Goal: Use online tool/utility: Utilize a website feature to perform a specific function

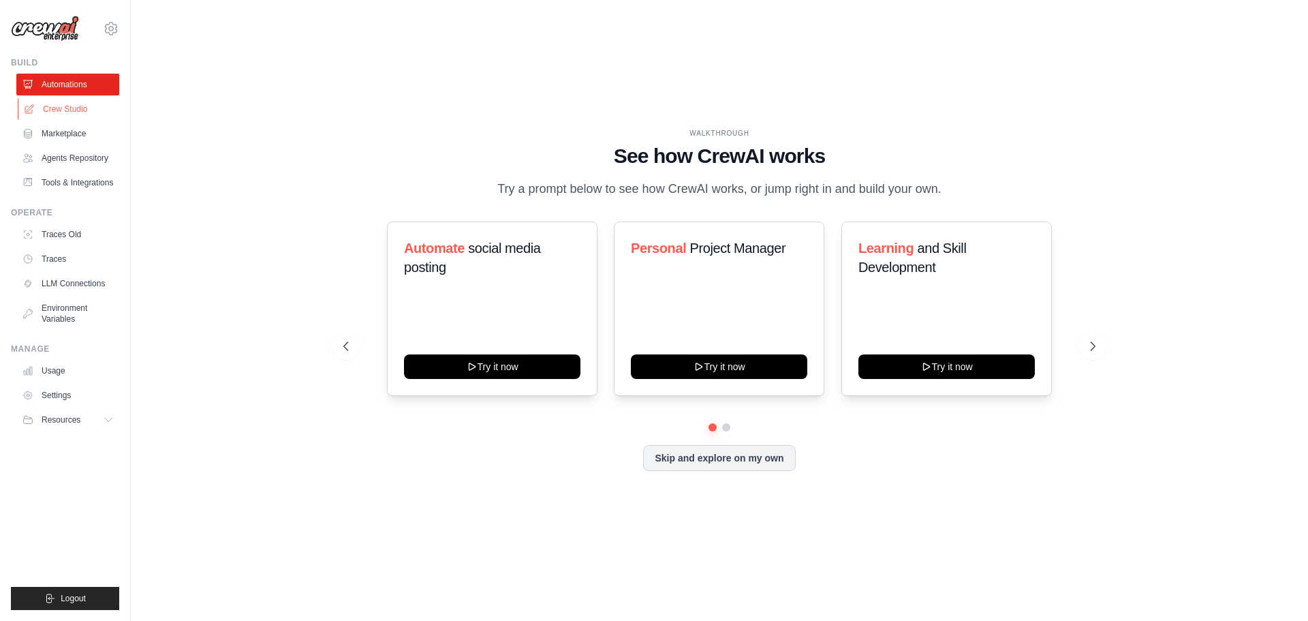
click at [86, 105] on link "Crew Studio" at bounding box center [69, 109] width 103 height 22
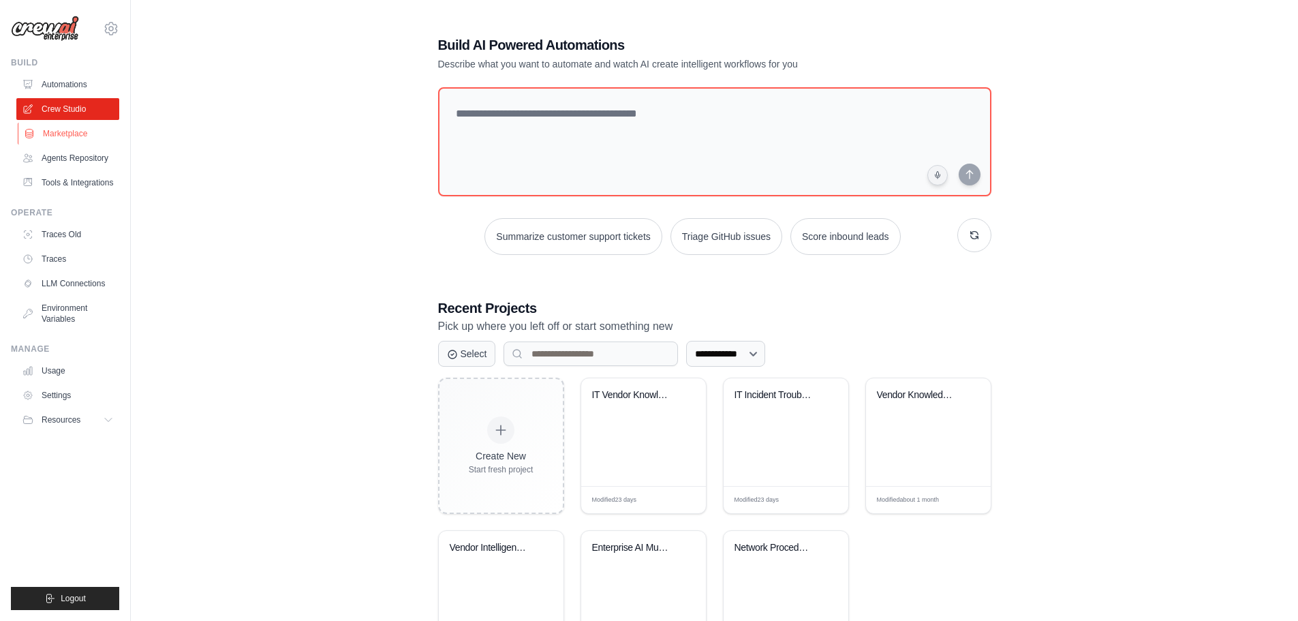
click at [103, 129] on link "Marketplace" at bounding box center [69, 134] width 103 height 22
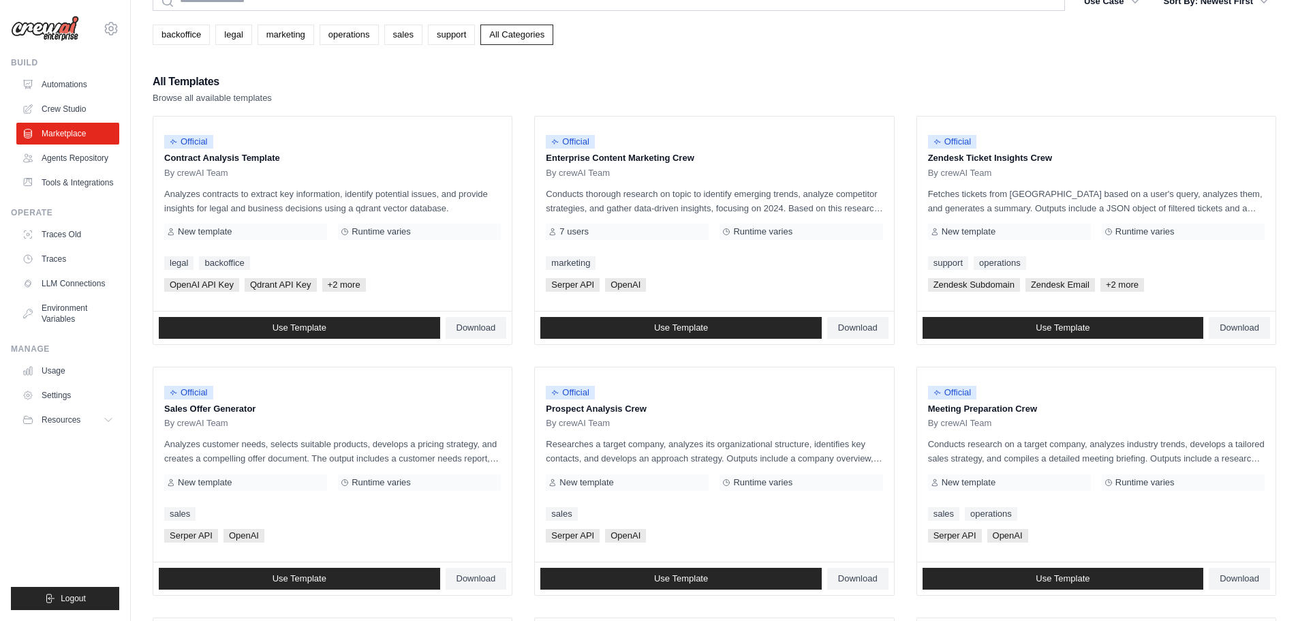
scroll to position [204, 0]
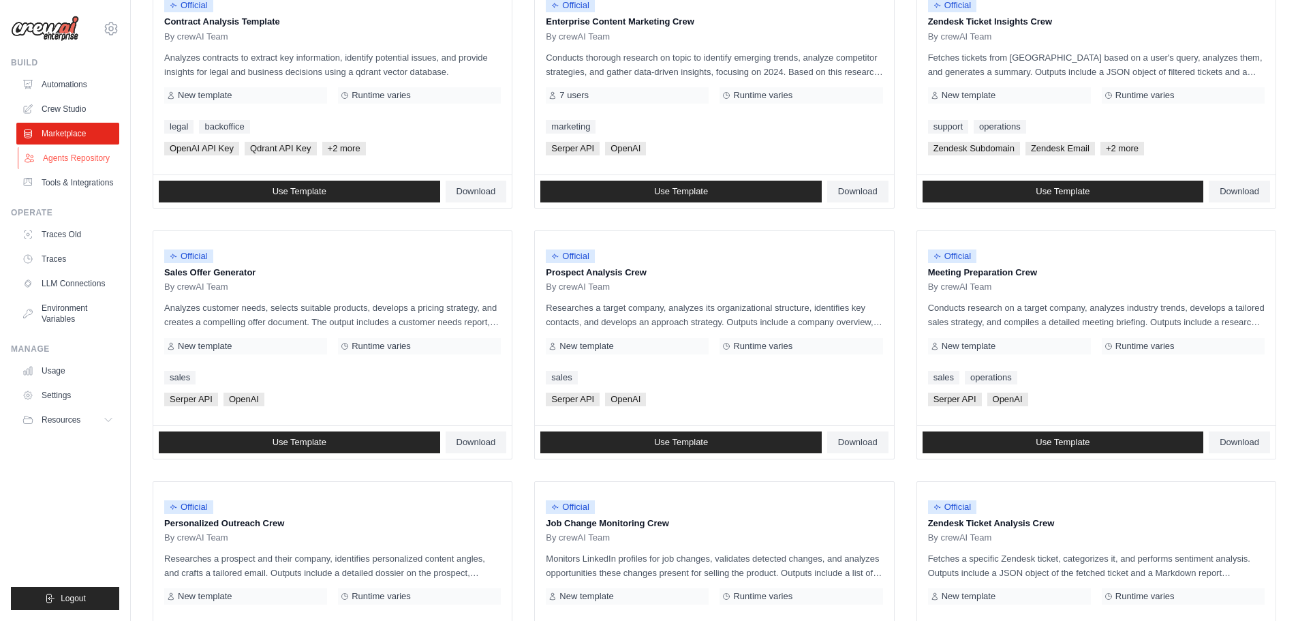
click at [87, 154] on link "Agents Repository" at bounding box center [69, 158] width 103 height 22
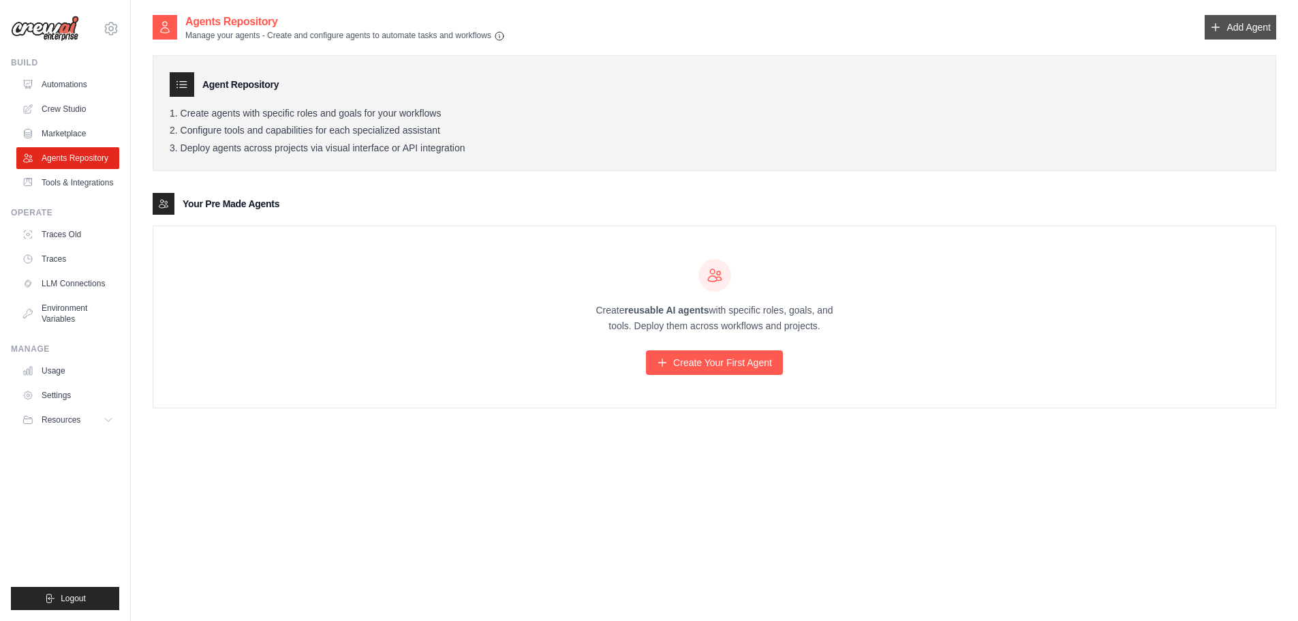
click at [1233, 31] on link "Add Agent" at bounding box center [1241, 27] width 72 height 25
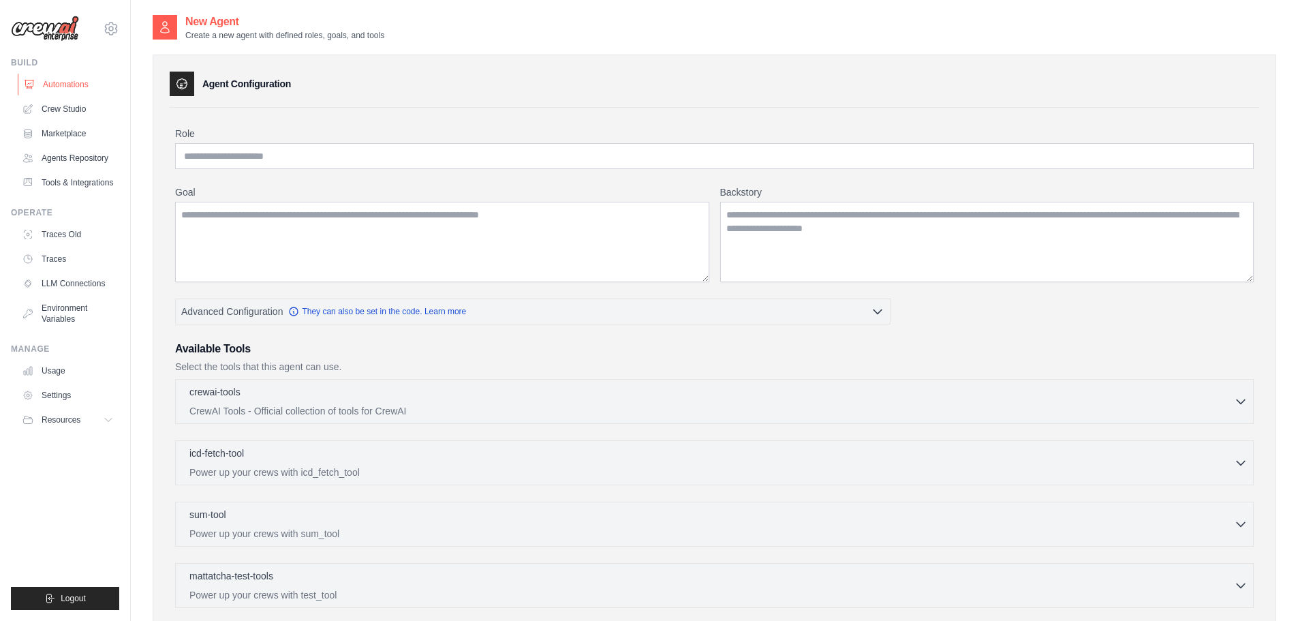
click at [78, 82] on link "Automations" at bounding box center [69, 85] width 103 height 22
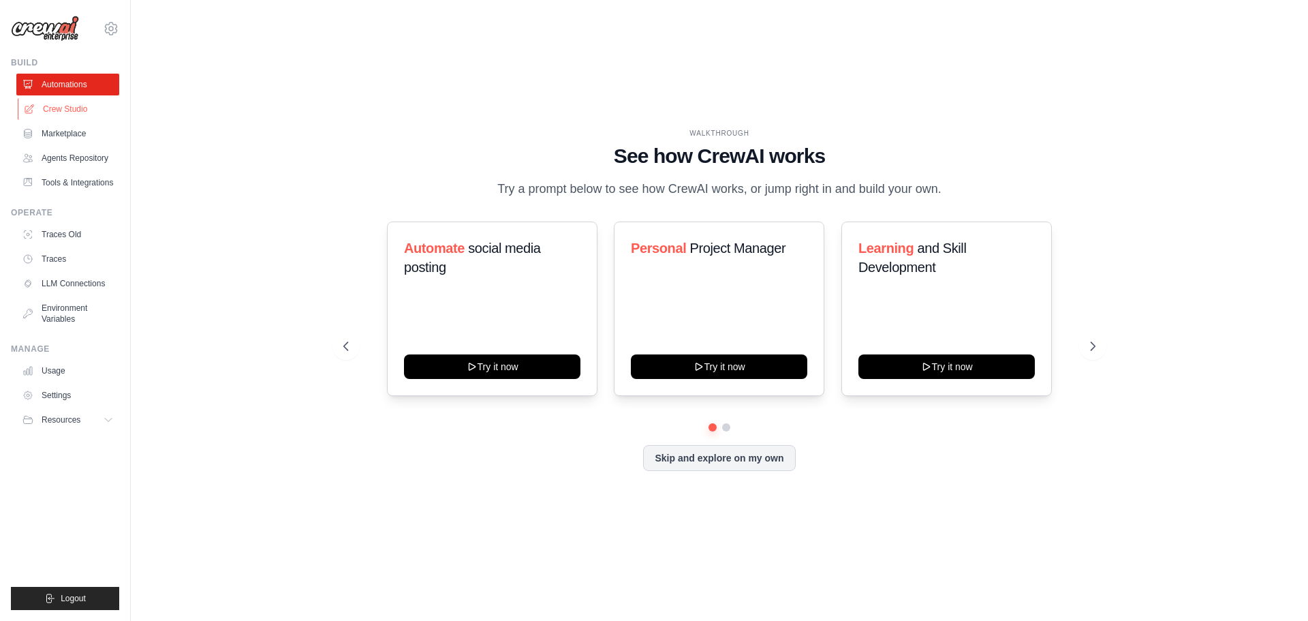
click at [85, 108] on link "Crew Studio" at bounding box center [69, 109] width 103 height 22
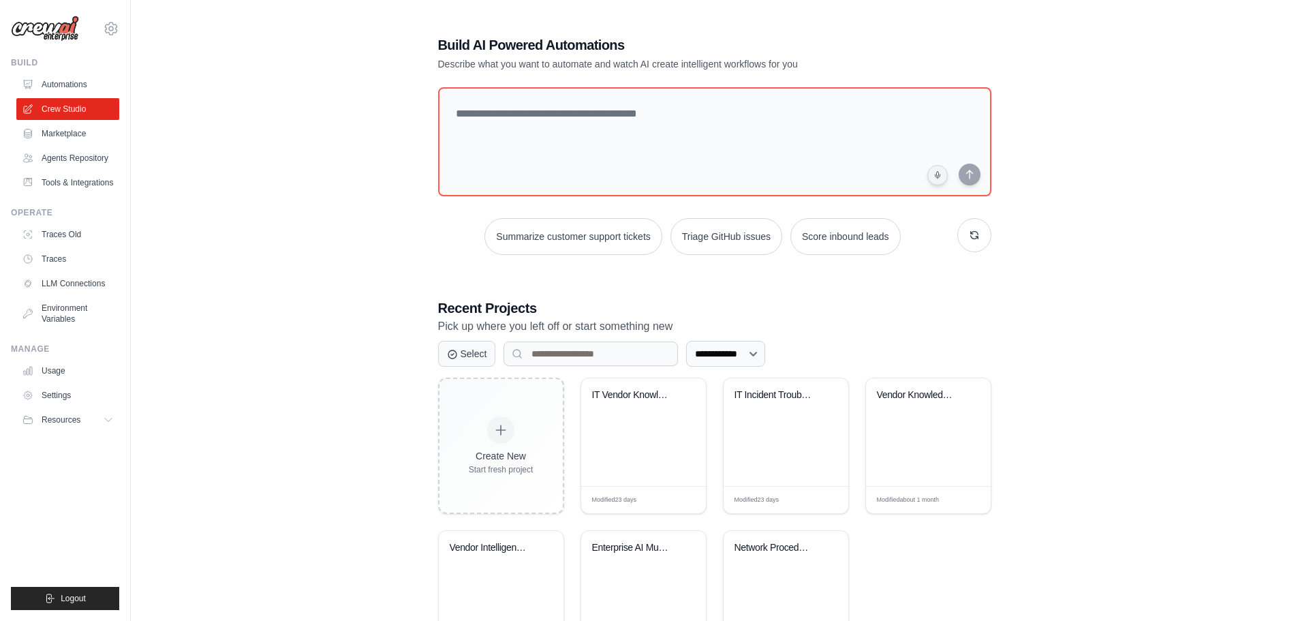
scroll to position [80, 0]
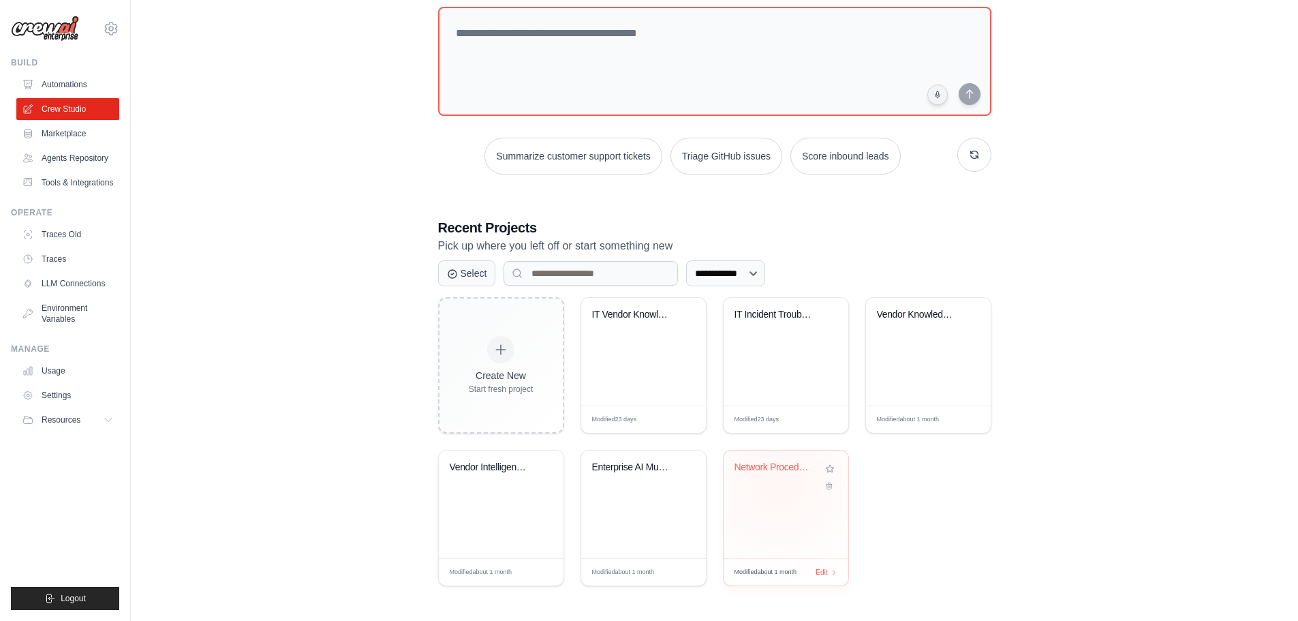
click at [778, 484] on div "Network Procedure Document Generato..." at bounding box center [786, 476] width 103 height 31
click at [906, 343] on div "Vendor Knowledge Base & Bug Trackin..." at bounding box center [928, 352] width 125 height 108
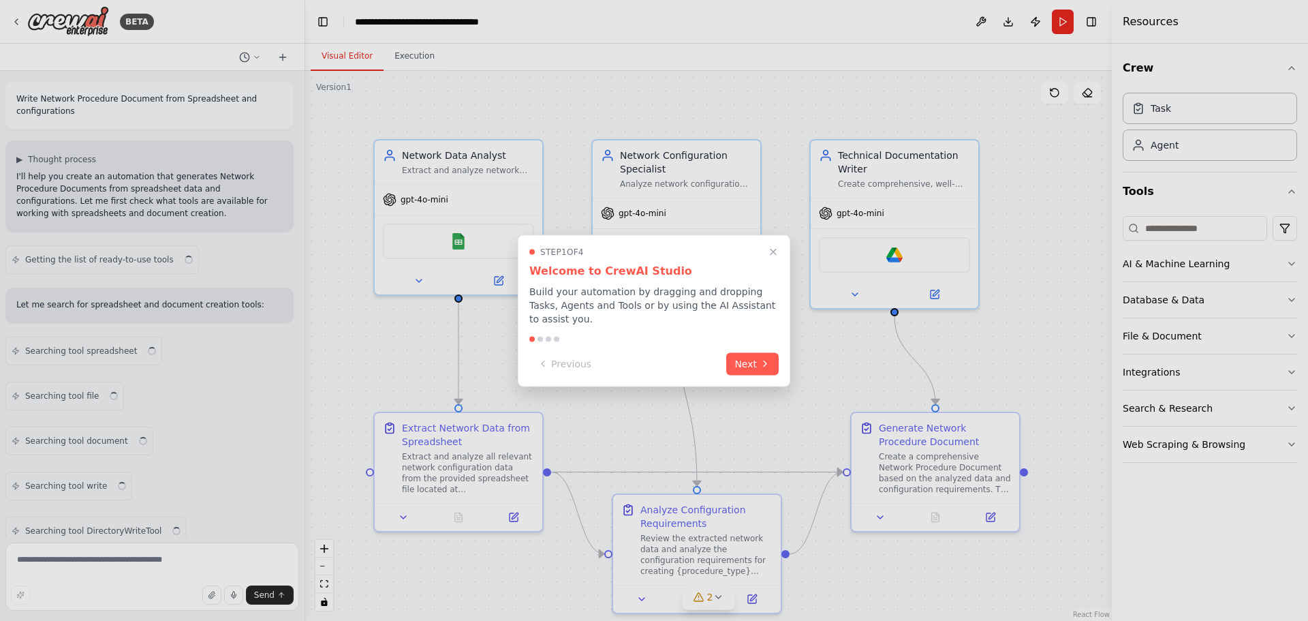
scroll to position [2327, 0]
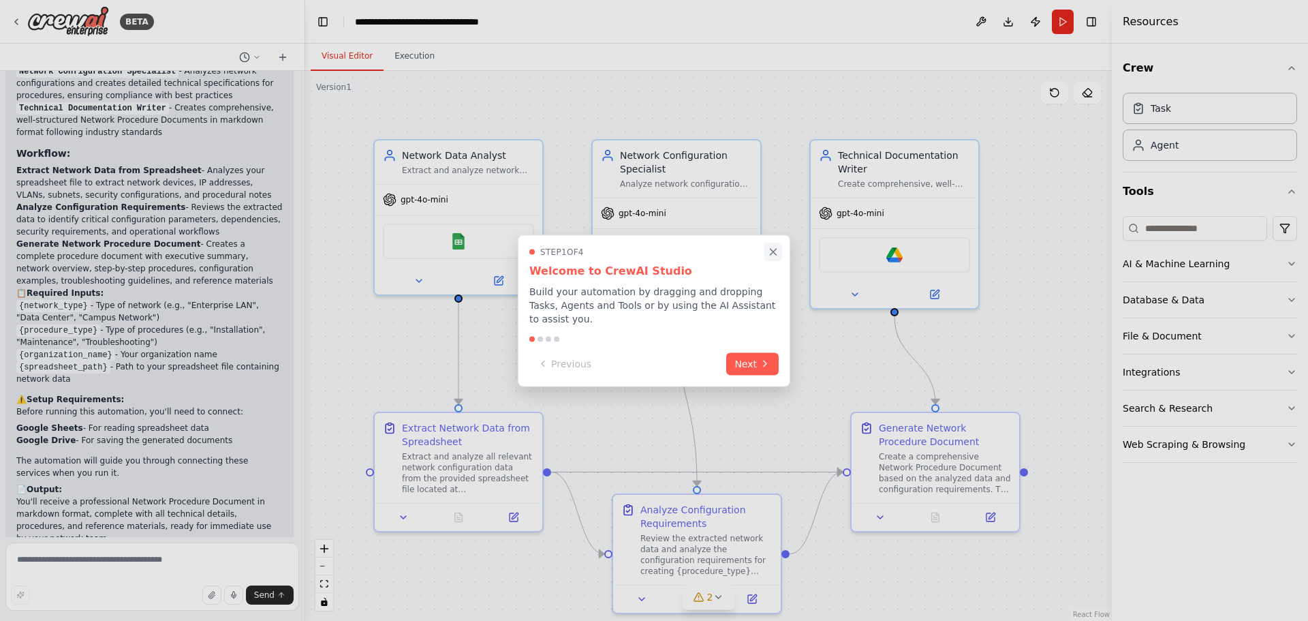
click at [771, 257] on icon "Close walkthrough" at bounding box center [773, 251] width 12 height 12
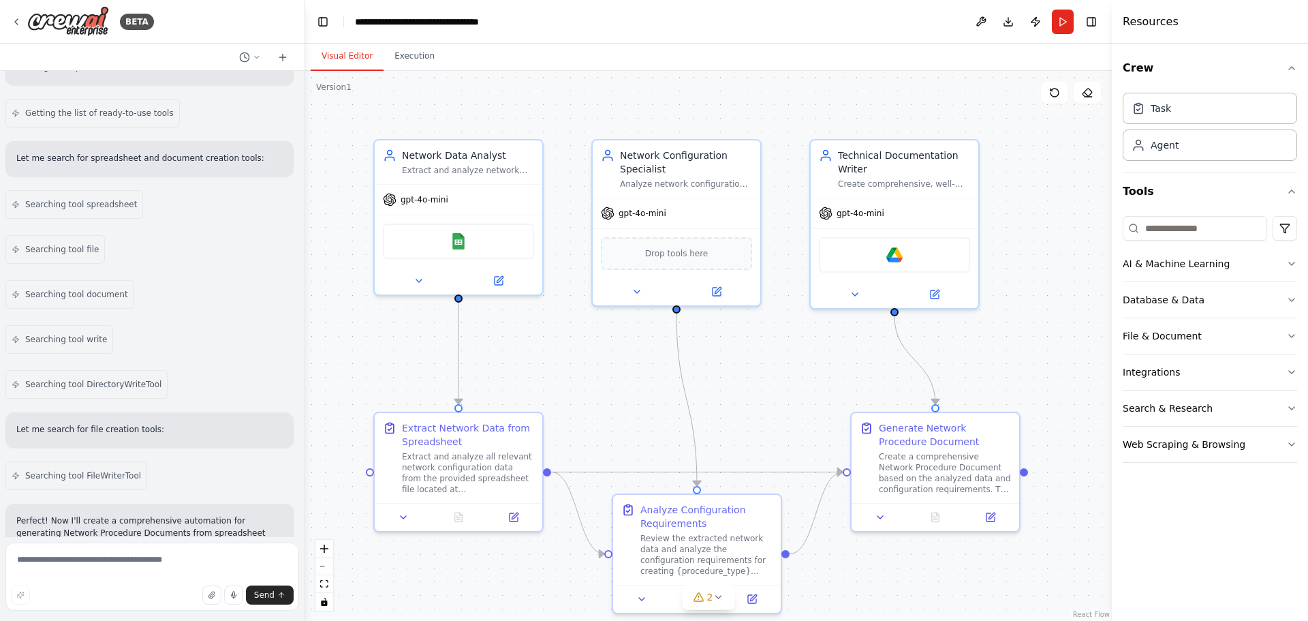
scroll to position [10, 0]
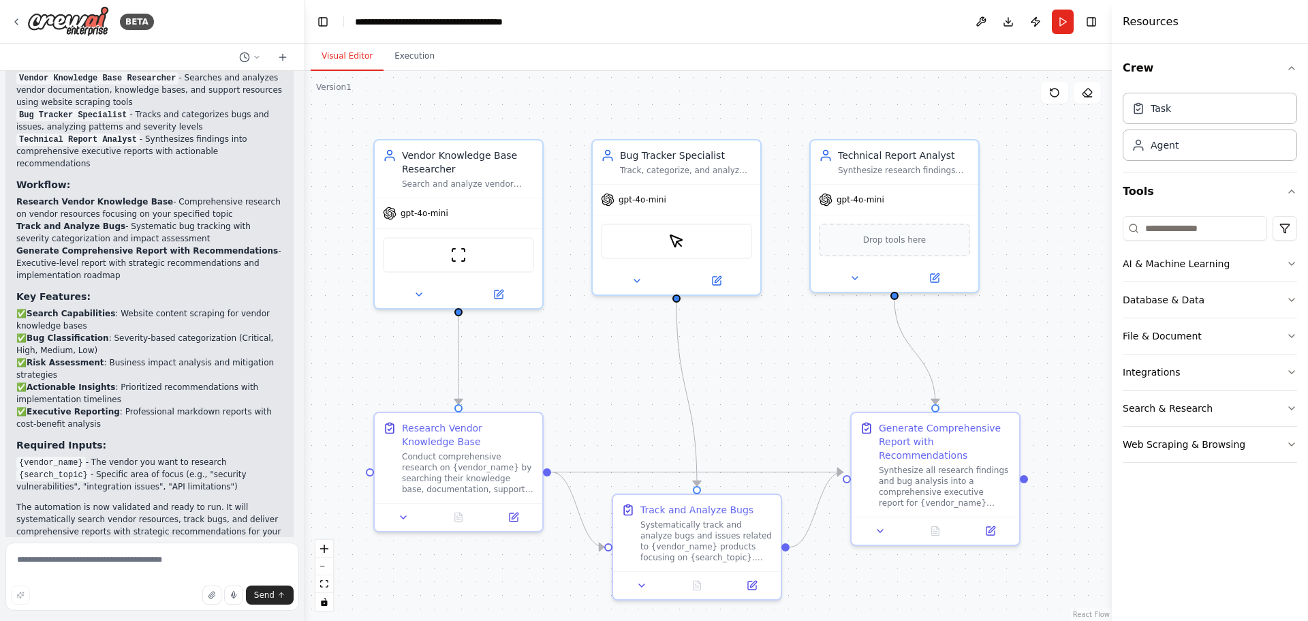
scroll to position [1336, 0]
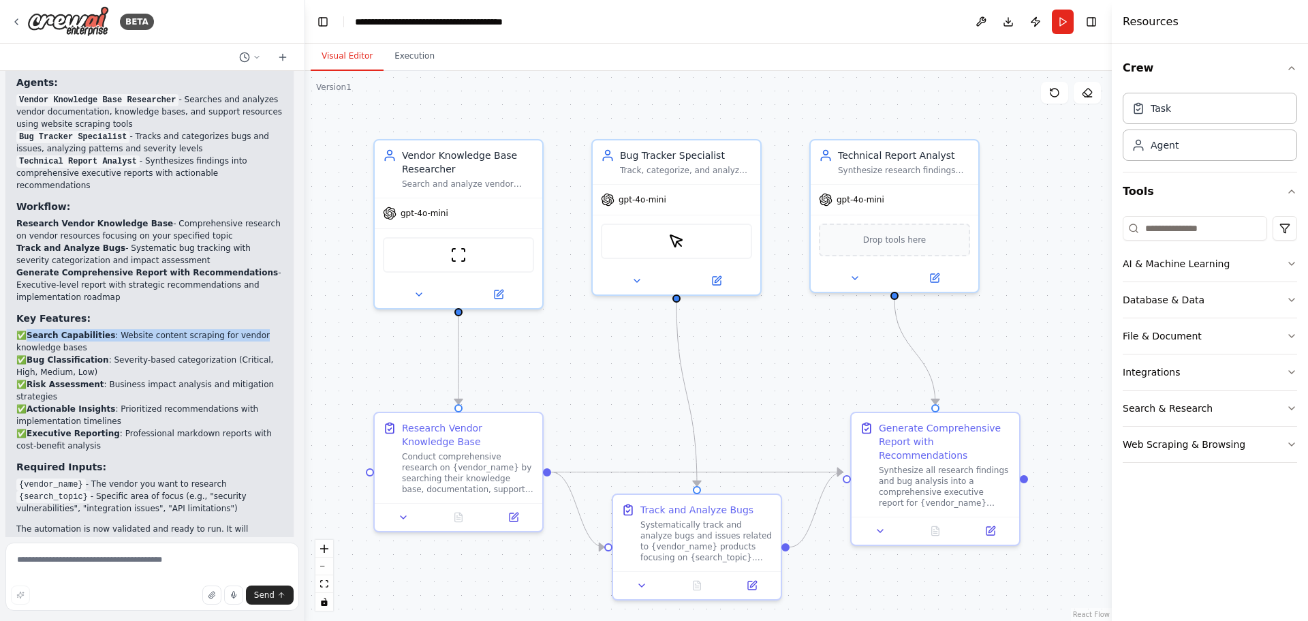
drag, startPoint x: 22, startPoint y: 275, endPoint x: 245, endPoint y: 282, distance: 222.9
click at [245, 329] on li "✅ Search Capabilities : Website content scraping for vendor knowledge bases" at bounding box center [149, 341] width 266 height 25
drag, startPoint x: 24, startPoint y: 300, endPoint x: 198, endPoint y: 308, distance: 173.9
click at [198, 354] on li "✅ Bug Classification : Severity-based categorization (Critical, High, Medium, L…" at bounding box center [149, 366] width 266 height 25
drag, startPoint x: 29, startPoint y: 330, endPoint x: 165, endPoint y: 326, distance: 136.3
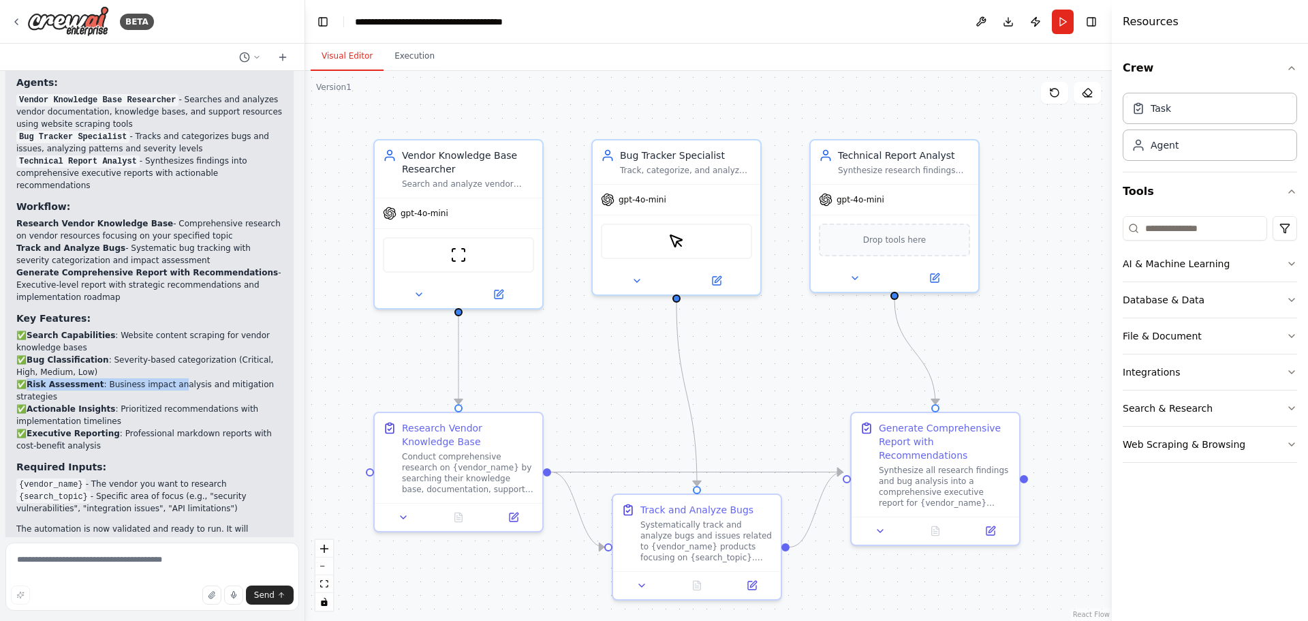
click at [165, 378] on li "✅ Risk Assessment : Business impact analysis and mitigation strategies" at bounding box center [149, 390] width 266 height 25
drag, startPoint x: 55, startPoint y: 350, endPoint x: 140, endPoint y: 354, distance: 86.0
click at [140, 403] on li "✅ Actionable Insights : Prioritized recommendations with implementation timelin…" at bounding box center [149, 415] width 266 height 25
drag, startPoint x: 31, startPoint y: 371, endPoint x: 148, endPoint y: 384, distance: 117.2
click at [148, 427] on li "✅ Executive Reporting : Professional markdown reports with cost-benefit analysis" at bounding box center [149, 439] width 266 height 25
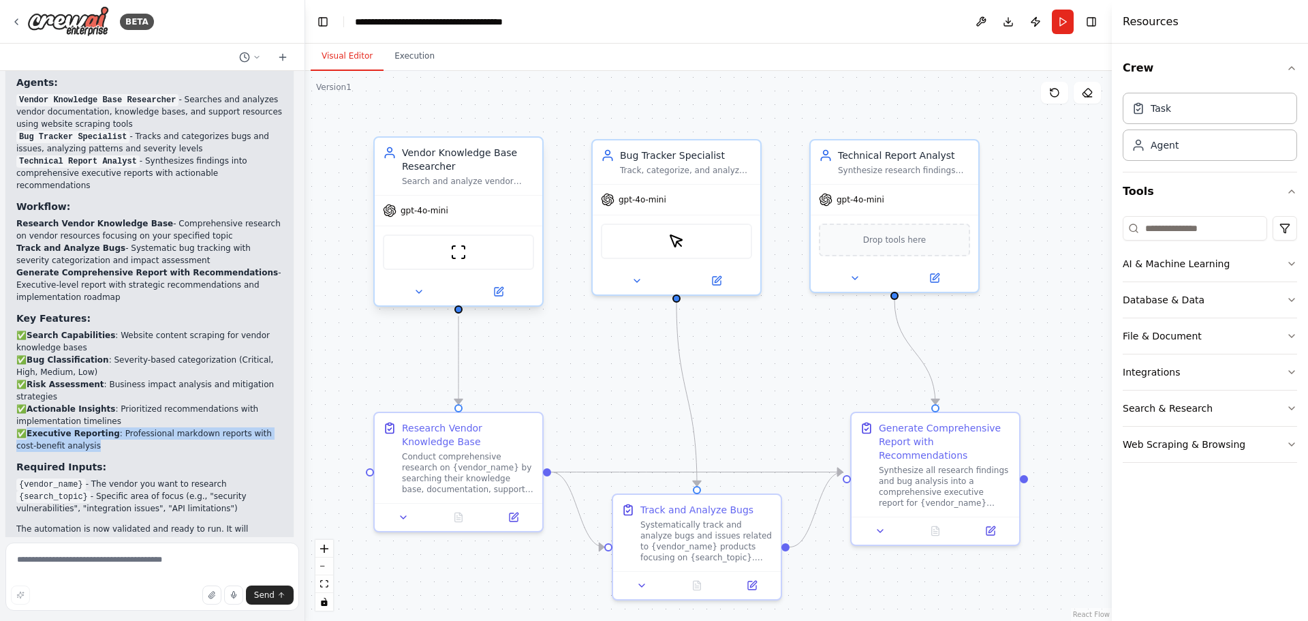
click at [506, 303] on div at bounding box center [459, 291] width 168 height 27
click at [495, 294] on icon at bounding box center [499, 292] width 8 height 8
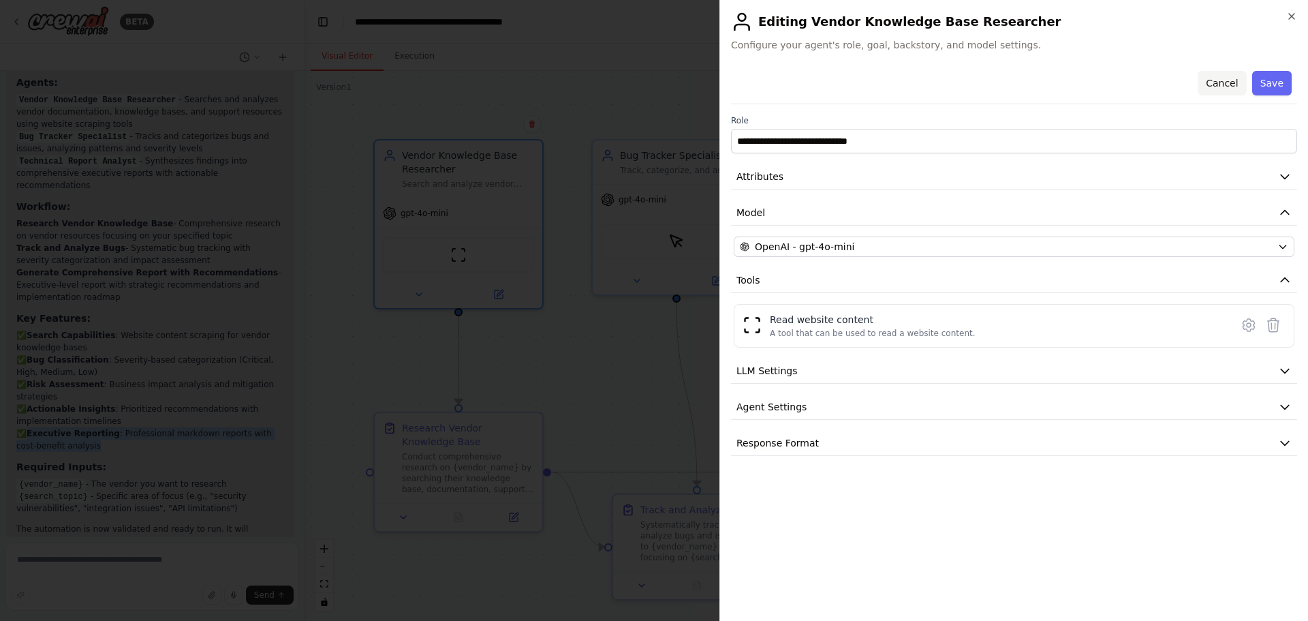
click at [1224, 84] on button "Cancel" at bounding box center [1222, 83] width 48 height 25
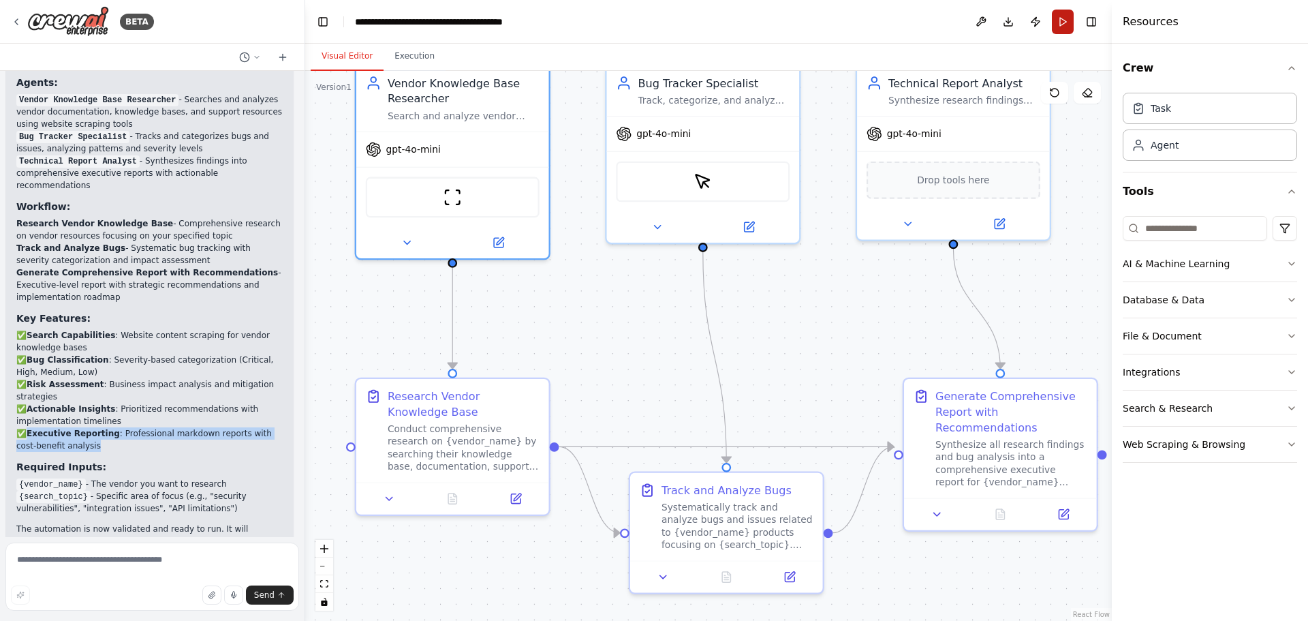
click at [1062, 20] on button "Run" at bounding box center [1063, 22] width 22 height 25
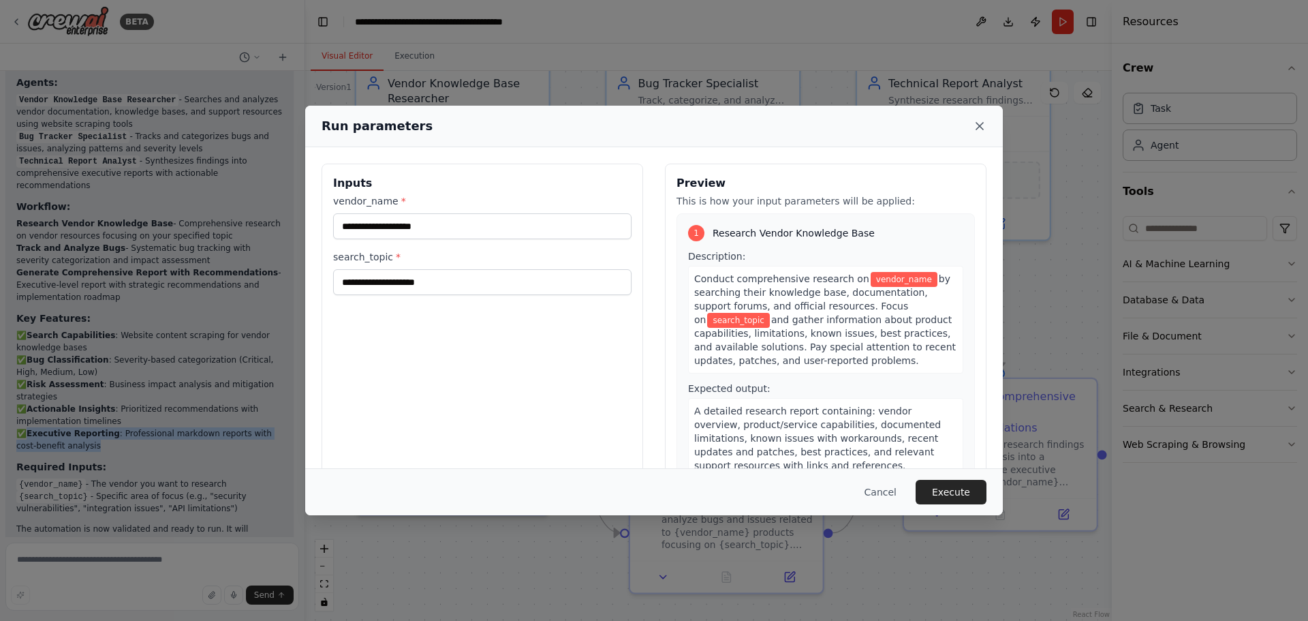
click at [981, 122] on icon at bounding box center [980, 126] width 14 height 14
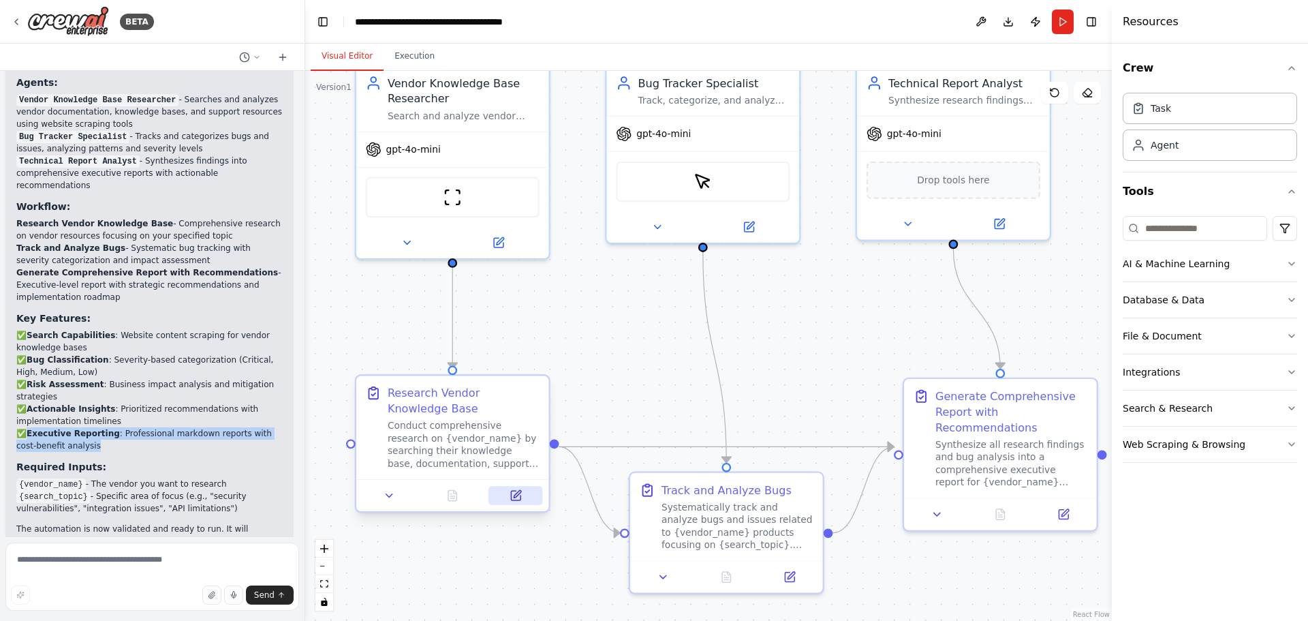
click at [512, 499] on icon at bounding box center [516, 496] width 10 height 10
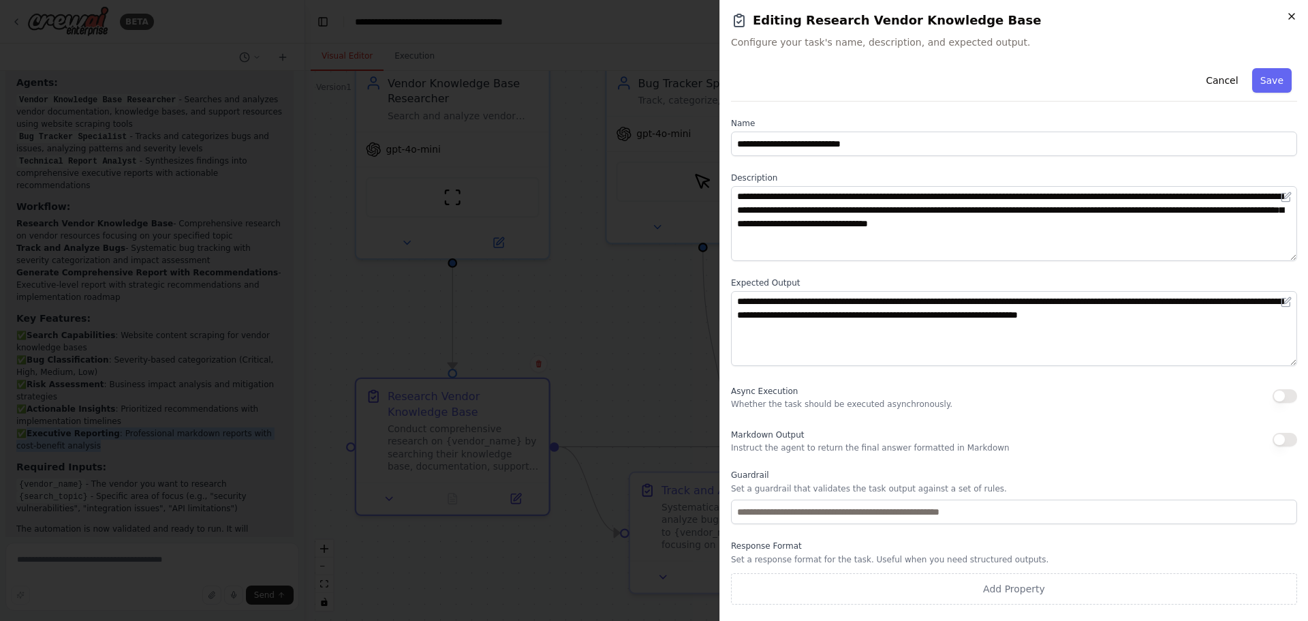
click at [1287, 15] on icon "button" at bounding box center [1291, 16] width 11 height 11
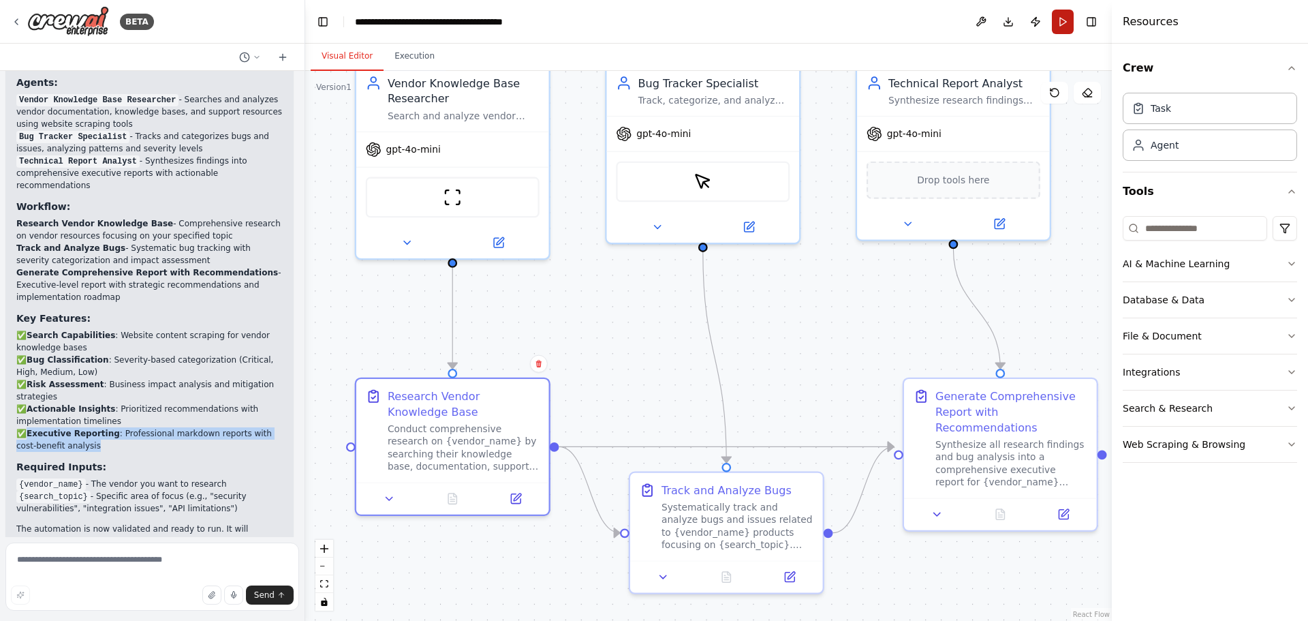
click at [1066, 23] on button "Run" at bounding box center [1063, 22] width 22 height 25
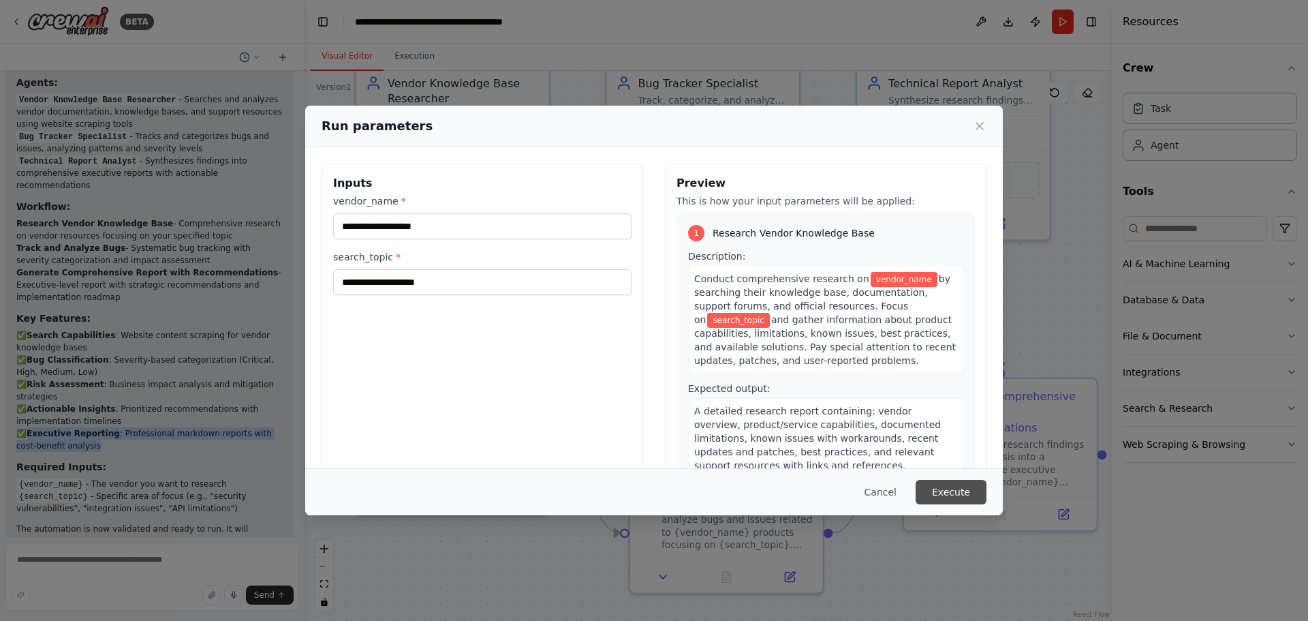
click at [939, 487] on button "Execute" at bounding box center [951, 492] width 71 height 25
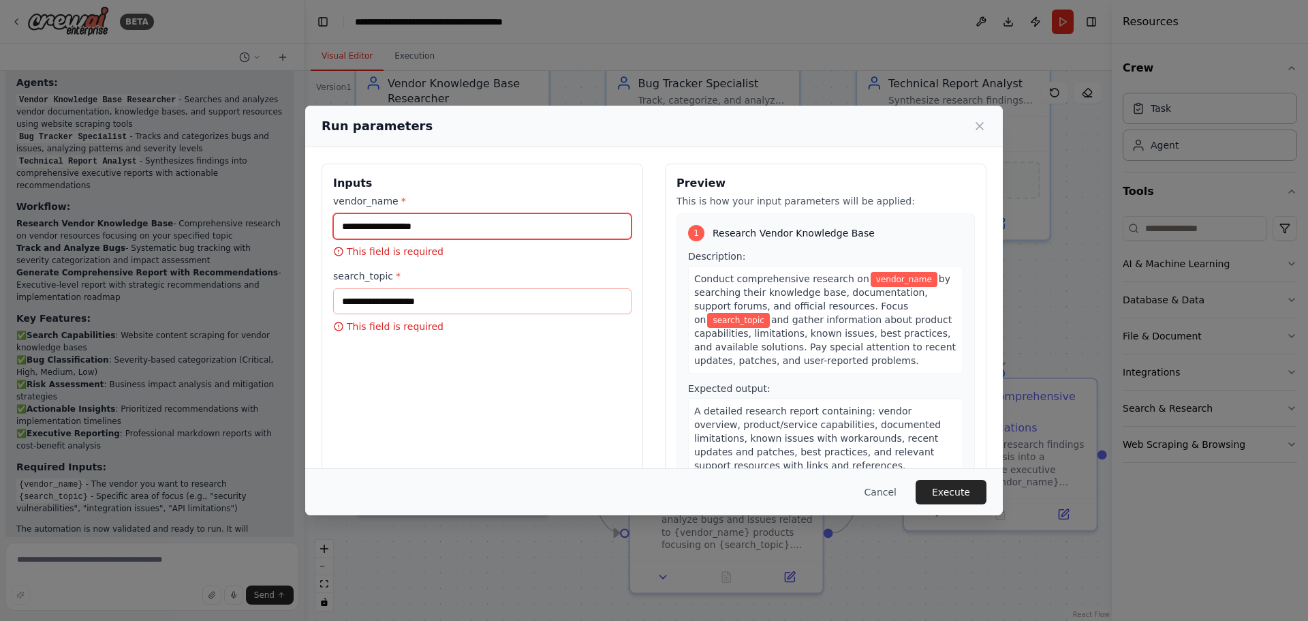
click at [459, 221] on input "vendor_name *" at bounding box center [482, 226] width 298 height 26
type input "****"
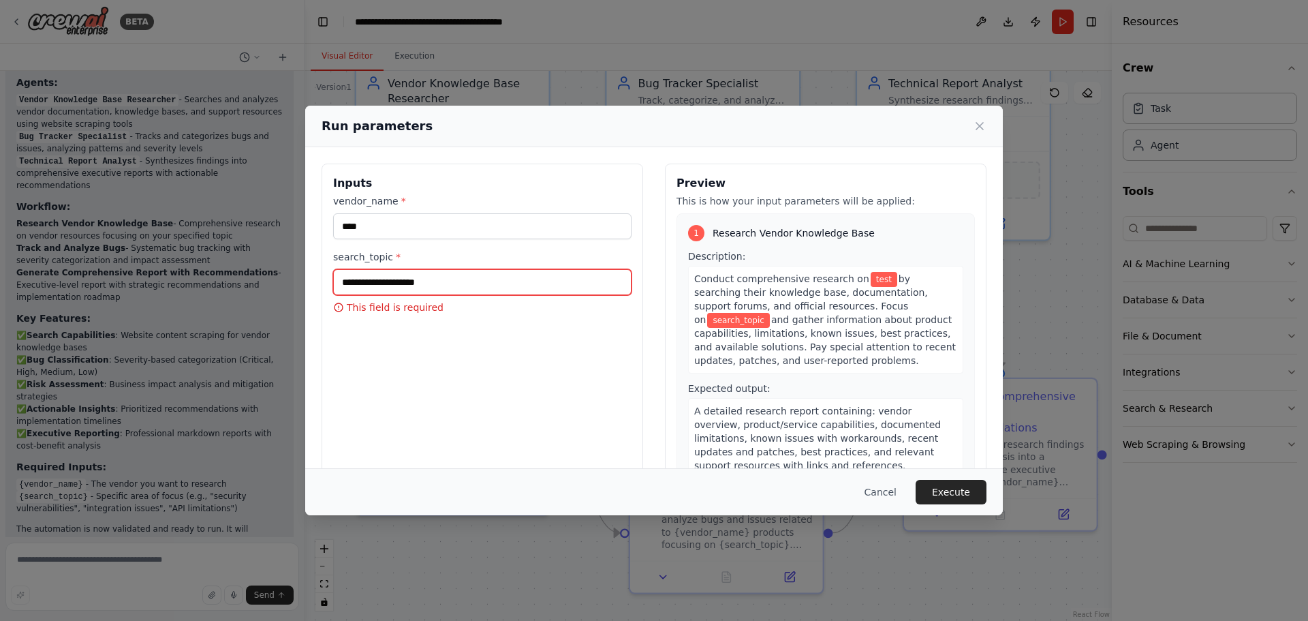
click at [377, 275] on input "search_topic *" at bounding box center [482, 282] width 298 height 26
type input "***"
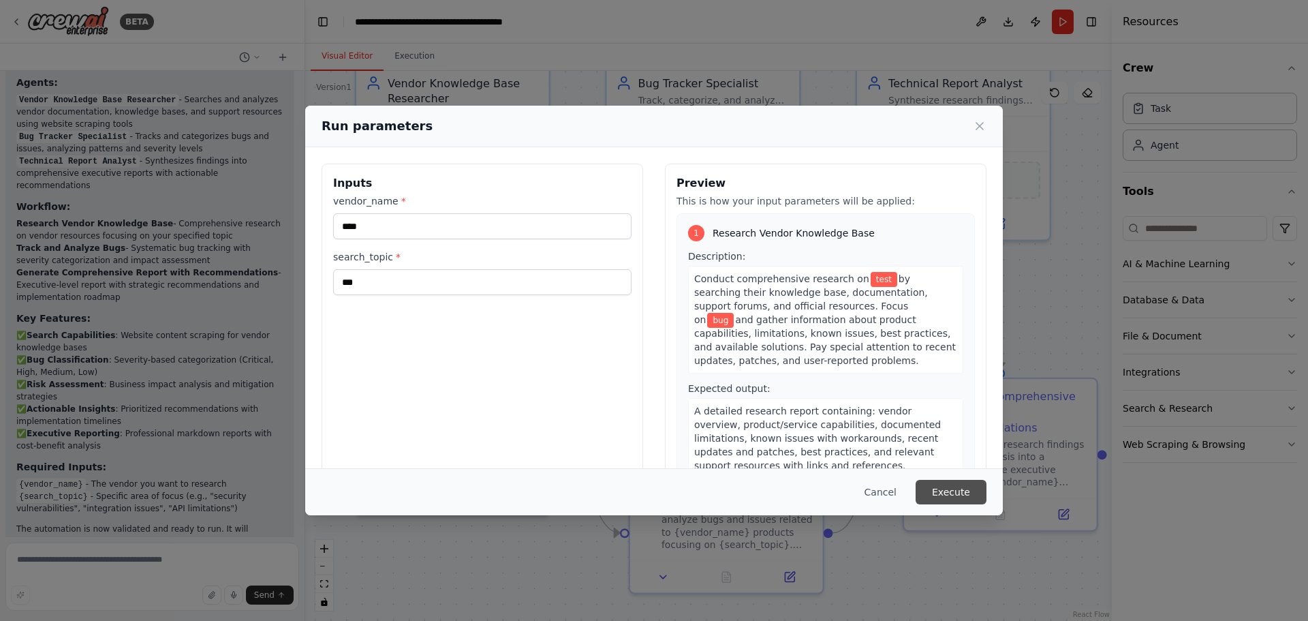
click at [936, 500] on button "Execute" at bounding box center [951, 492] width 71 height 25
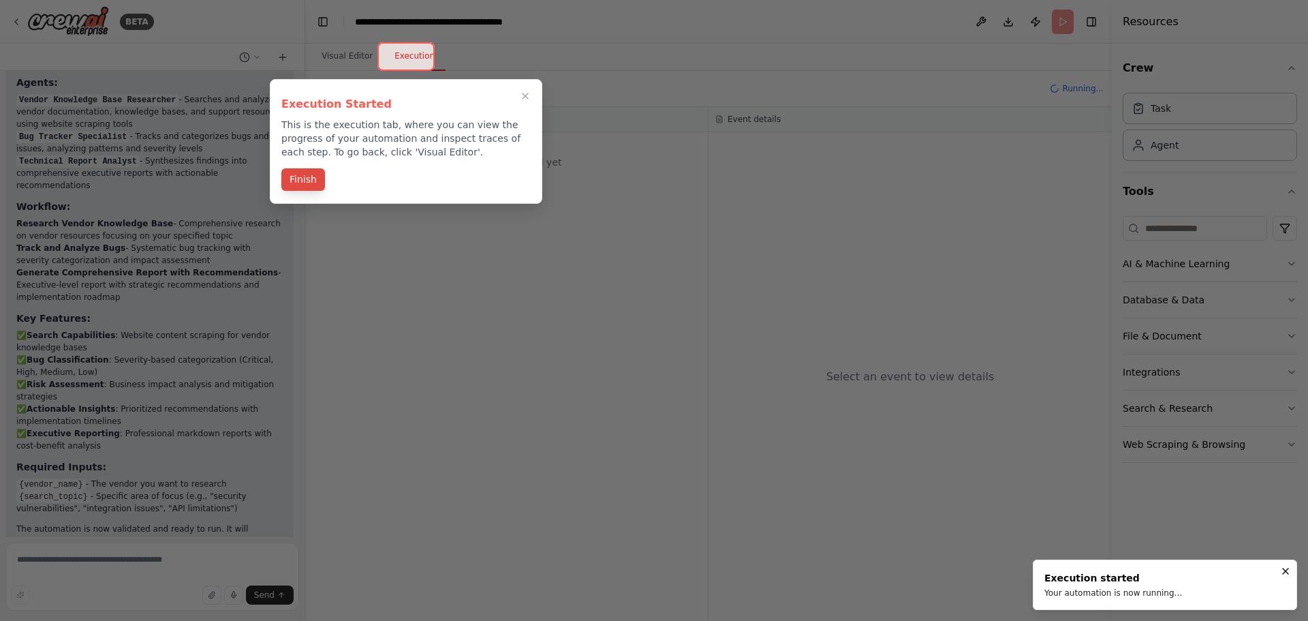
click at [309, 181] on button "Finish" at bounding box center [303, 179] width 44 height 22
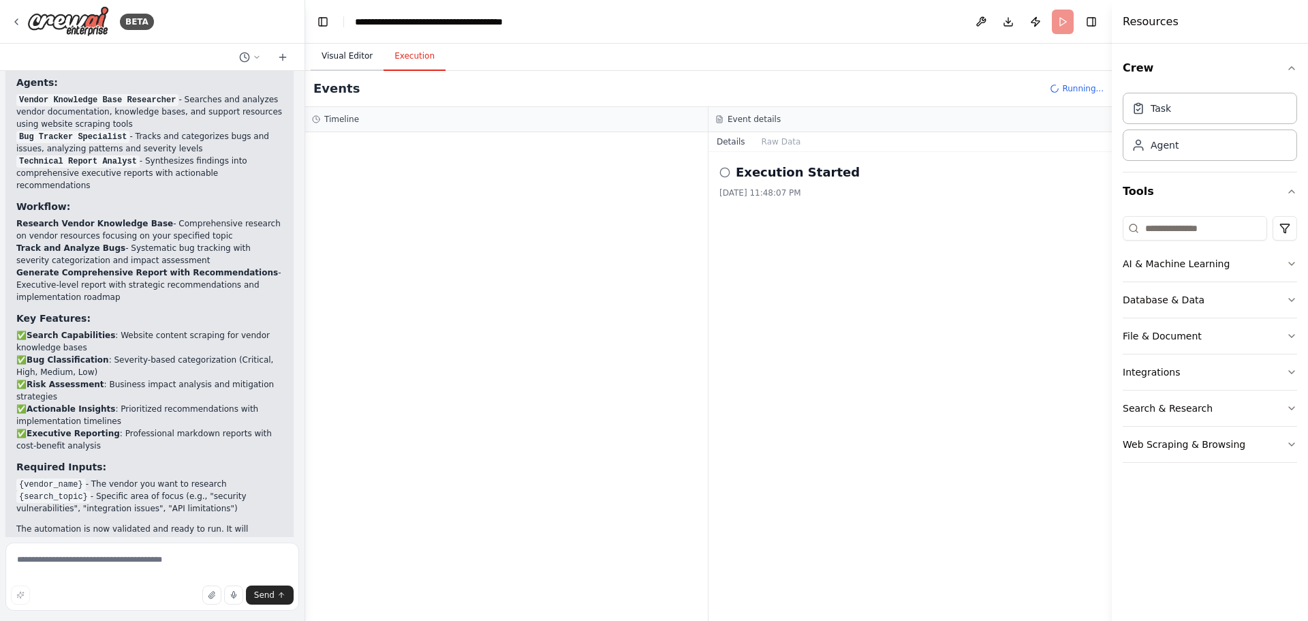
click at [322, 61] on button "Visual Editor" at bounding box center [347, 56] width 73 height 29
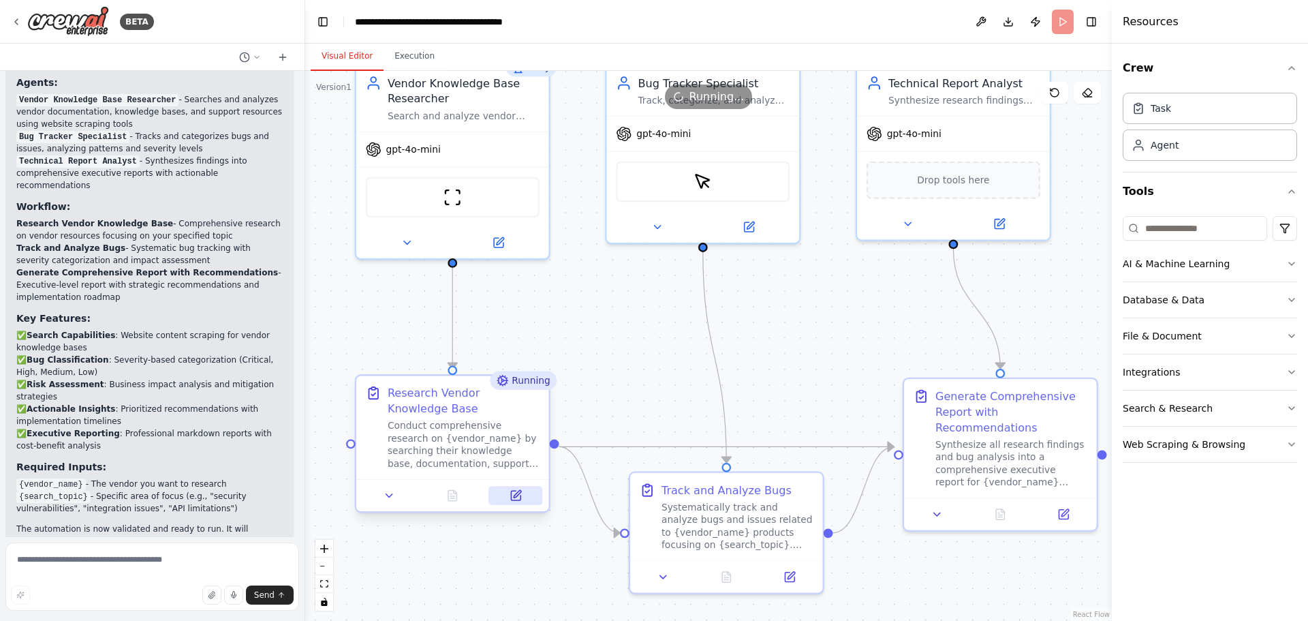
click at [519, 504] on button at bounding box center [516, 495] width 54 height 19
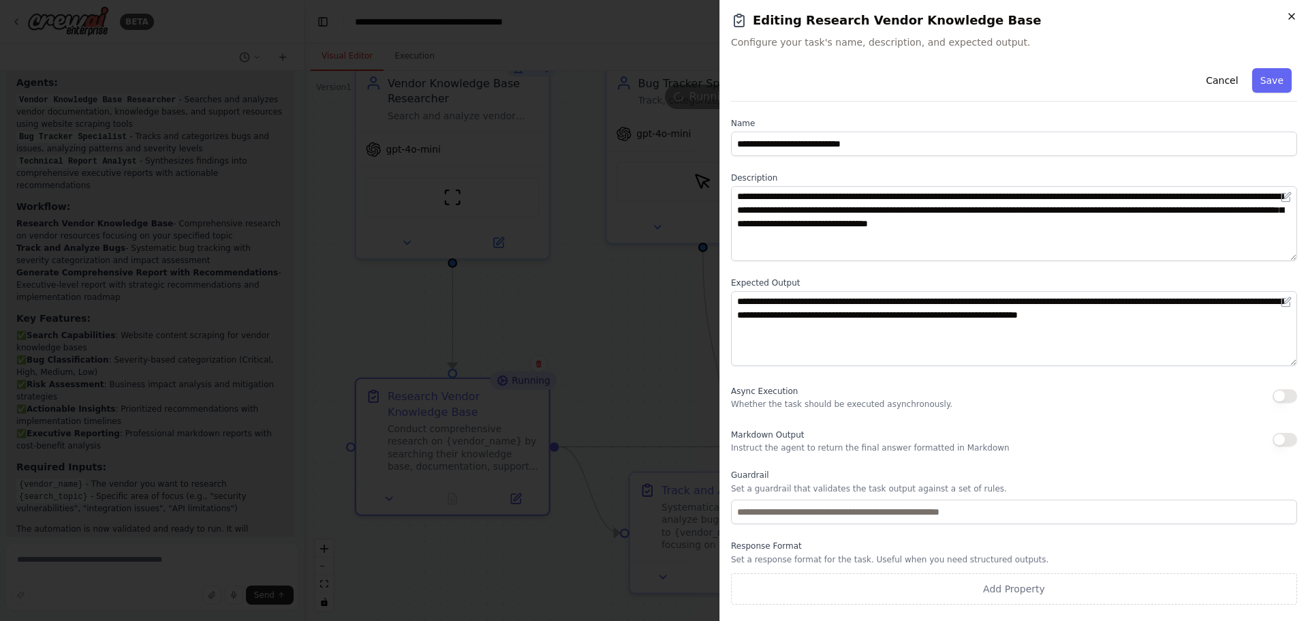
click at [1295, 14] on icon "button" at bounding box center [1291, 16] width 11 height 11
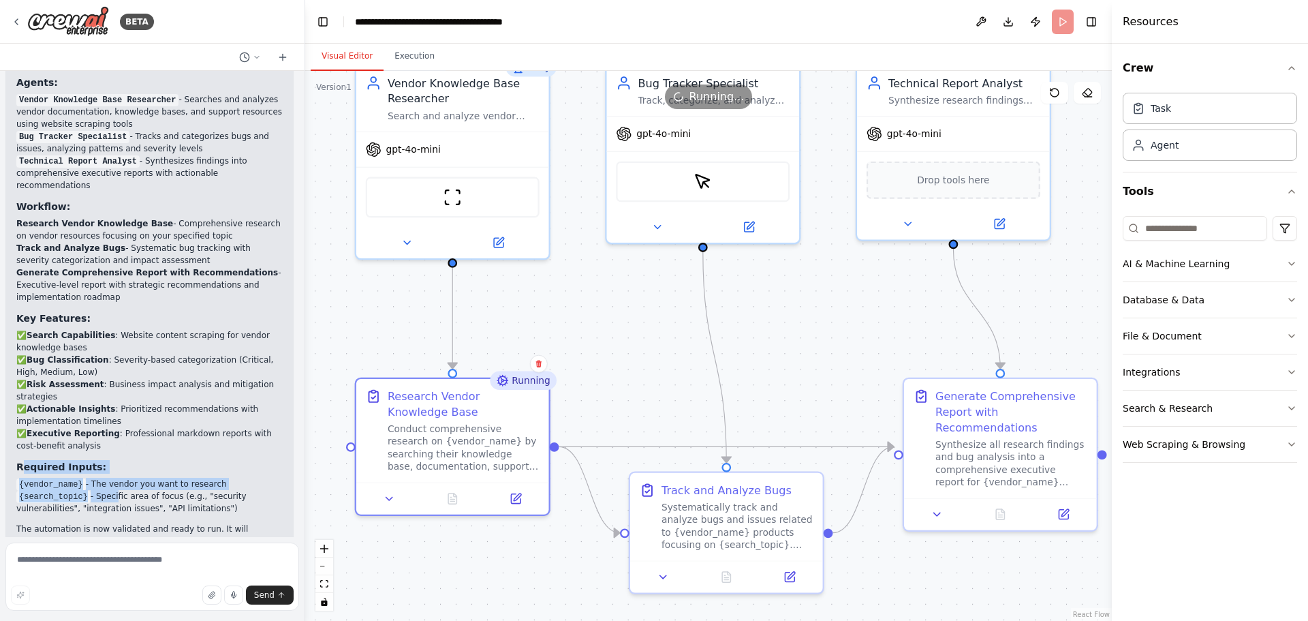
drag, startPoint x: 22, startPoint y: 412, endPoint x: 136, endPoint y: 429, distance: 115.2
click at [118, 435] on div "Perfect! I've created a comprehensive automation system for your vendor knowled…" at bounding box center [149, 292] width 266 height 557
click at [158, 478] on li "{vendor_name} - The vendor you want to research" at bounding box center [149, 484] width 266 height 12
drag, startPoint x: 15, startPoint y: 426, endPoint x: 93, endPoint y: 417, distance: 78.9
click at [90, 427] on div "Perfect! I've created a comprehensive automation system for your vendor knowled…" at bounding box center [149, 293] width 288 height 581
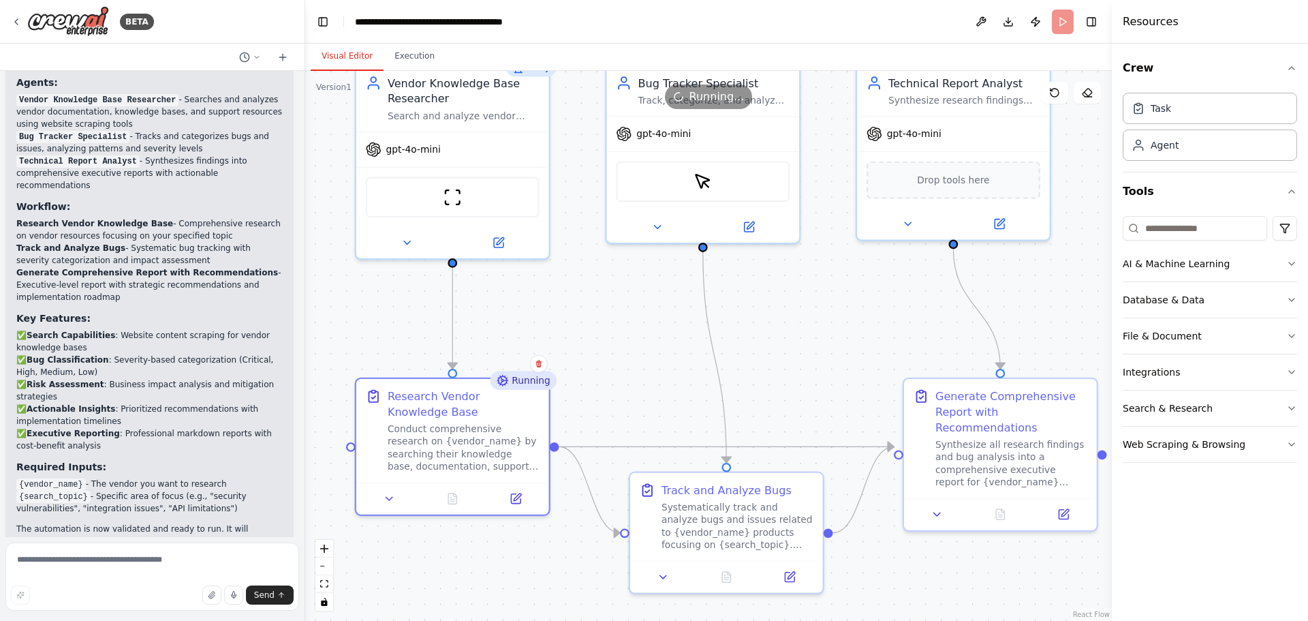
click at [149, 427] on li "✅ Executive Reporting : Professional markdown reports with cost-benefit analysis" at bounding box center [149, 439] width 266 height 25
click at [516, 493] on icon at bounding box center [517, 493] width 7 height 7
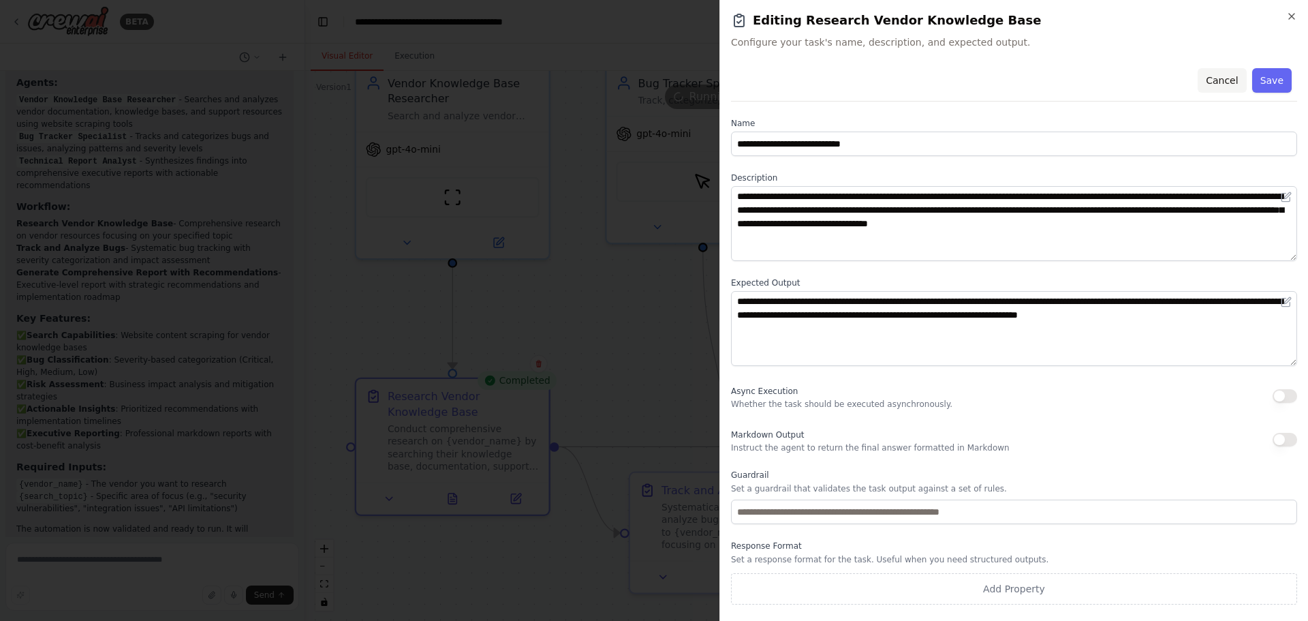
click at [1240, 87] on button "Cancel" at bounding box center [1222, 80] width 48 height 25
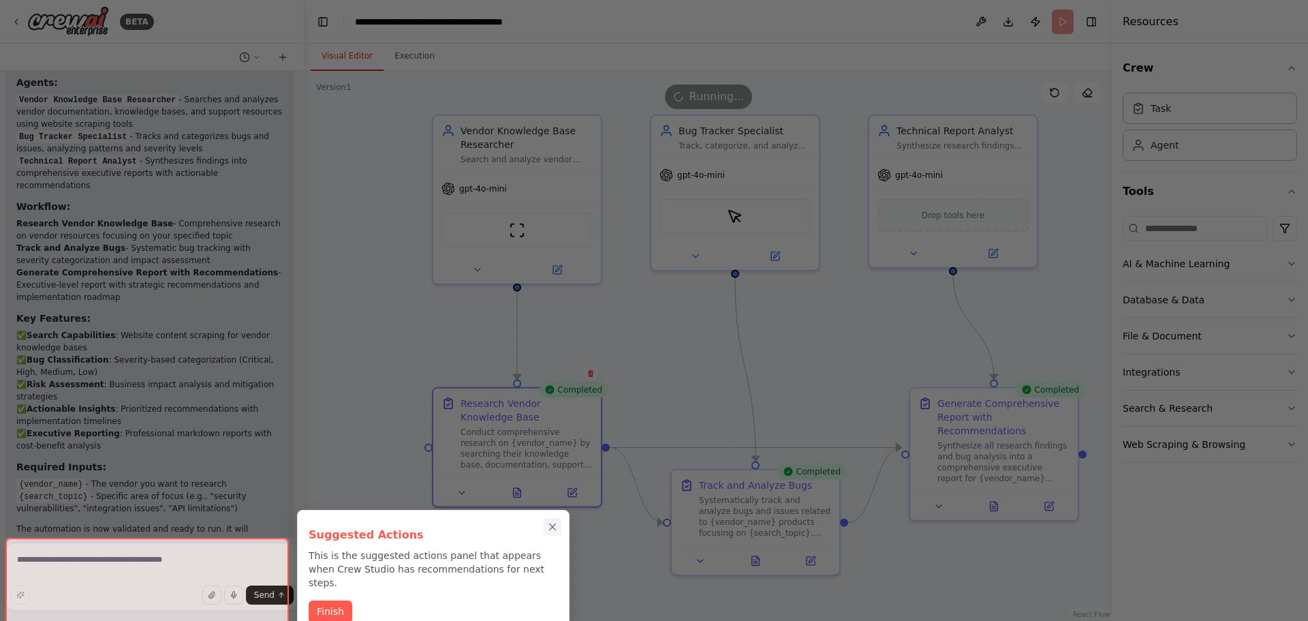
click at [556, 529] on icon "Close walkthrough" at bounding box center [553, 527] width 6 height 6
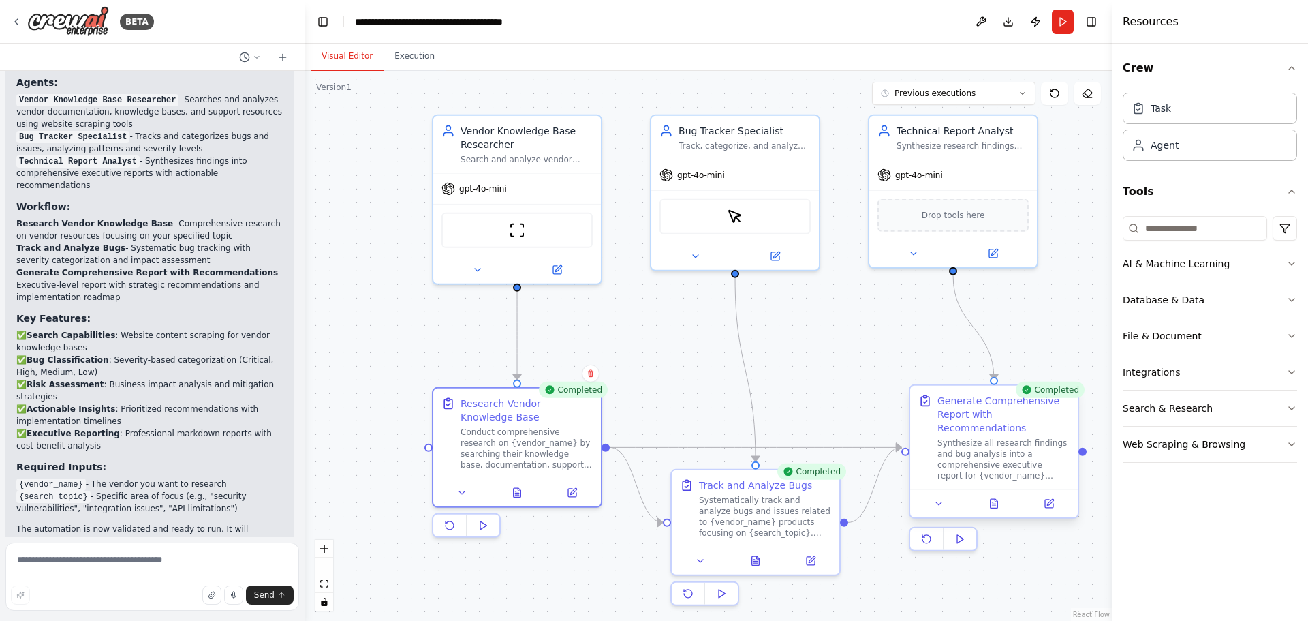
click at [1051, 498] on div at bounding box center [994, 503] width 168 height 28
click at [1047, 496] on button at bounding box center [1048, 503] width 47 height 16
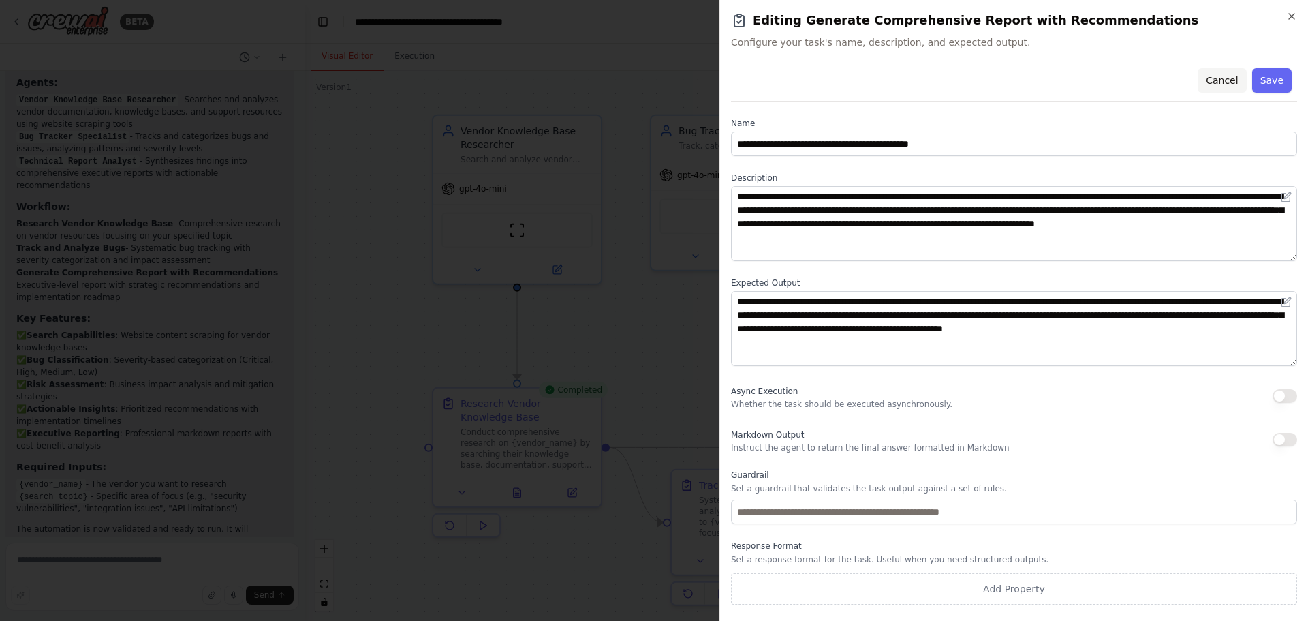
click at [1226, 80] on button "Cancel" at bounding box center [1222, 80] width 48 height 25
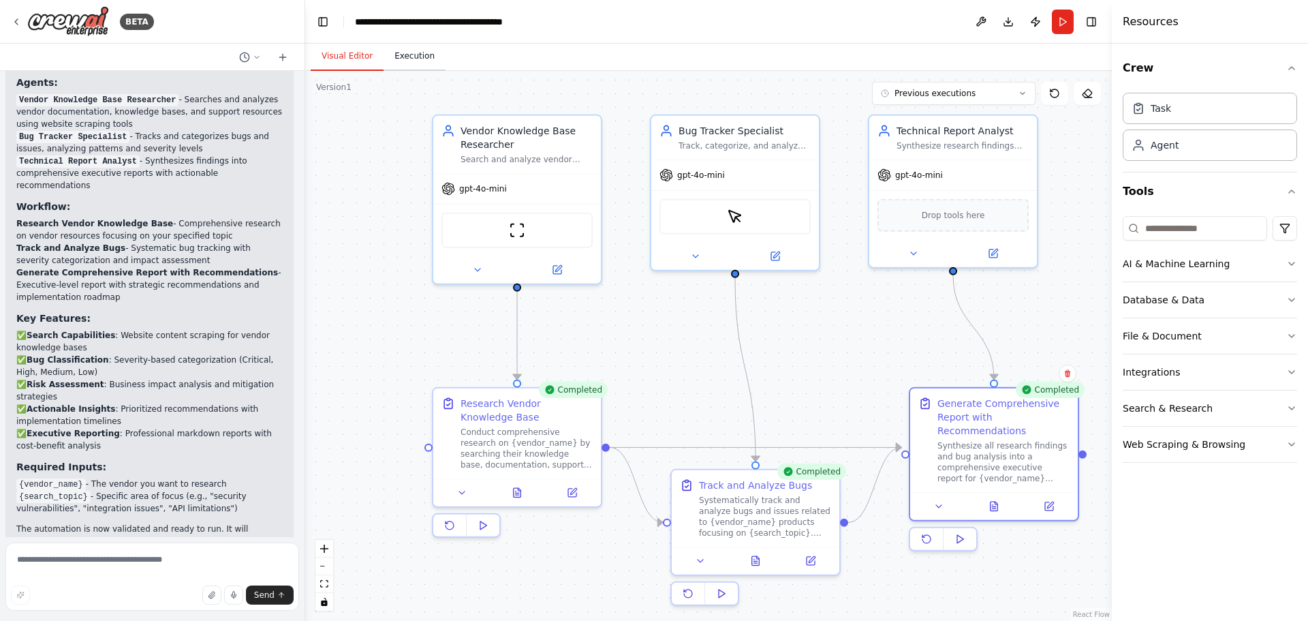
click at [410, 57] on button "Execution" at bounding box center [415, 56] width 62 height 29
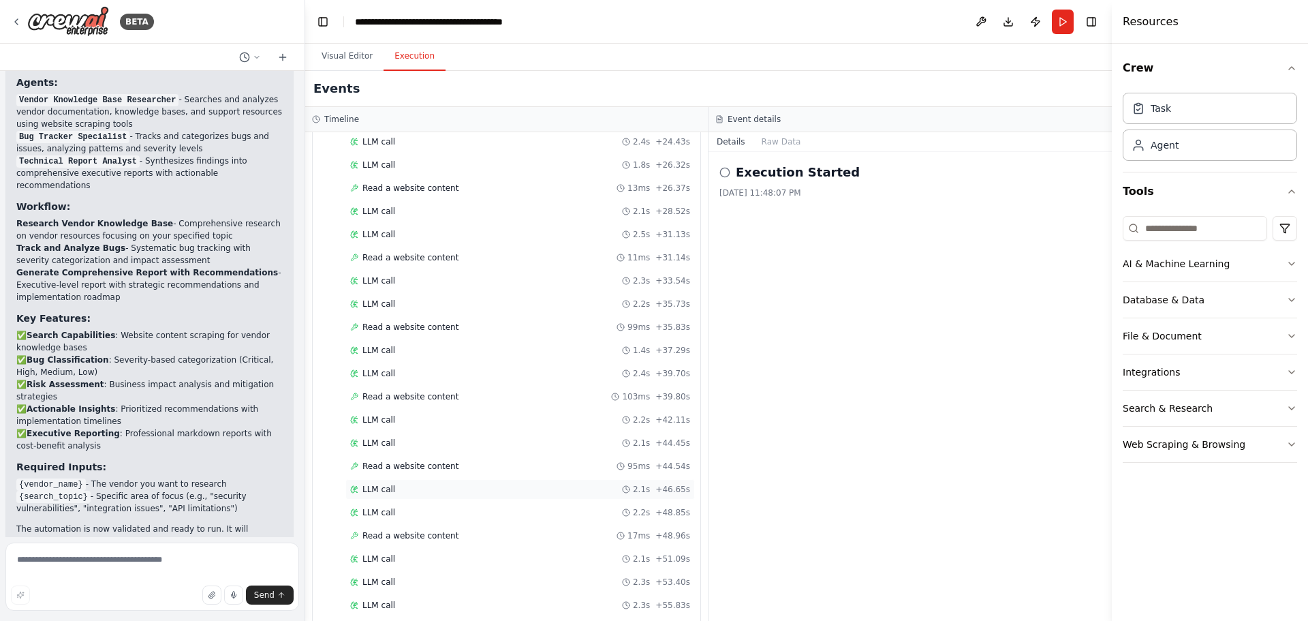
scroll to position [1982, 0]
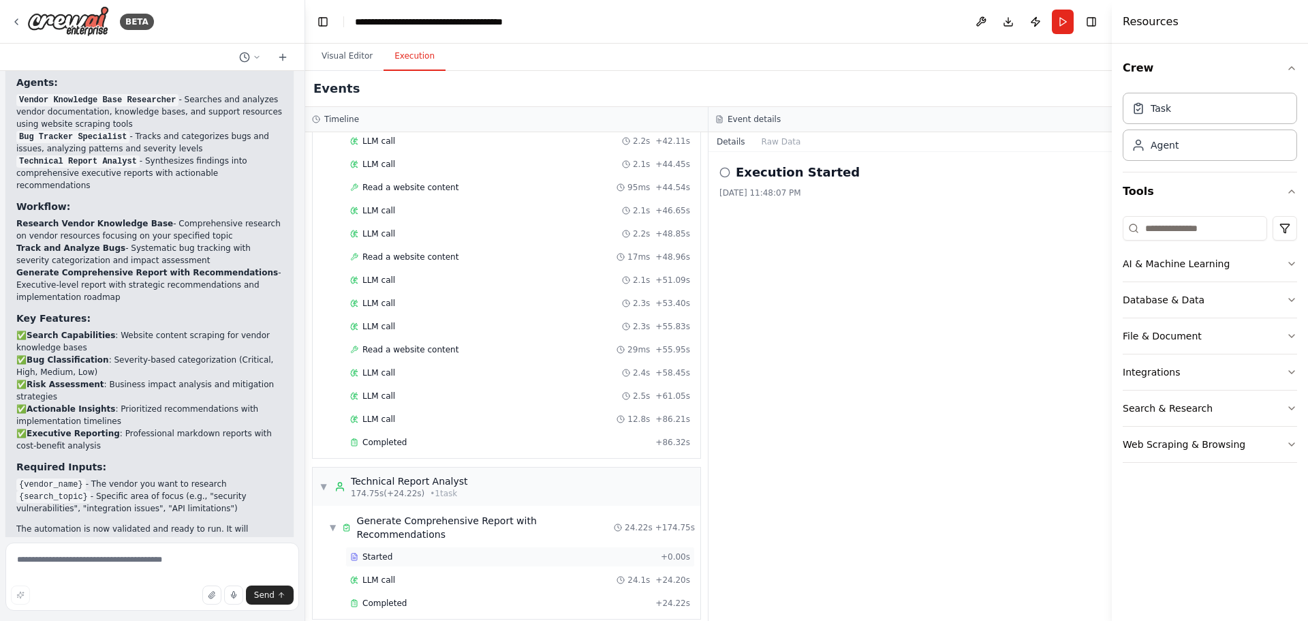
click at [367, 551] on span "Started" at bounding box center [377, 556] width 30 height 11
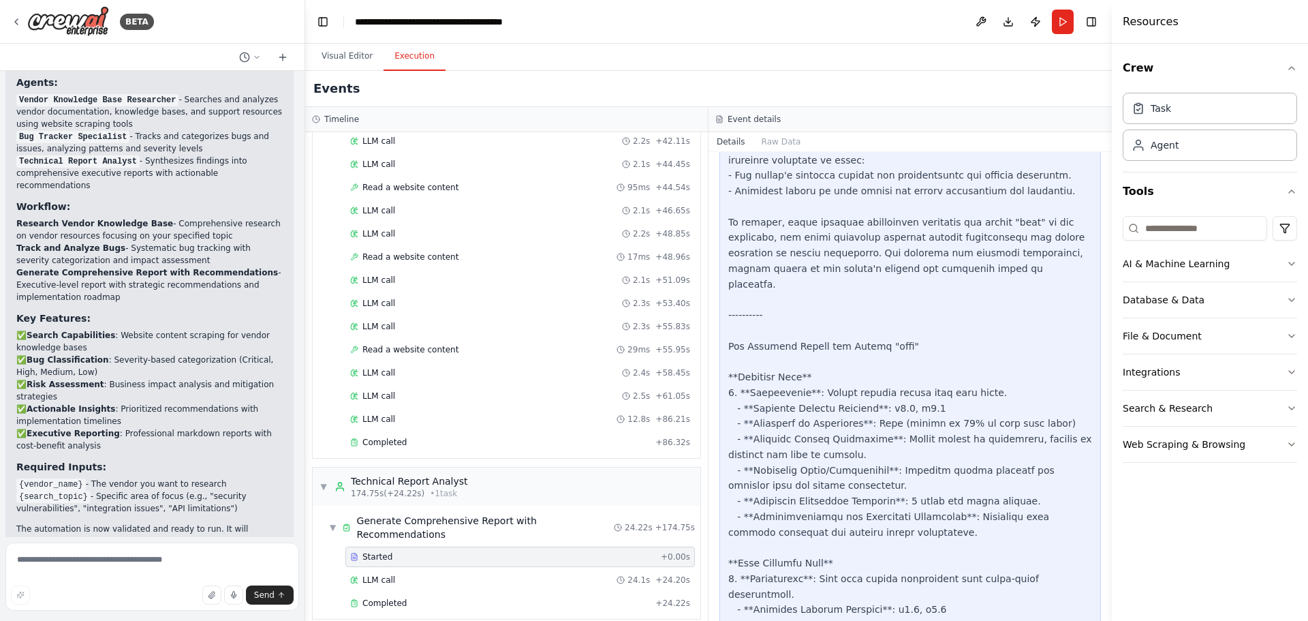
scroll to position [1626, 0]
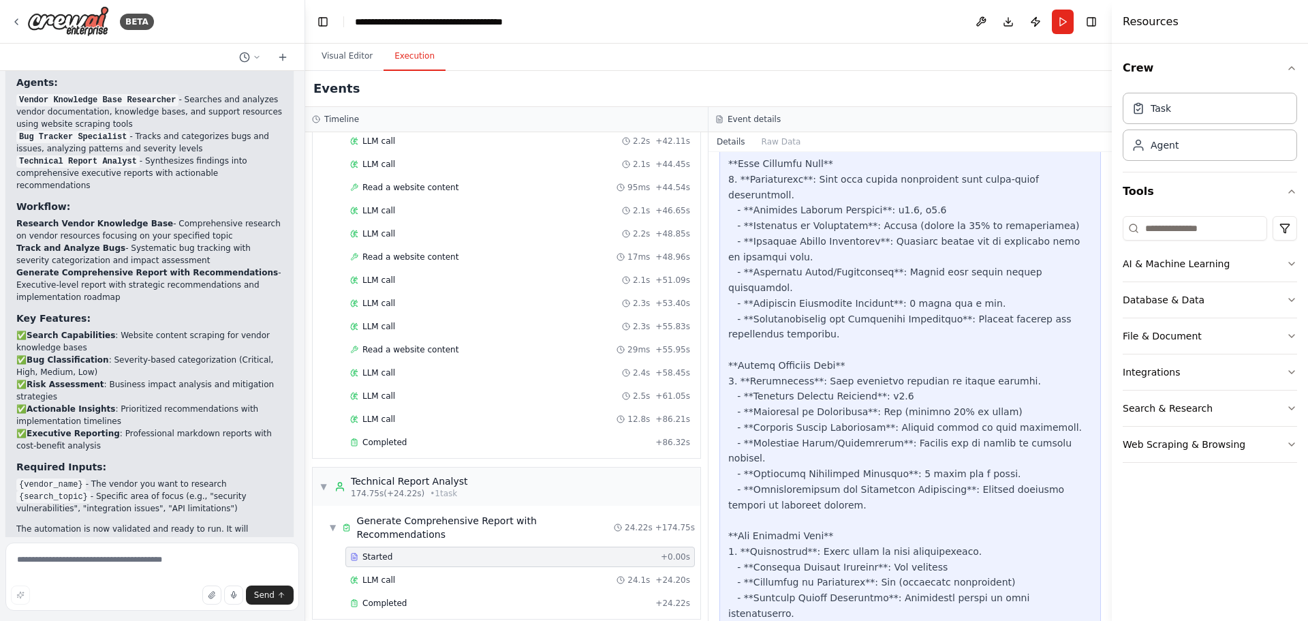
click at [591, 546] on div "Started + 0.00s" at bounding box center [520, 556] width 350 height 20
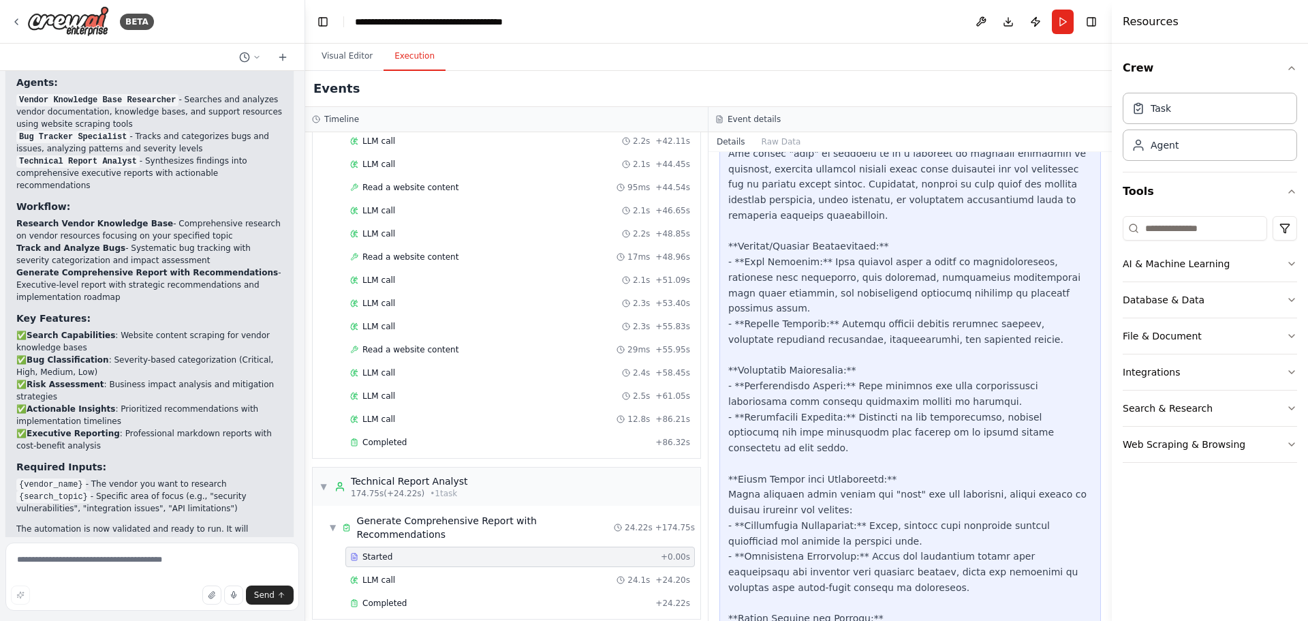
scroll to position [59, 0]
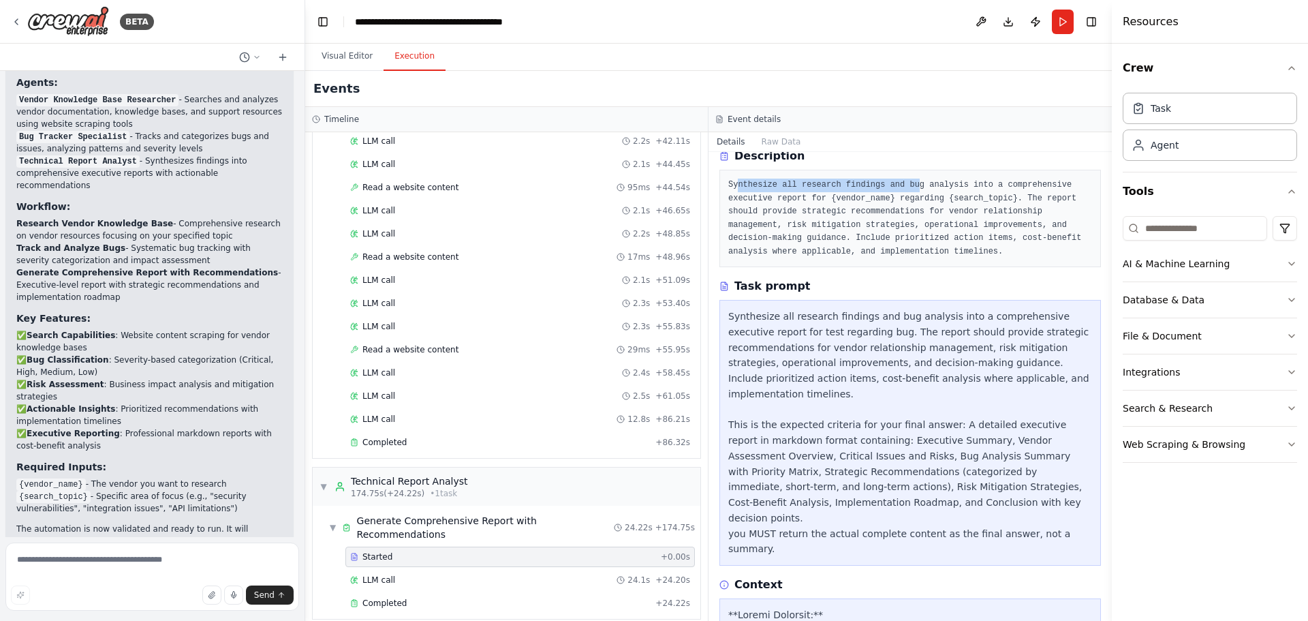
drag, startPoint x: 736, startPoint y: 187, endPoint x: 917, endPoint y: 189, distance: 181.3
click at [917, 189] on pre "Synthesize all research findings and bug analysis into a comprehensive executiv…" at bounding box center [910, 219] width 364 height 80
click at [961, 213] on pre "Synthesize all research findings and bug analysis into a comprehensive executiv…" at bounding box center [910, 219] width 364 height 80
drag, startPoint x: 865, startPoint y: 181, endPoint x: 881, endPoint y: 181, distance: 15.7
click at [876, 181] on div "Synthesize all research findings and bug analysis into a comprehensive executiv…" at bounding box center [911, 218] width 382 height 97
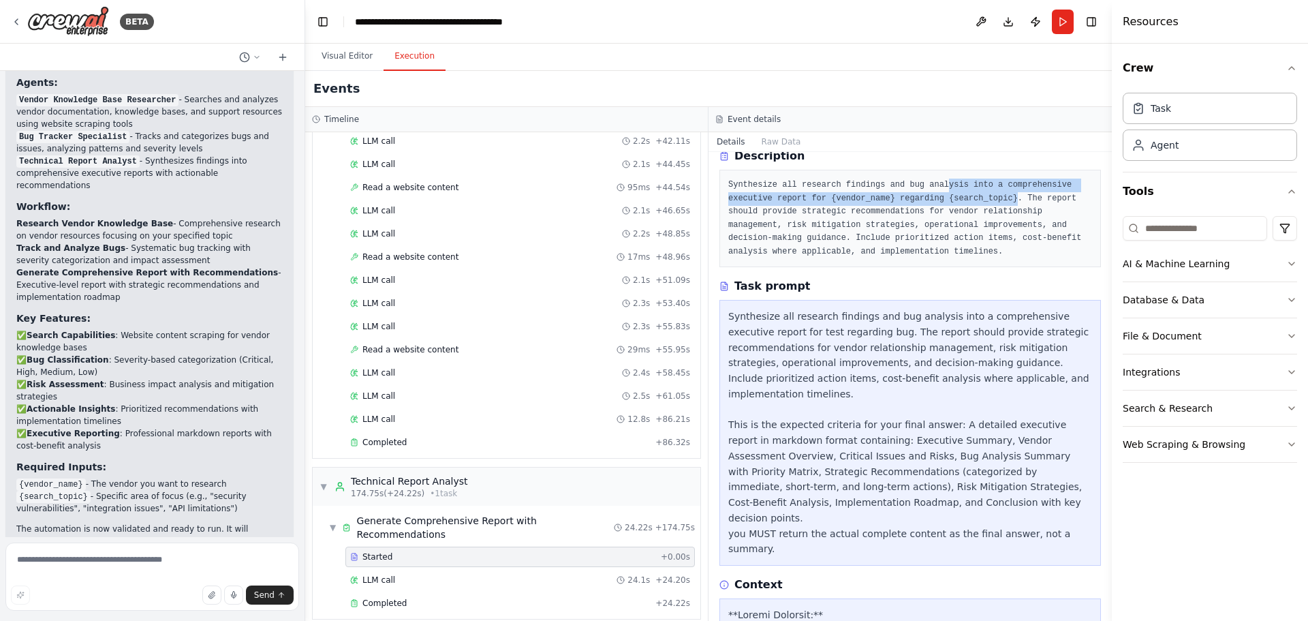
drag, startPoint x: 943, startPoint y: 183, endPoint x: 1010, endPoint y: 197, distance: 68.2
click at [1010, 197] on pre "Synthesize all research findings and bug analysis into a comprehensive executiv…" at bounding box center [910, 219] width 364 height 80
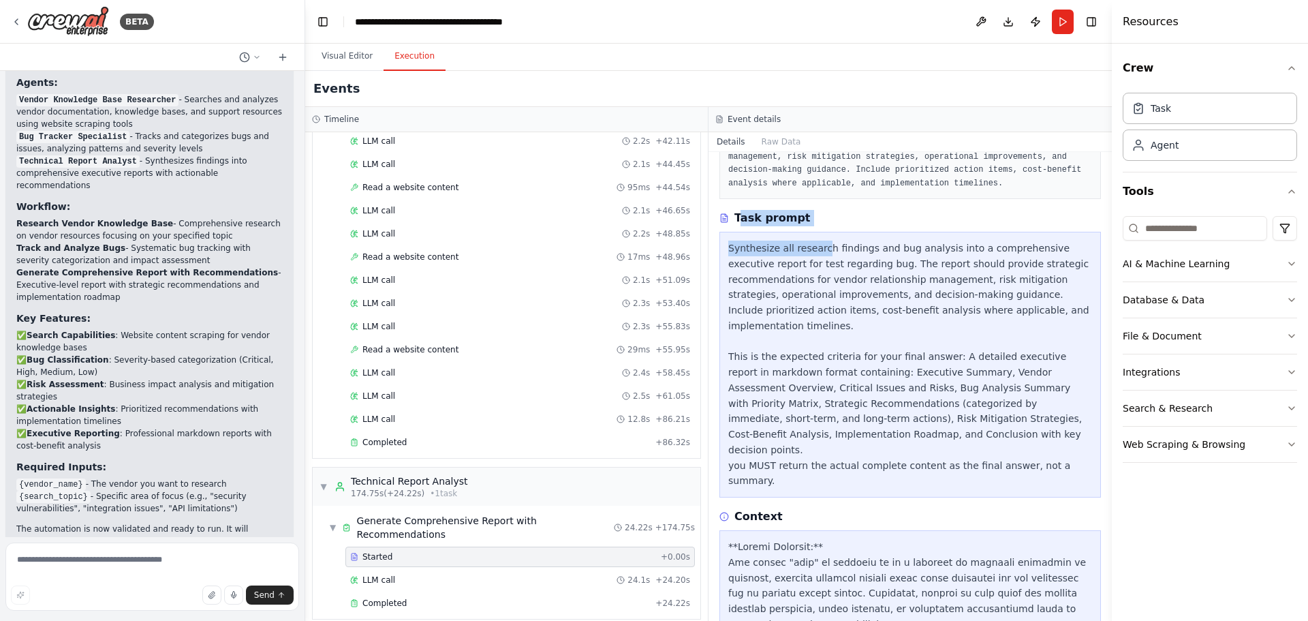
drag, startPoint x: 741, startPoint y: 222, endPoint x: 816, endPoint y: 230, distance: 75.4
click at [816, 230] on div "Task prompt Synthesize all research findings and bug analysis into a comprehens…" at bounding box center [911, 354] width 382 height 288
click at [769, 277] on div "Synthesize all research findings and bug analysis into a comprehensive executiv…" at bounding box center [910, 365] width 364 height 248
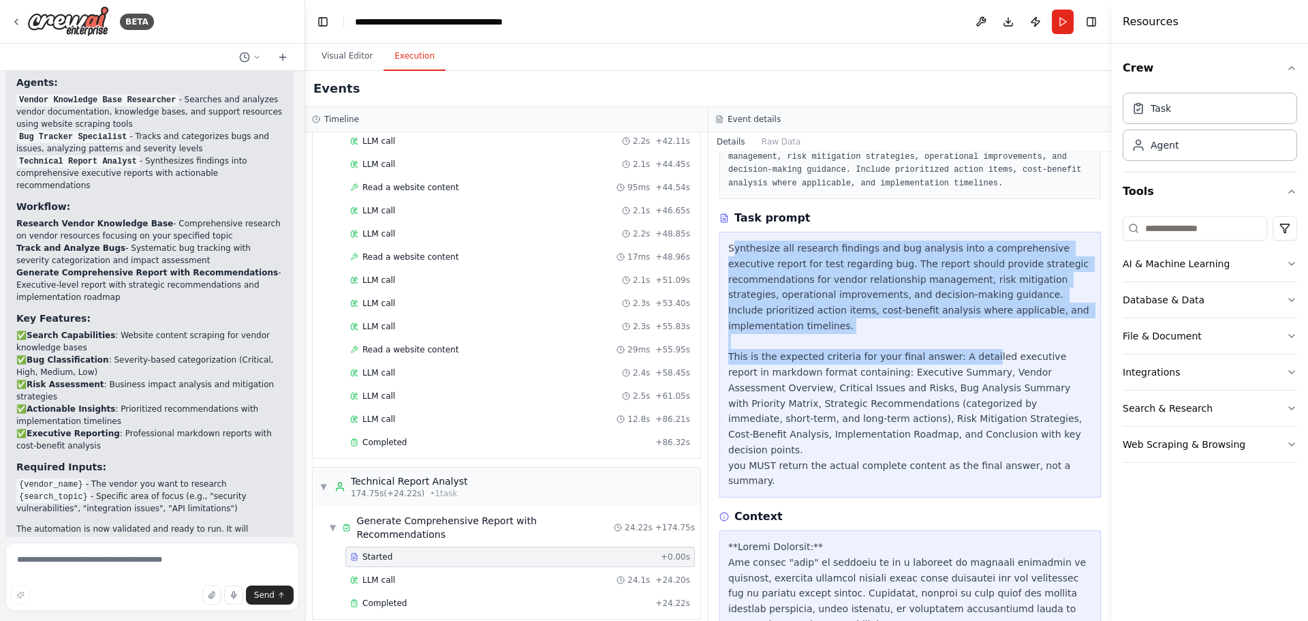
drag, startPoint x: 733, startPoint y: 245, endPoint x: 963, endPoint y: 335, distance: 246.4
click at [963, 335] on div "Synthesize all research findings and bug analysis into a comprehensive executiv…" at bounding box center [910, 365] width 364 height 248
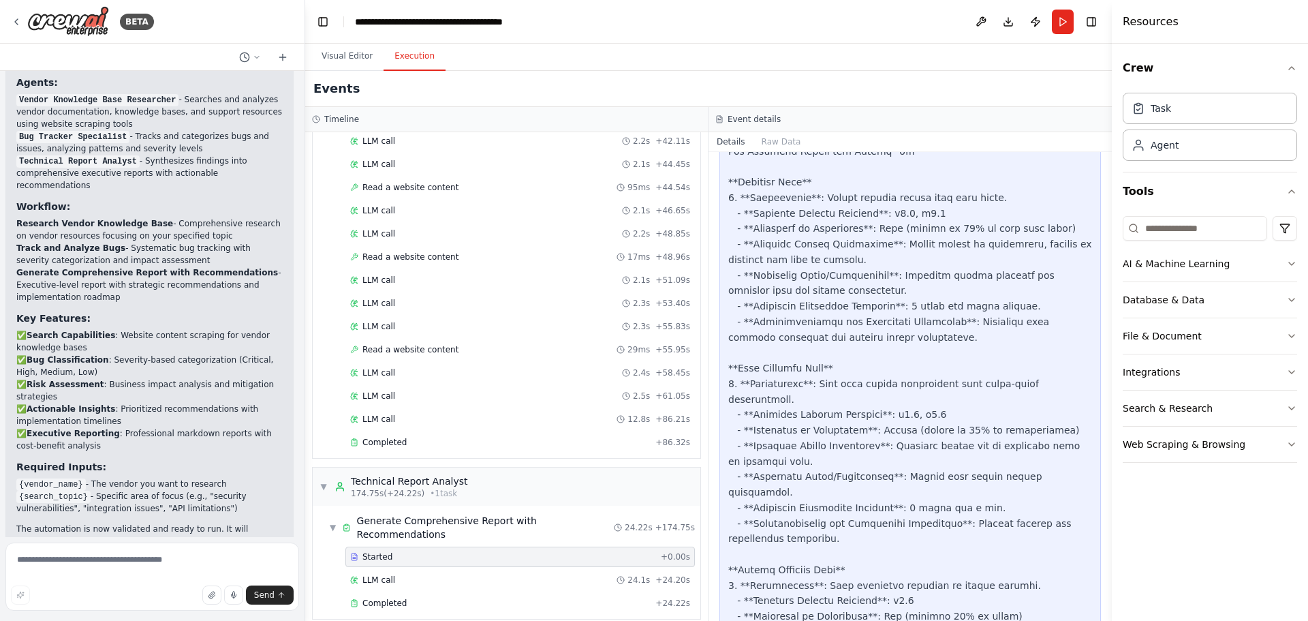
scroll to position [1626, 0]
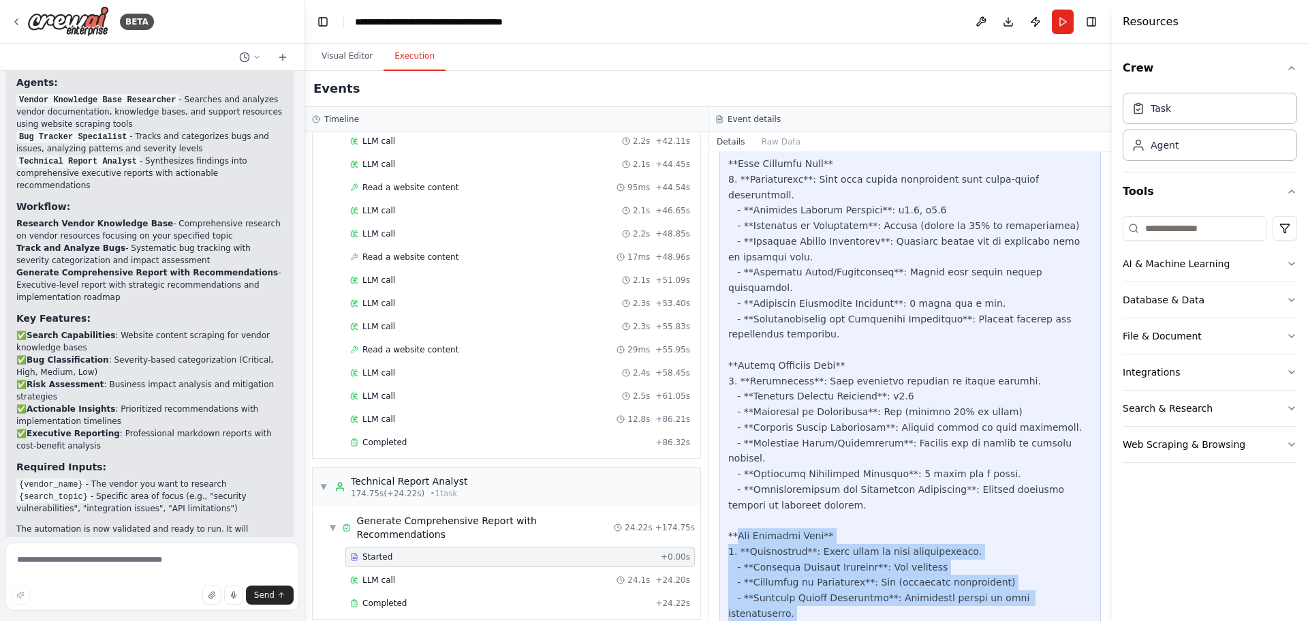
drag, startPoint x: 738, startPoint y: 385, endPoint x: 948, endPoint y: 493, distance: 236.2
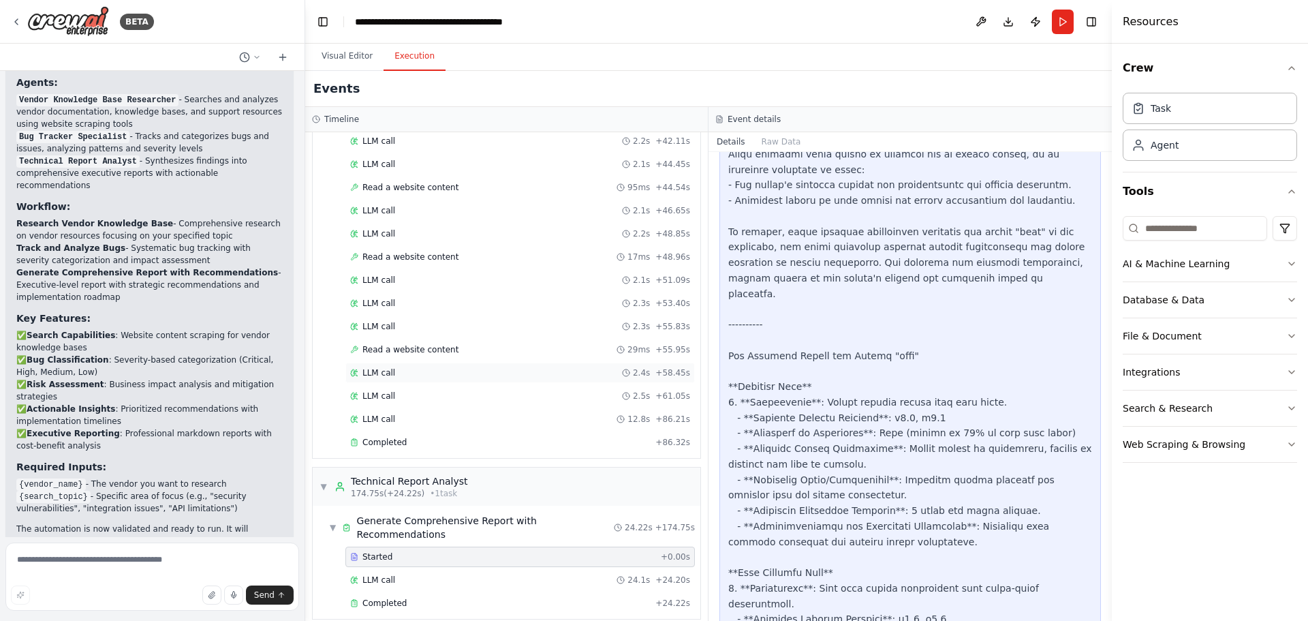
scroll to position [1914, 0]
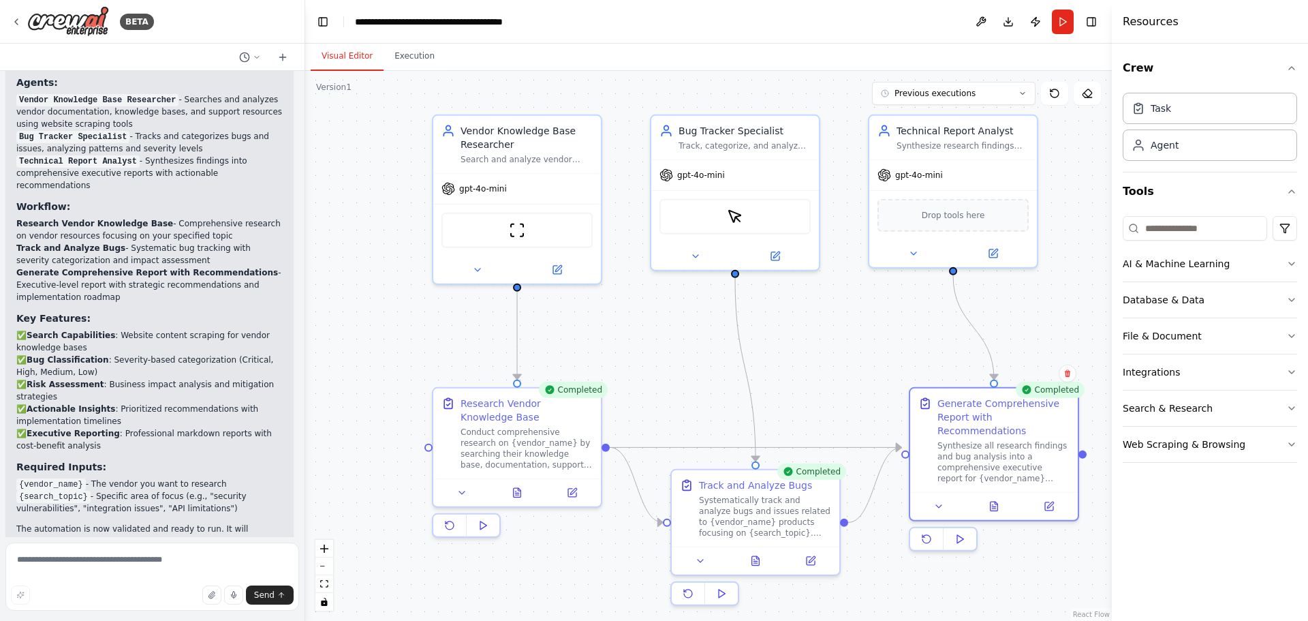
click at [359, 62] on button "Visual Editor" at bounding box center [347, 56] width 73 height 29
click at [964, 531] on button at bounding box center [960, 539] width 33 height 22
click at [936, 498] on icon at bounding box center [938, 503] width 11 height 11
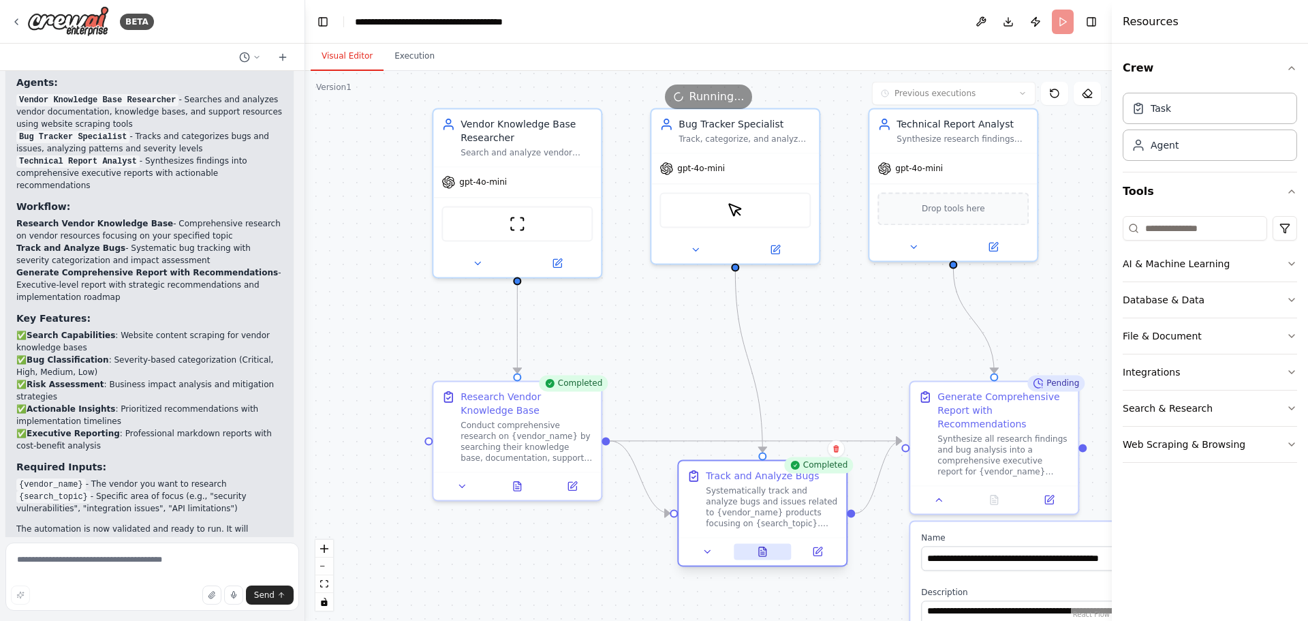
click at [758, 551] on icon at bounding box center [762, 551] width 11 height 11
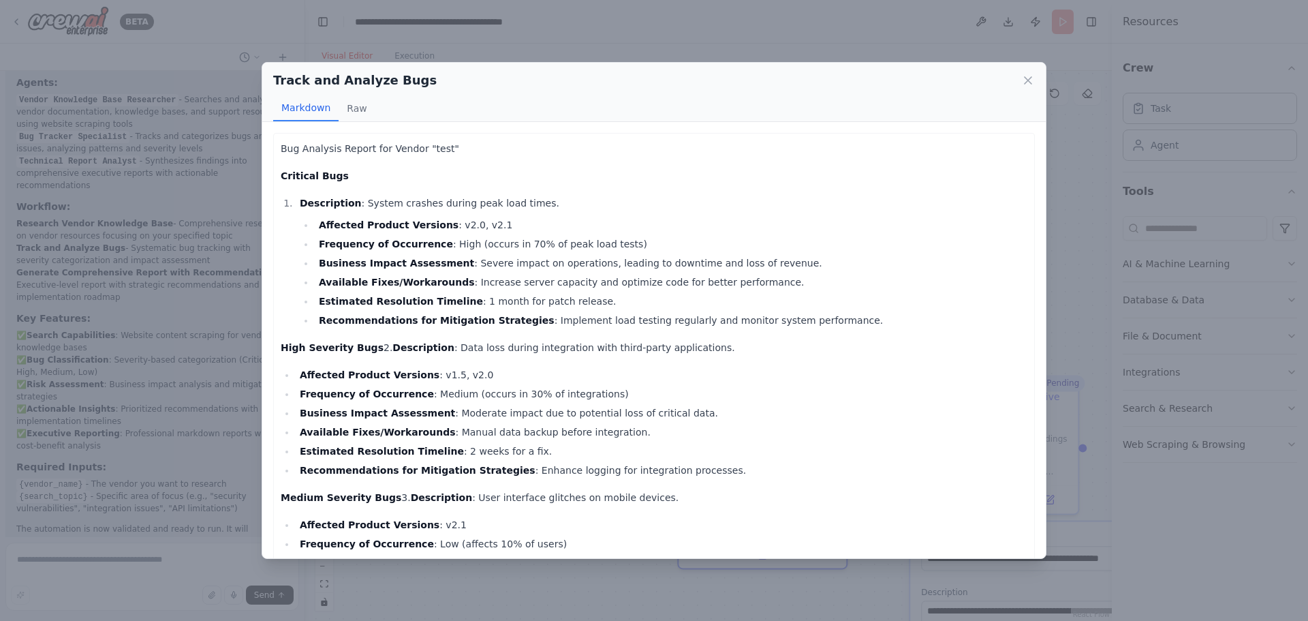
click at [1028, 71] on div "Track and Analyze Bugs" at bounding box center [654, 80] width 762 height 19
click at [1027, 81] on icon at bounding box center [1028, 80] width 7 height 7
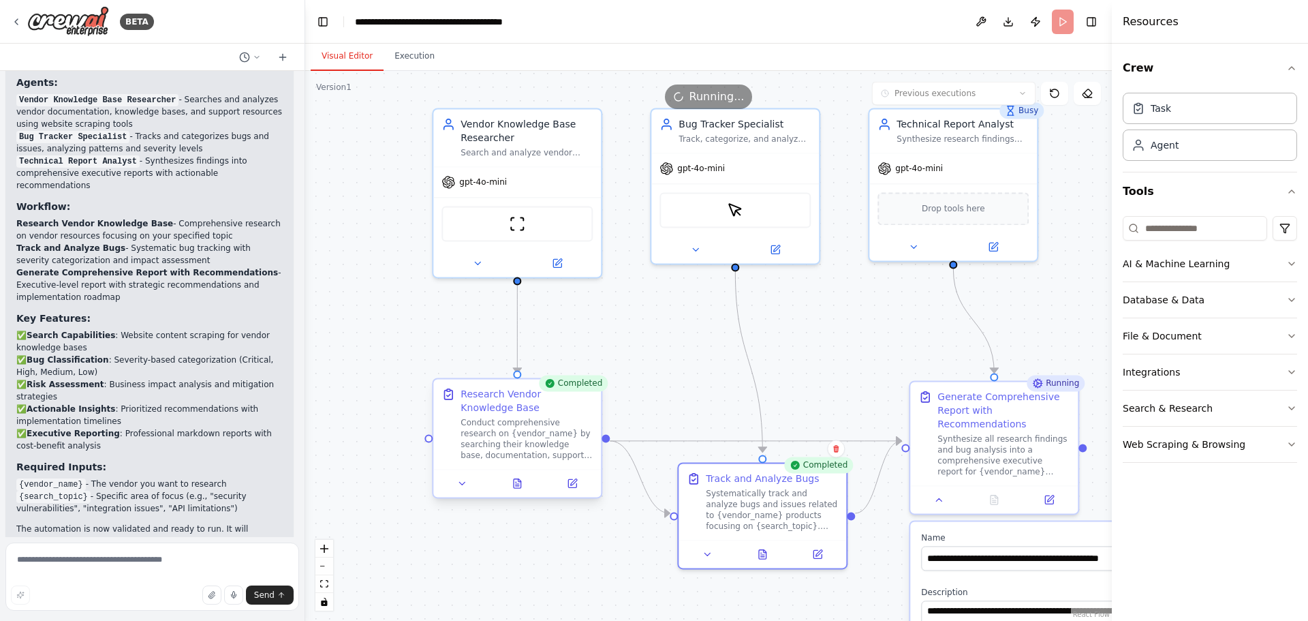
click at [518, 493] on div at bounding box center [517, 483] width 168 height 28
click at [522, 487] on icon at bounding box center [517, 483] width 11 height 11
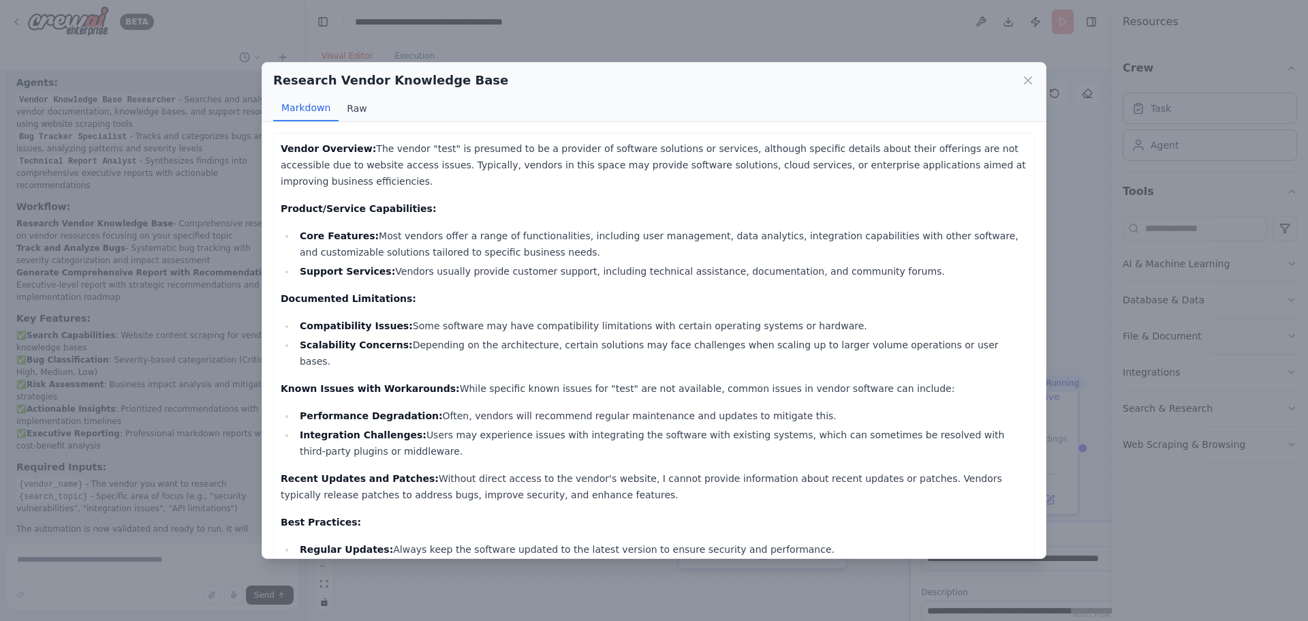
click at [360, 108] on button "Raw" at bounding box center [357, 108] width 36 height 26
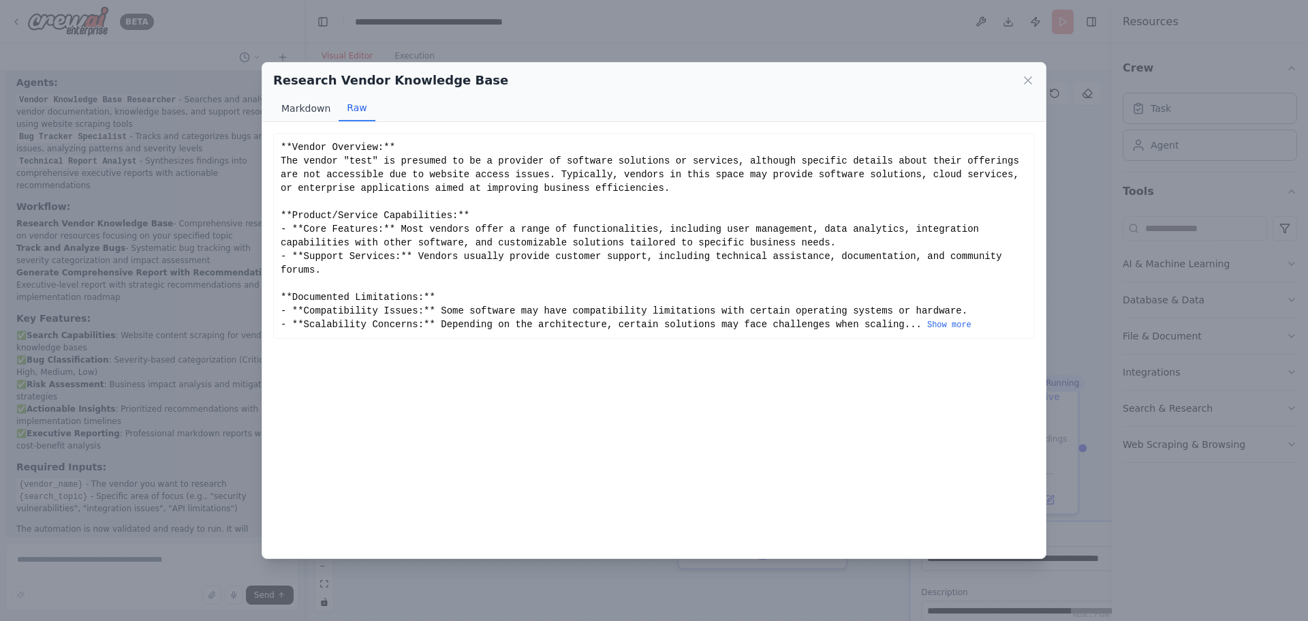
click at [326, 113] on button "Markdown" at bounding box center [305, 108] width 65 height 26
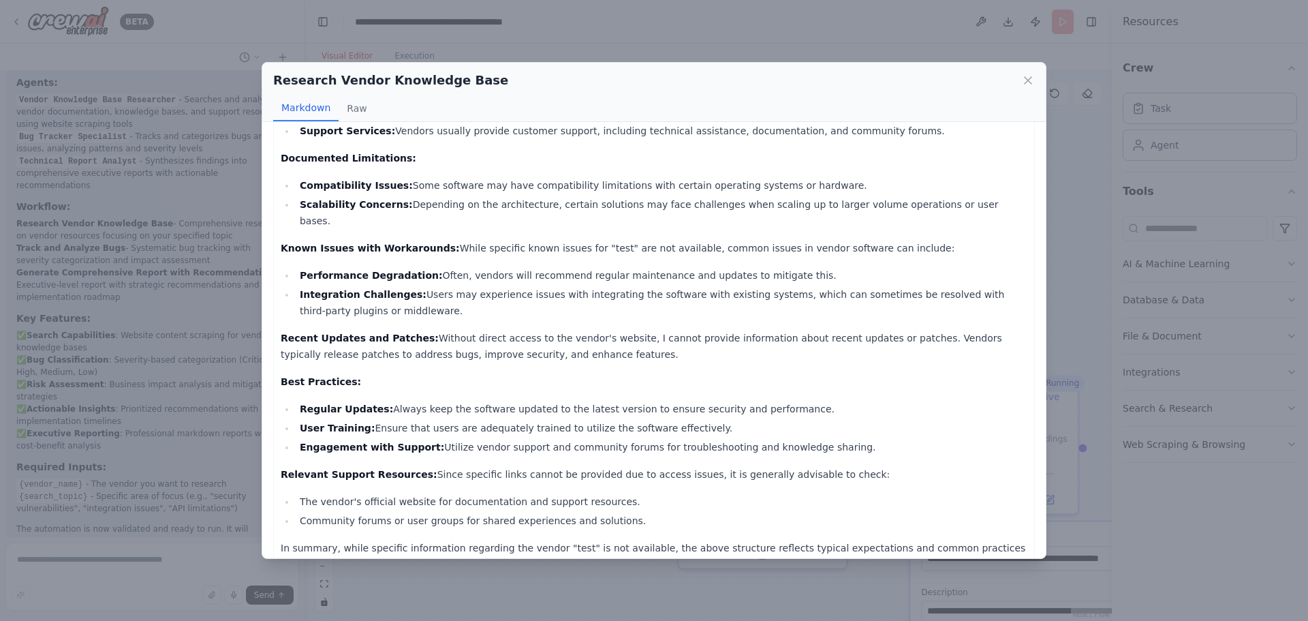
scroll to position [0, 0]
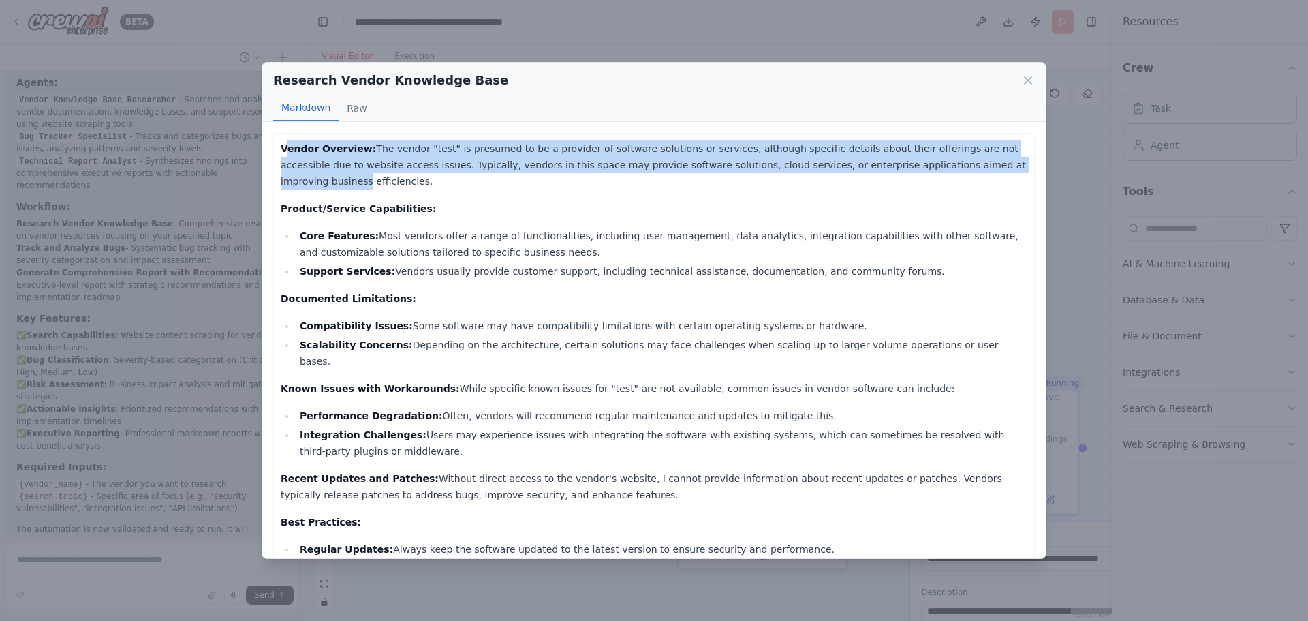
drag, startPoint x: 284, startPoint y: 146, endPoint x: 923, endPoint y: 168, distance: 638.9
click at [921, 164] on p "Vendor Overview: The vendor "test" is presumed to be a provider of software sol…" at bounding box center [654, 164] width 747 height 49
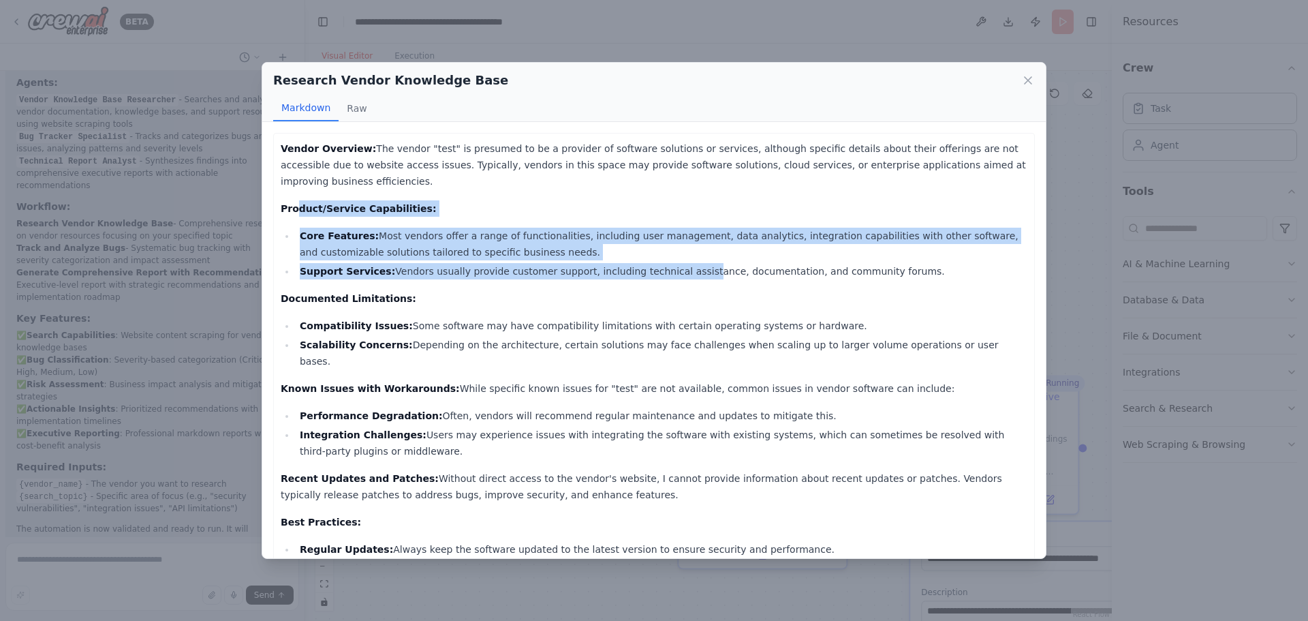
drag, startPoint x: 657, startPoint y: 256, endPoint x: 300, endPoint y: 199, distance: 360.9
click at [296, 191] on div "Vendor Overview: The vendor "test" is presumed to be a provider of software sol…" at bounding box center [654, 426] width 747 height 572
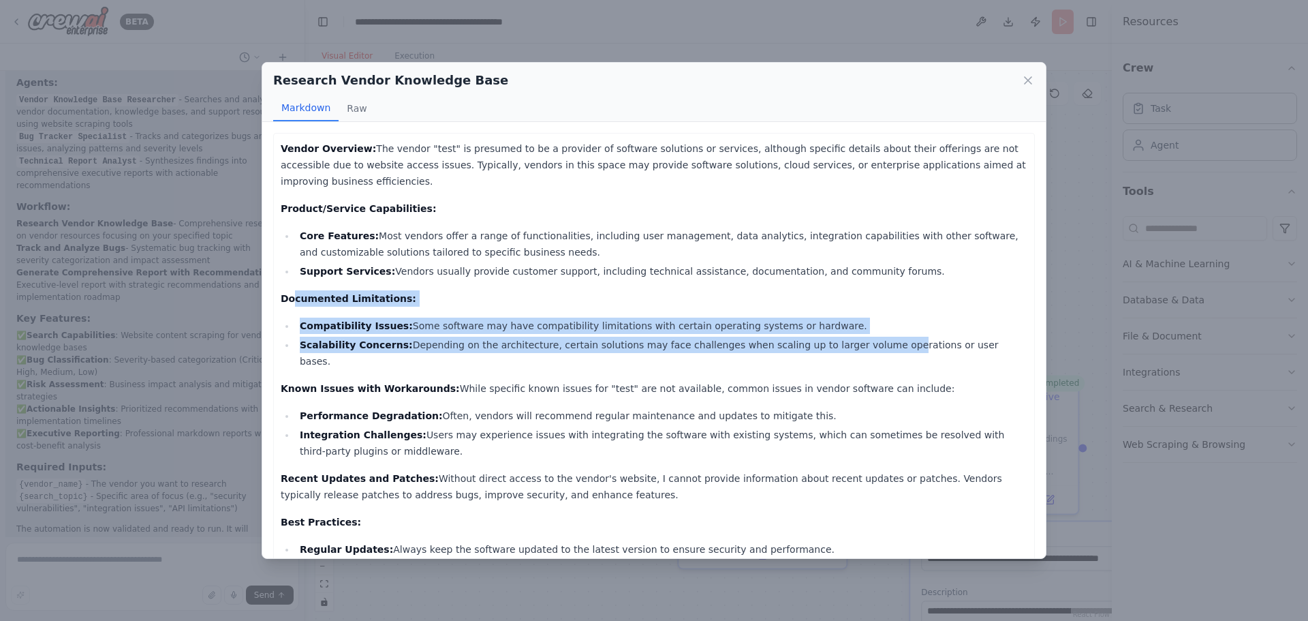
drag, startPoint x: 301, startPoint y: 285, endPoint x: 831, endPoint y: 334, distance: 532.4
click at [831, 334] on div "Vendor Overview: The vendor "test" is presumed to be a provider of software sol…" at bounding box center [654, 426] width 747 height 572
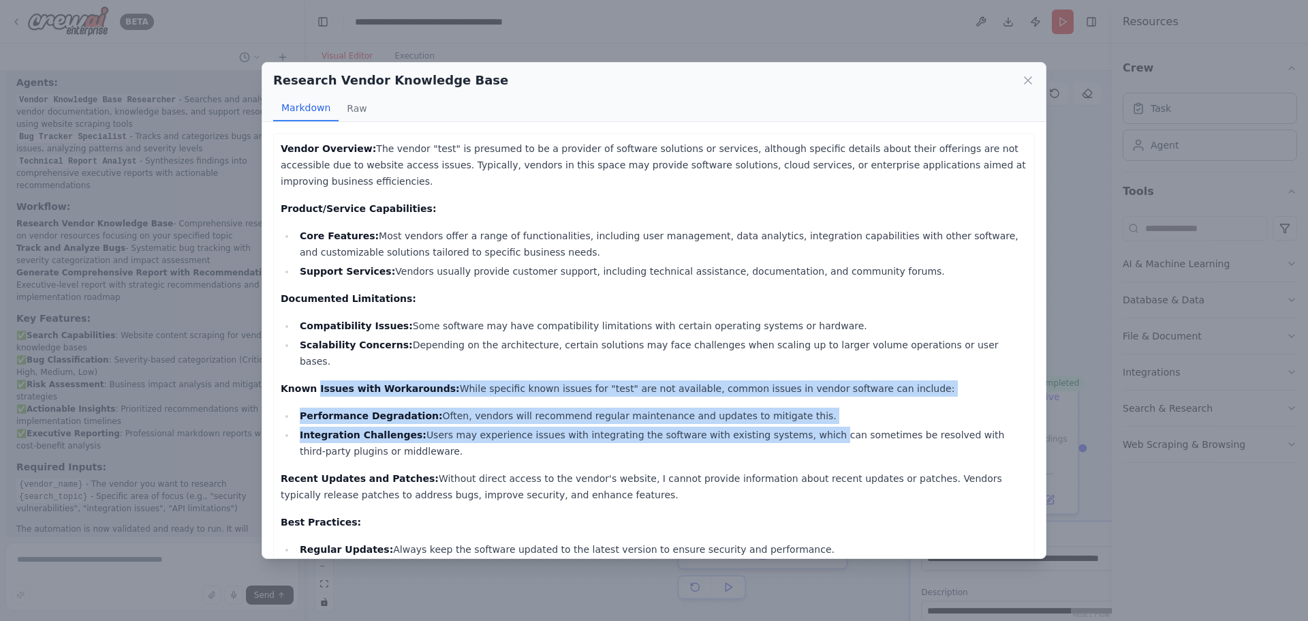
drag, startPoint x: 333, startPoint y: 362, endPoint x: 774, endPoint y: 408, distance: 443.3
click at [760, 397] on div "Vendor Overview: The vendor "test" is presumed to be a provider of software sol…" at bounding box center [654, 426] width 747 height 572
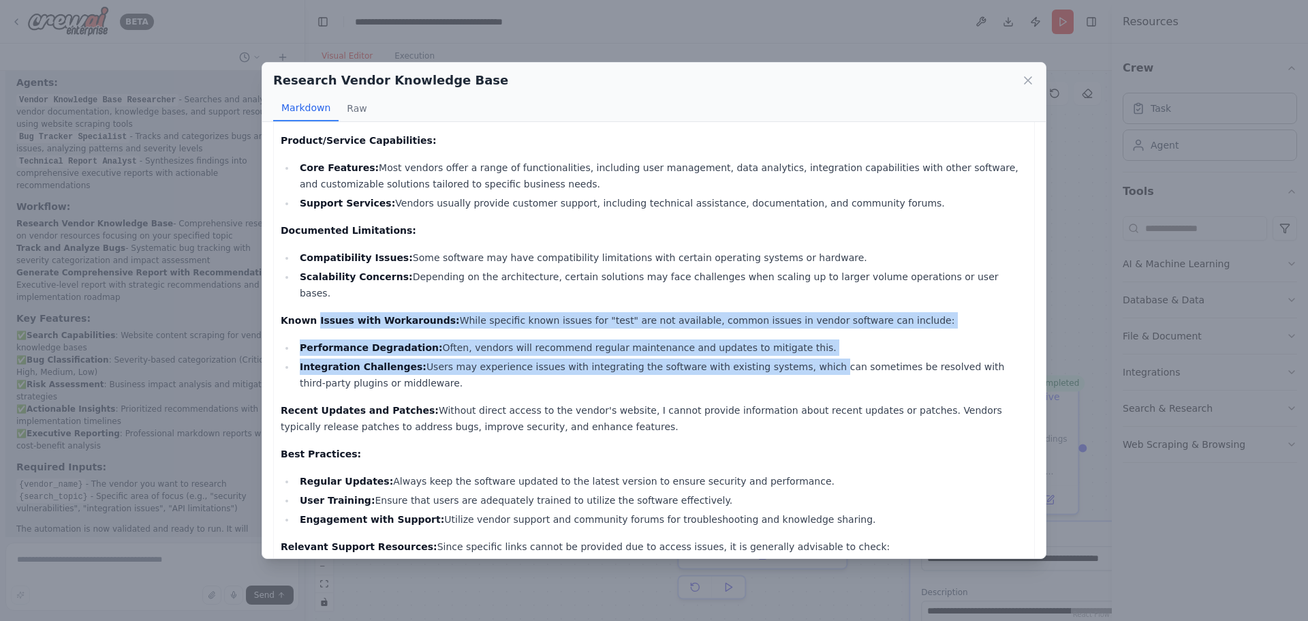
click at [431, 339] on li "Performance Degradation: Often, vendors will recommend regular maintenance and …" at bounding box center [662, 347] width 732 height 16
drag, startPoint x: 274, startPoint y: 371, endPoint x: 893, endPoint y: 389, distance: 619.0
click at [893, 389] on div "Vendor Overview: The vendor "test" is presumed to be a provider of software sol…" at bounding box center [654, 358] width 762 height 587
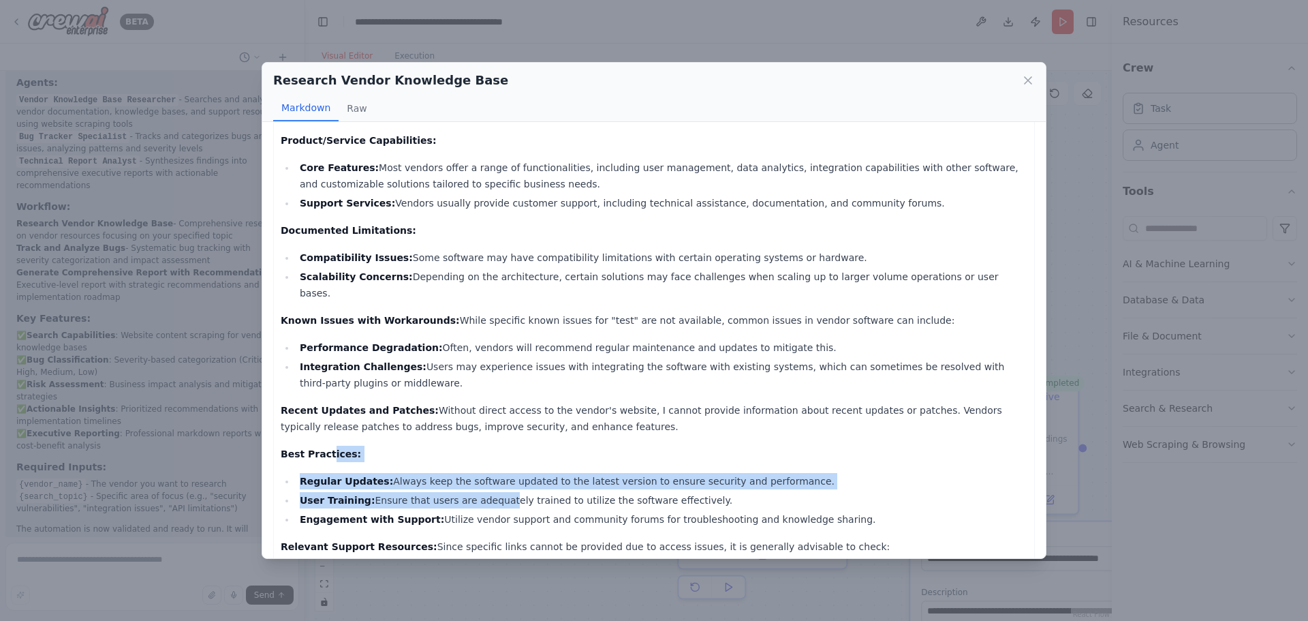
drag, startPoint x: 323, startPoint y: 424, endPoint x: 492, endPoint y: 467, distance: 174.5
click at [483, 470] on div "Vendor Overview: The vendor "test" is presumed to be a provider of software sol…" at bounding box center [654, 358] width 747 height 572
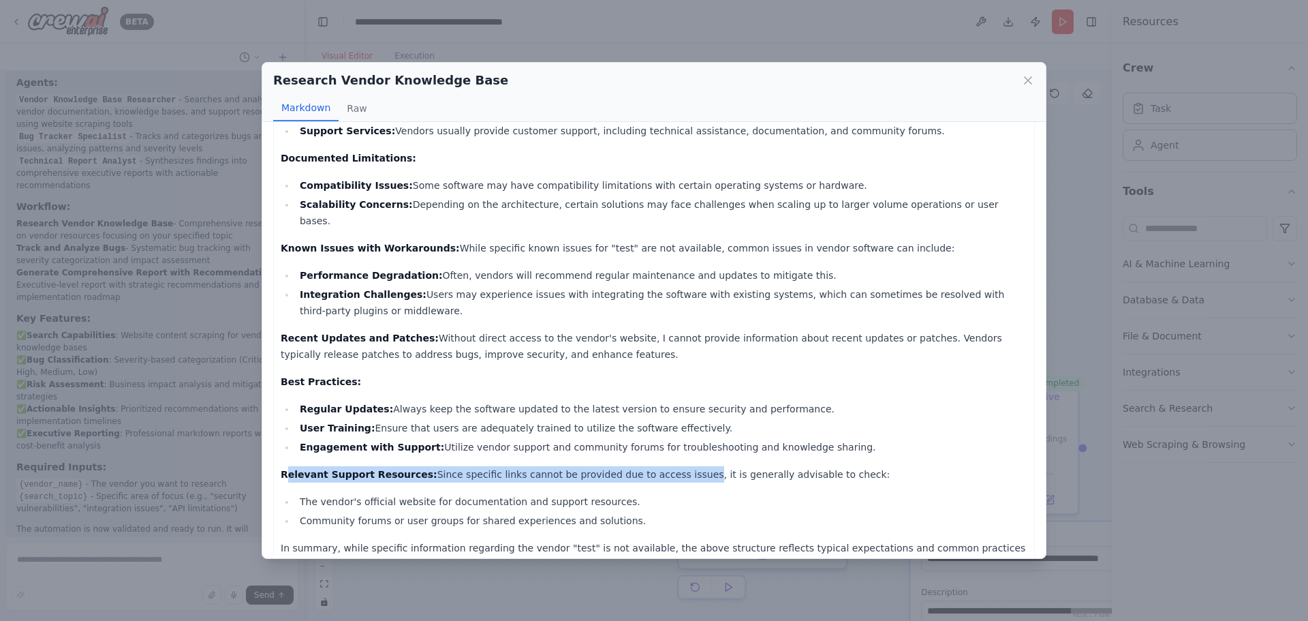
drag, startPoint x: 288, startPoint y: 443, endPoint x: 645, endPoint y: 445, distance: 357.1
click at [645, 466] on p "Relevant Support Resources: Since specific links cannot be provided due to acce…" at bounding box center [654, 474] width 747 height 16
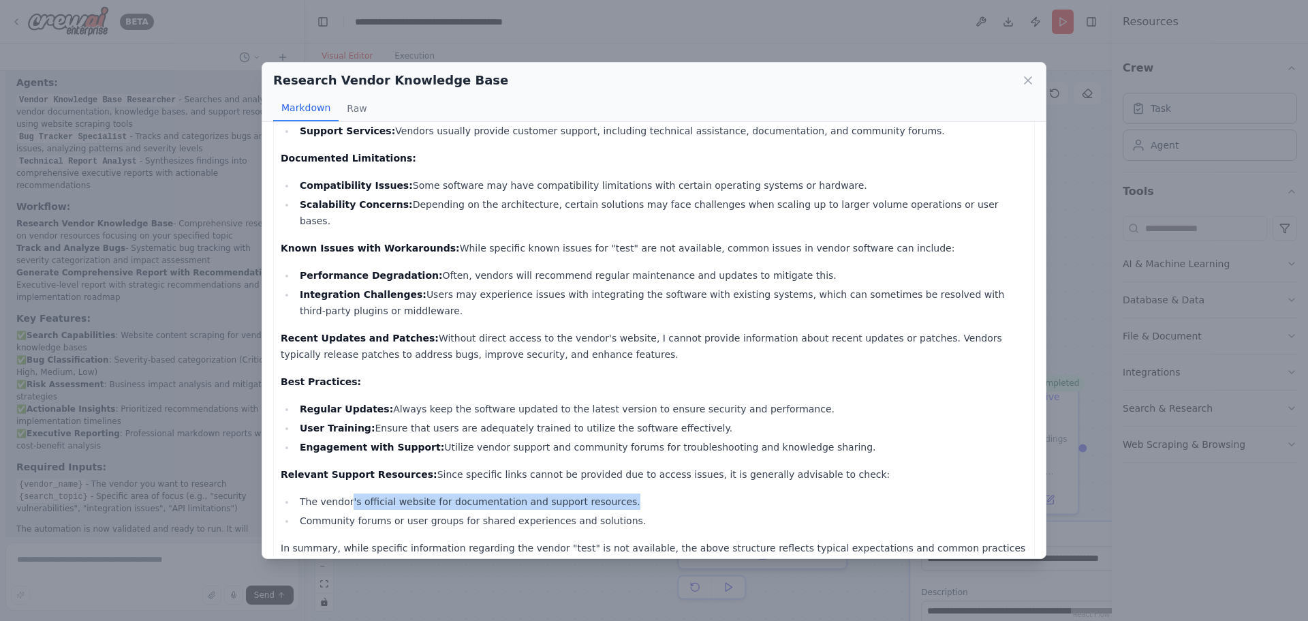
drag, startPoint x: 508, startPoint y: 461, endPoint x: 606, endPoint y: 474, distance: 99.0
click at [603, 493] on li "The vendor's official website for documentation and support resources." at bounding box center [662, 501] width 732 height 16
click at [1024, 73] on div "Research Vendor Knowledge Base" at bounding box center [654, 80] width 762 height 19
click at [1032, 85] on icon at bounding box center [1028, 81] width 14 height 14
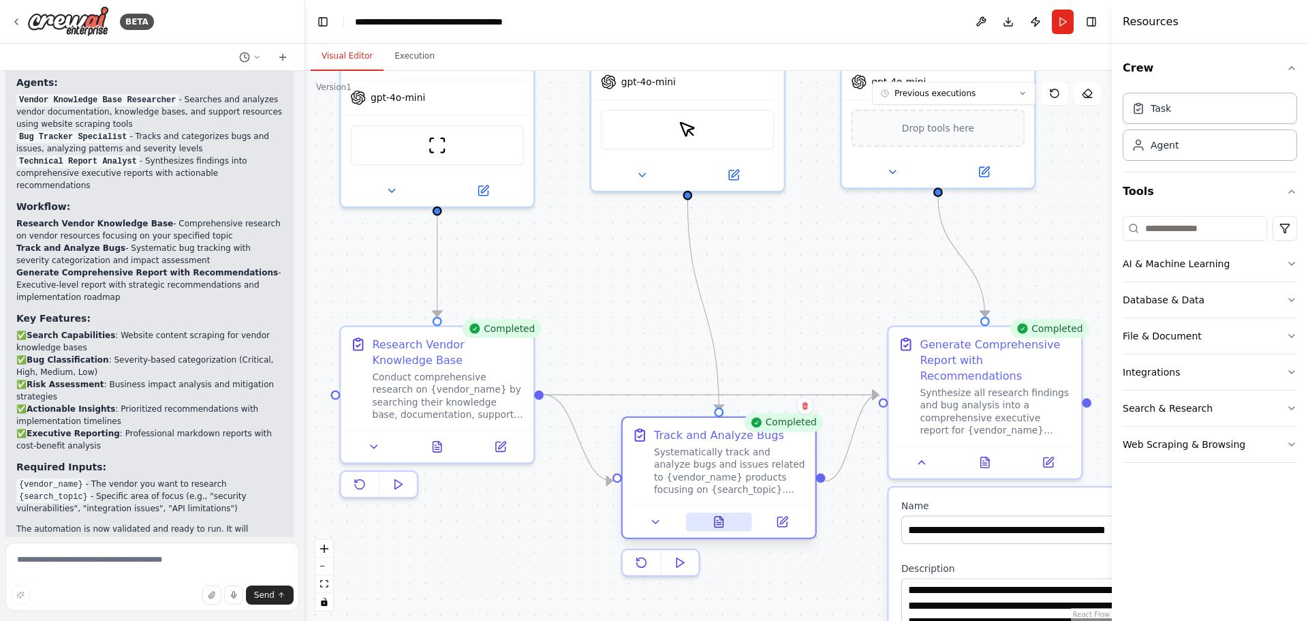
click at [710, 514] on button at bounding box center [719, 521] width 66 height 19
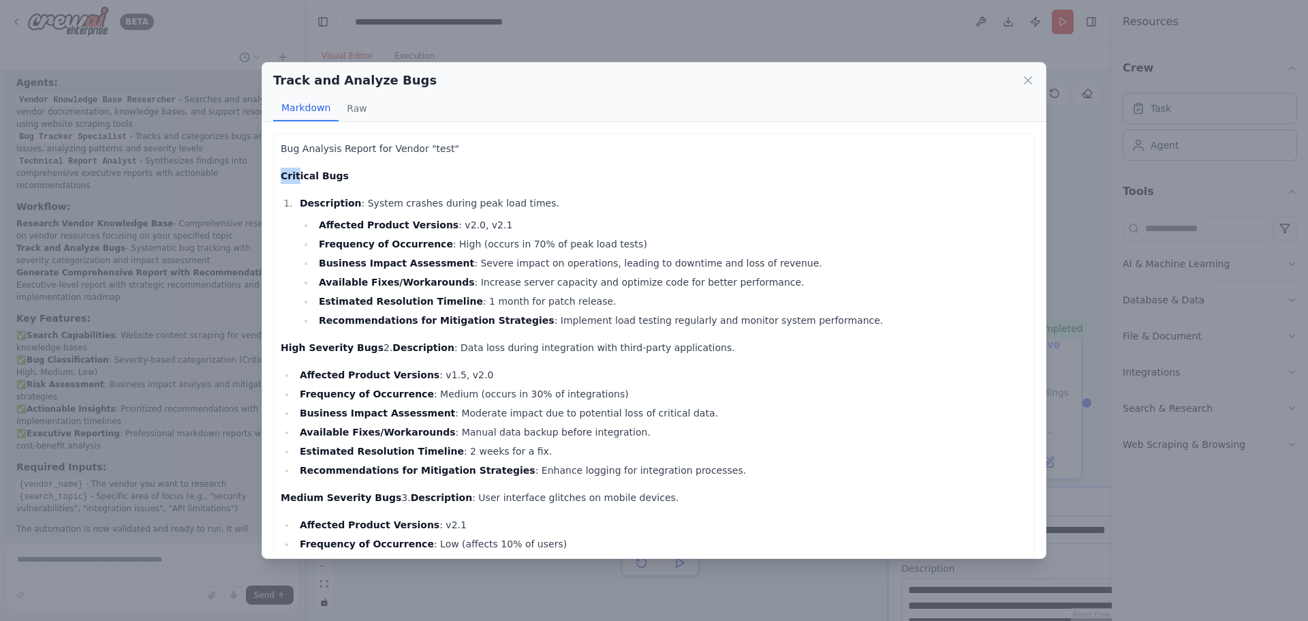
drag, startPoint x: 296, startPoint y: 172, endPoint x: 468, endPoint y: 131, distance: 176.5
click at [468, 131] on div "Bug Analysis Report for Vendor "test" Critical Bugs Description : System crashe…" at bounding box center [654, 340] width 784 height 436
drag, startPoint x: 362, startPoint y: 232, endPoint x: 485, endPoint y: 226, distance: 123.5
click at [485, 226] on li "Affected Product Versions : v2.0, v2.1" at bounding box center [671, 225] width 713 height 16
drag, startPoint x: 341, startPoint y: 250, endPoint x: 651, endPoint y: 241, distance: 310.2
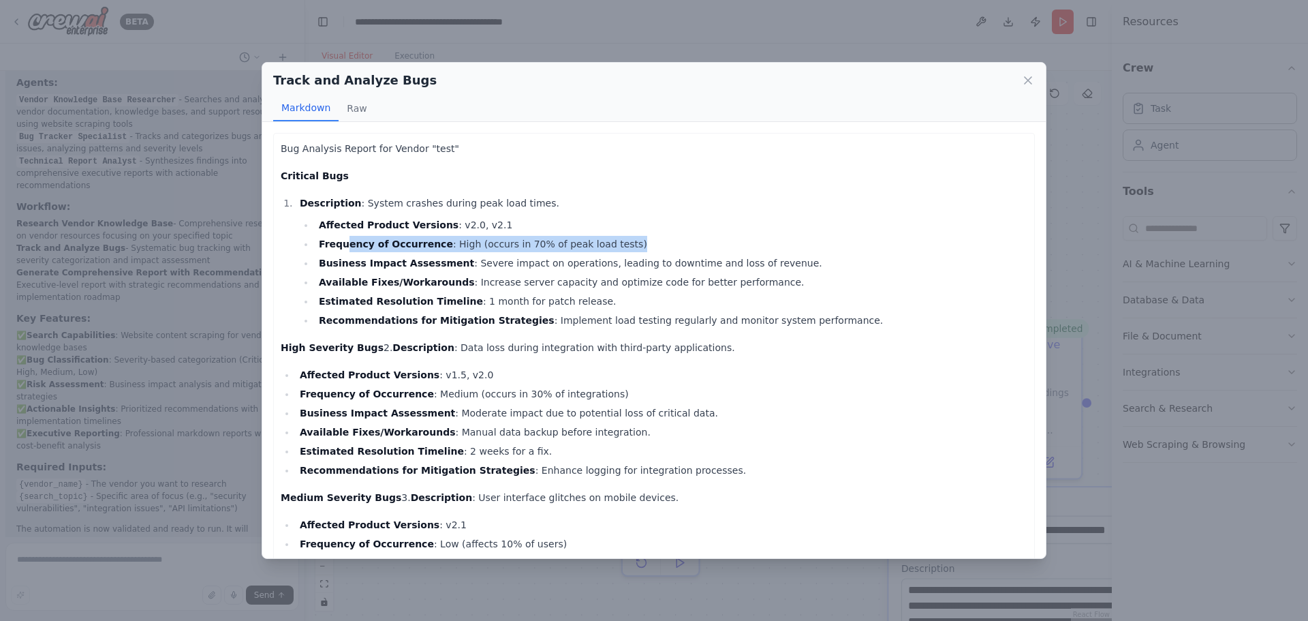
click at [651, 241] on li "Frequency of Occurrence : High (occurs in 70% of peak load tests)" at bounding box center [671, 244] width 713 height 16
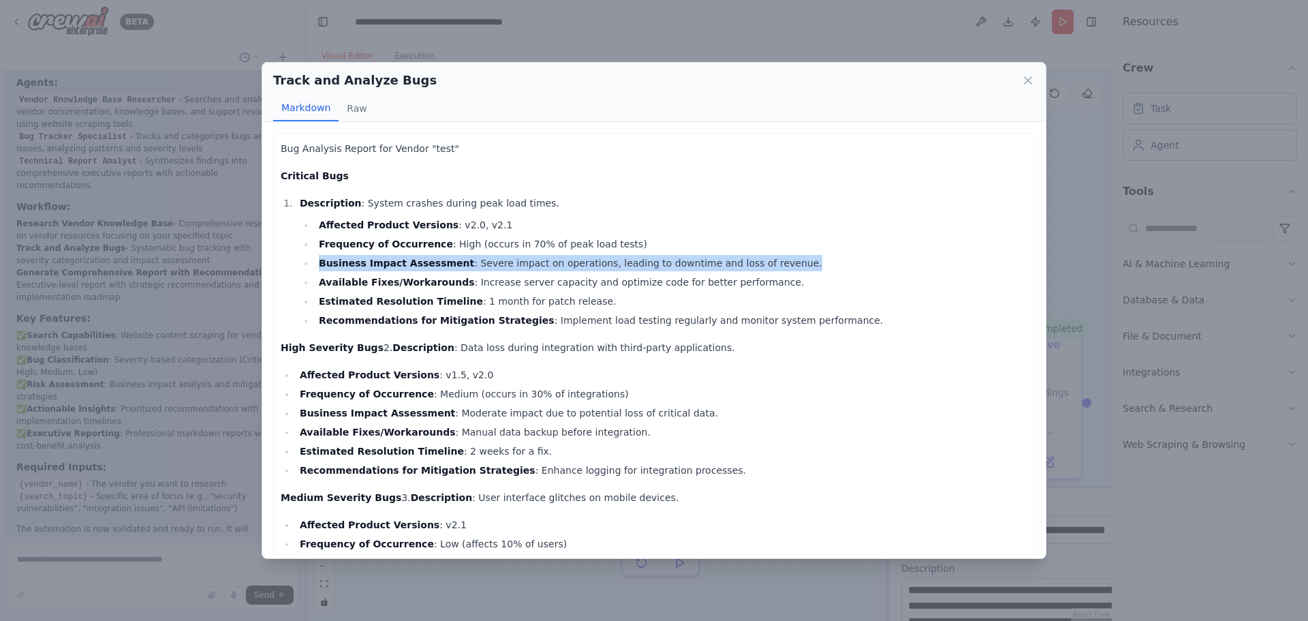
drag, startPoint x: 312, startPoint y: 256, endPoint x: 762, endPoint y: 258, distance: 449.7
click at [762, 258] on ul "Affected Product Versions : v2.0, v2.1 Frequency of Occurrence : High (occurs i…" at bounding box center [664, 273] width 728 height 112
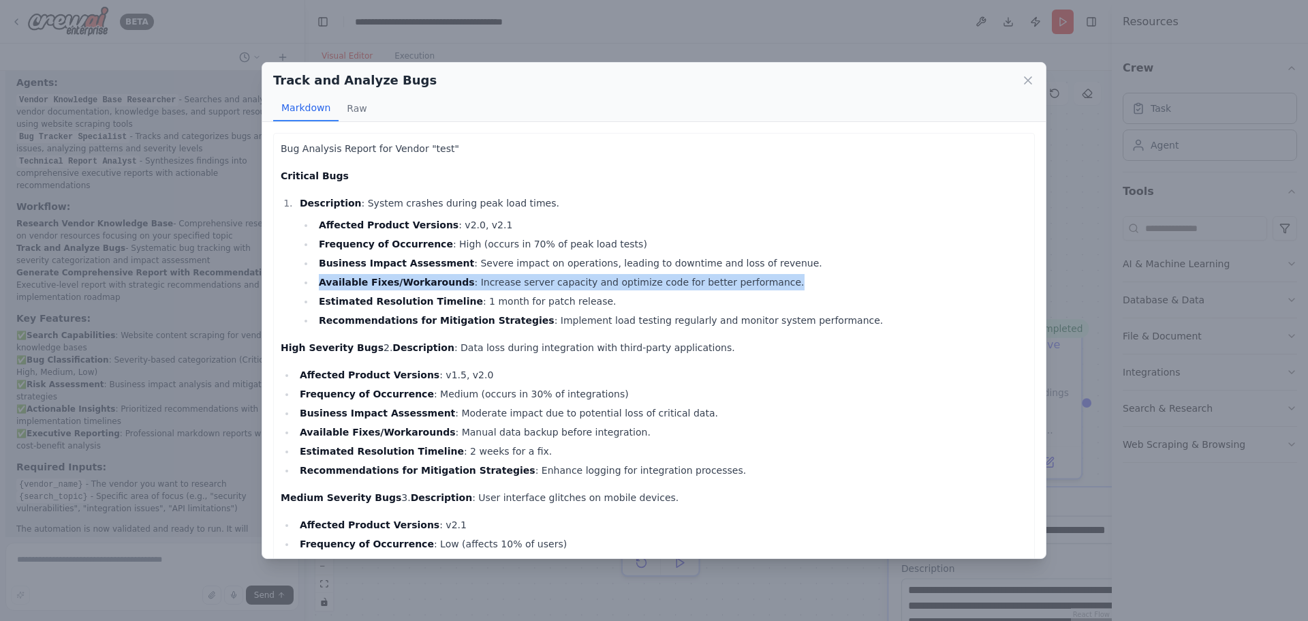
drag, startPoint x: 315, startPoint y: 279, endPoint x: 748, endPoint y: 272, distance: 432.7
click at [748, 272] on ul "Affected Product Versions : v2.0, v2.1 Frequency of Occurrence : High (occurs i…" at bounding box center [664, 273] width 728 height 112
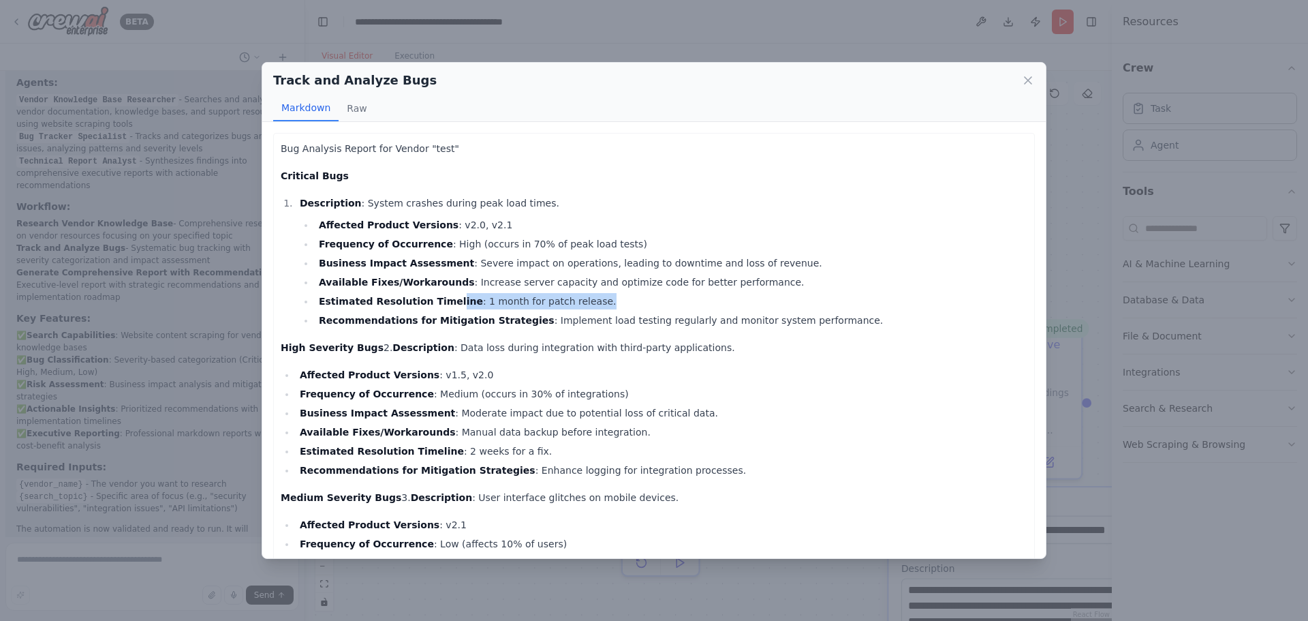
drag, startPoint x: 436, startPoint y: 307, endPoint x: 582, endPoint y: 297, distance: 146.2
click at [582, 297] on li "Estimated Resolution Timeline : 1 month for patch release." at bounding box center [671, 301] width 713 height 16
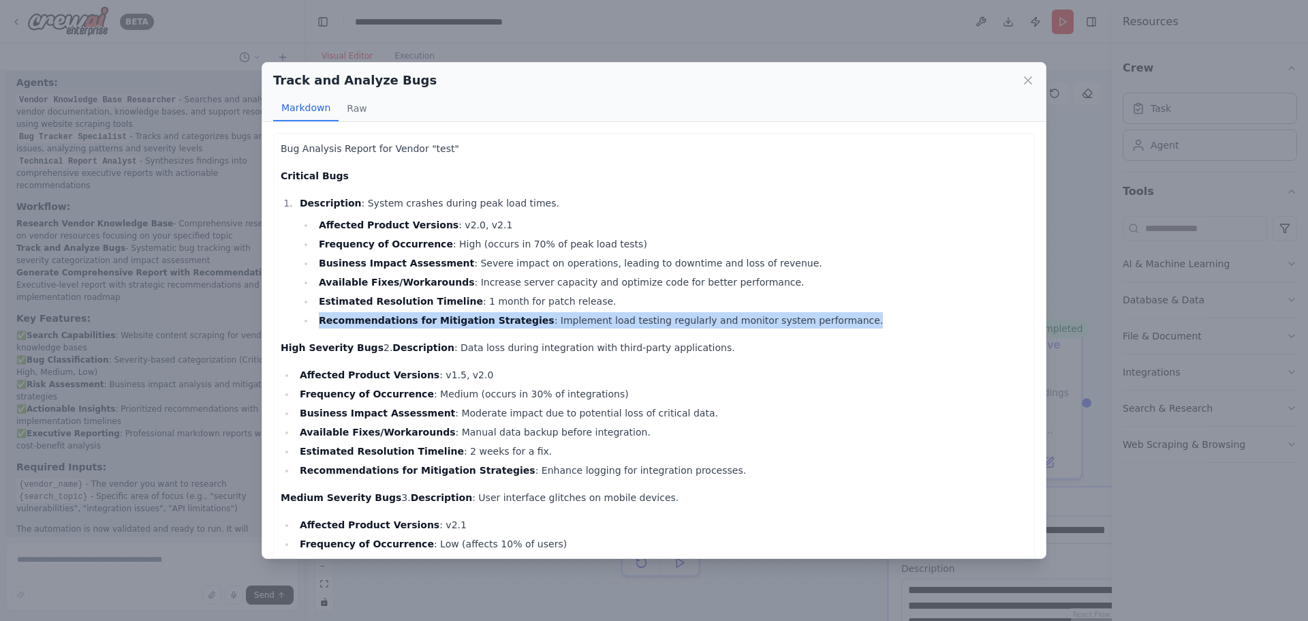
drag, startPoint x: 306, startPoint y: 324, endPoint x: 816, endPoint y: 311, distance: 510.5
click at [816, 311] on ul "Affected Product Versions : v2.0, v2.1 Frequency of Occurrence : High (occurs i…" at bounding box center [664, 273] width 728 height 112
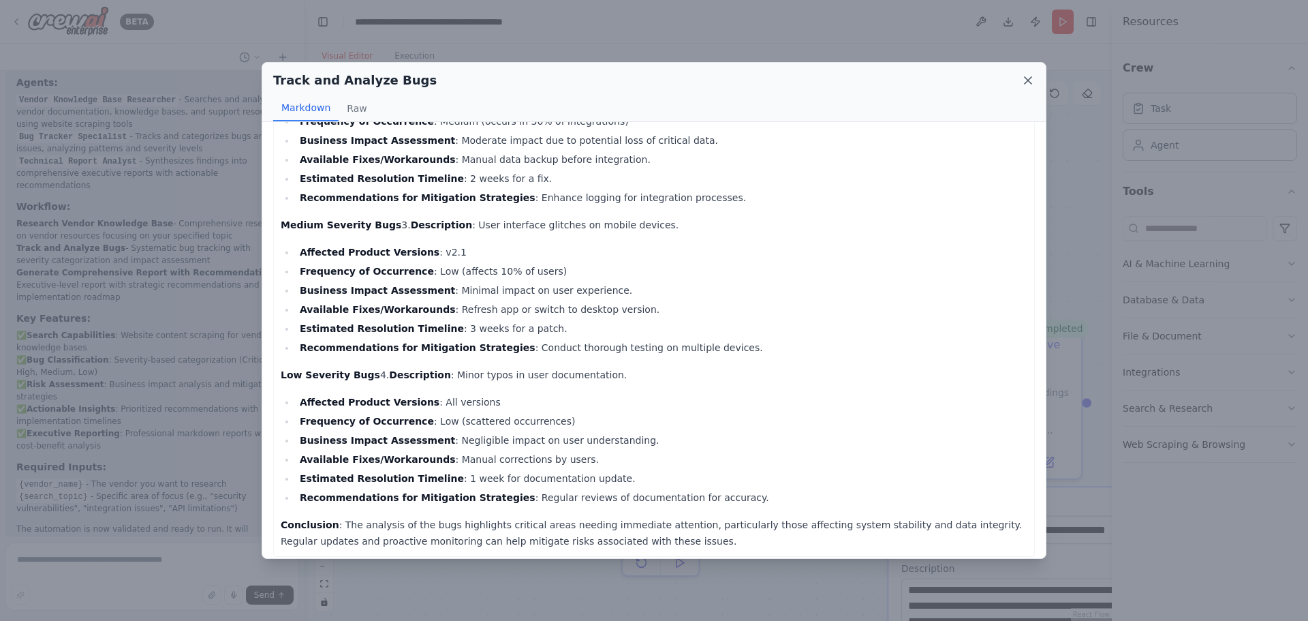
click at [1025, 82] on icon at bounding box center [1028, 81] width 14 height 14
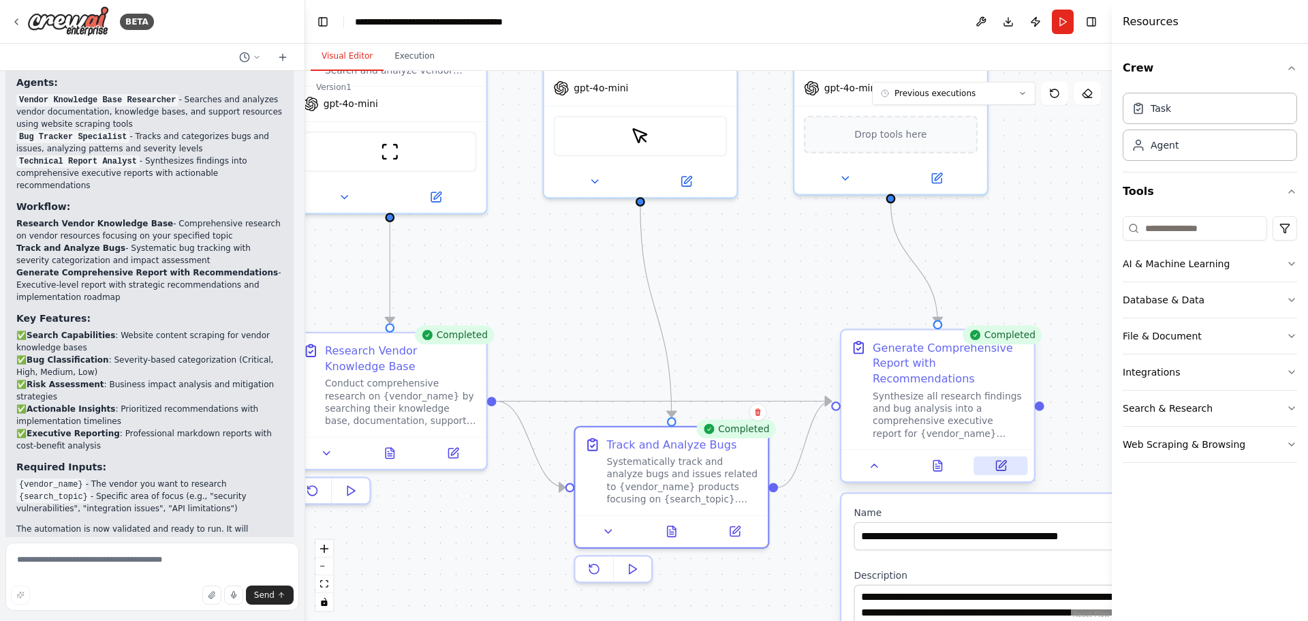
click at [1001, 457] on button at bounding box center [1001, 465] width 54 height 19
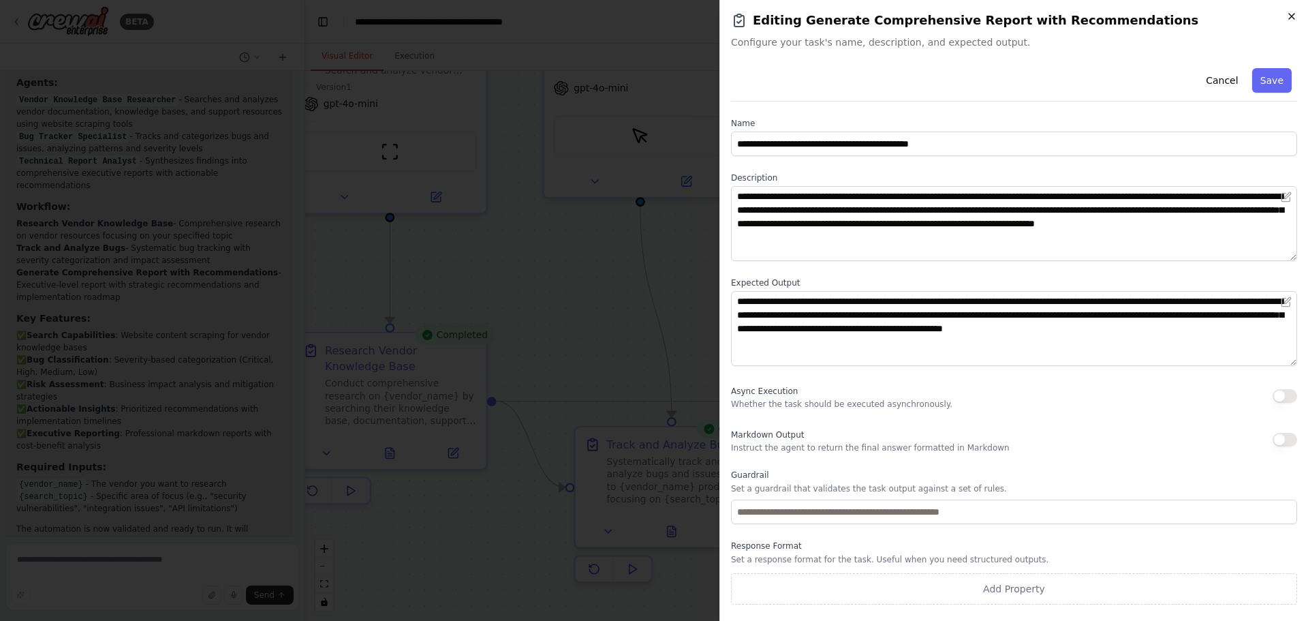
click at [1288, 17] on icon "button" at bounding box center [1291, 16] width 11 height 11
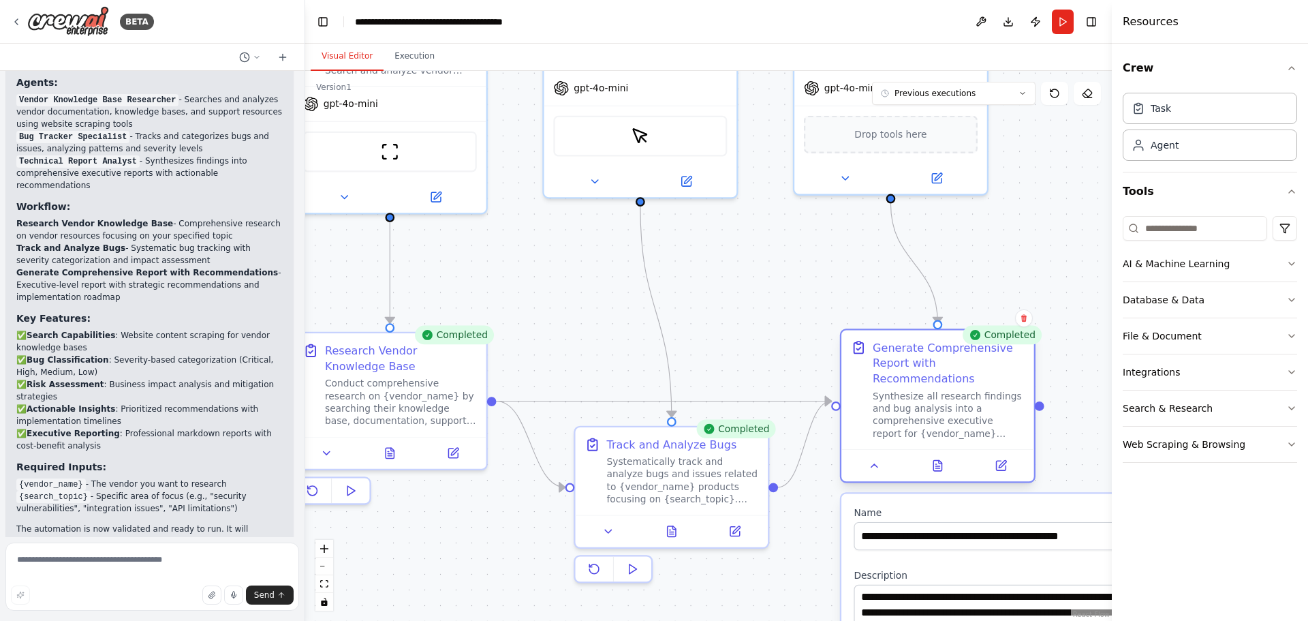
click at [937, 460] on div at bounding box center [938, 465] width 193 height 32
click at [931, 456] on button at bounding box center [938, 465] width 66 height 19
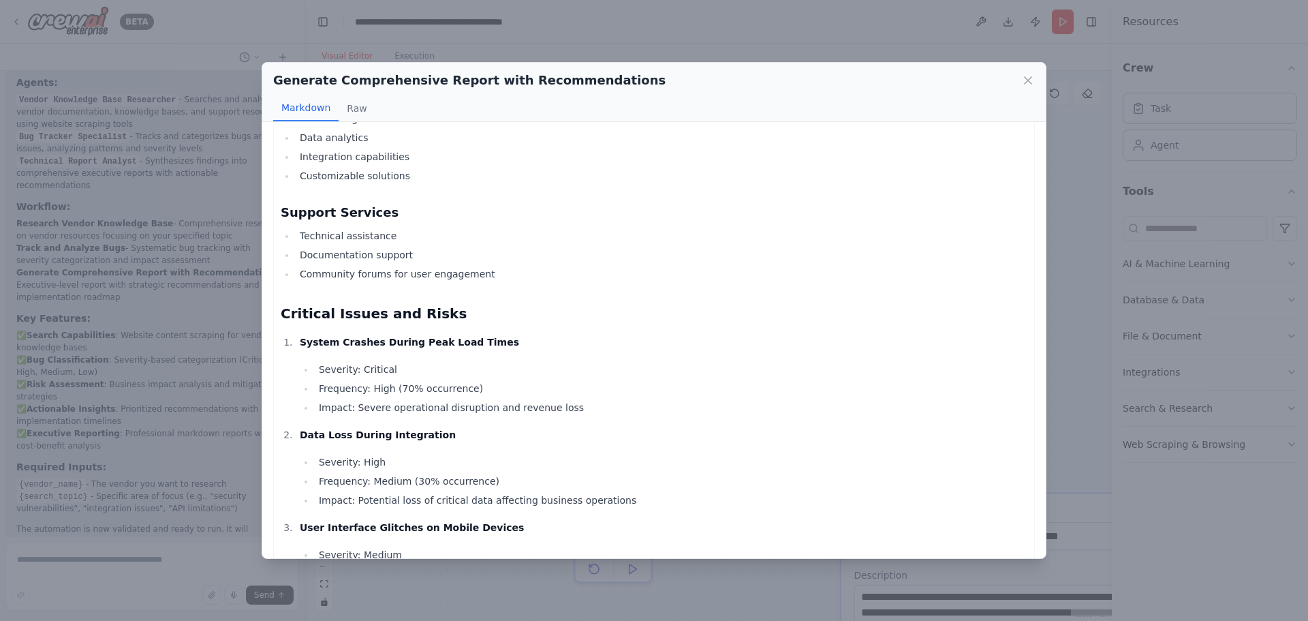
scroll to position [0, 0]
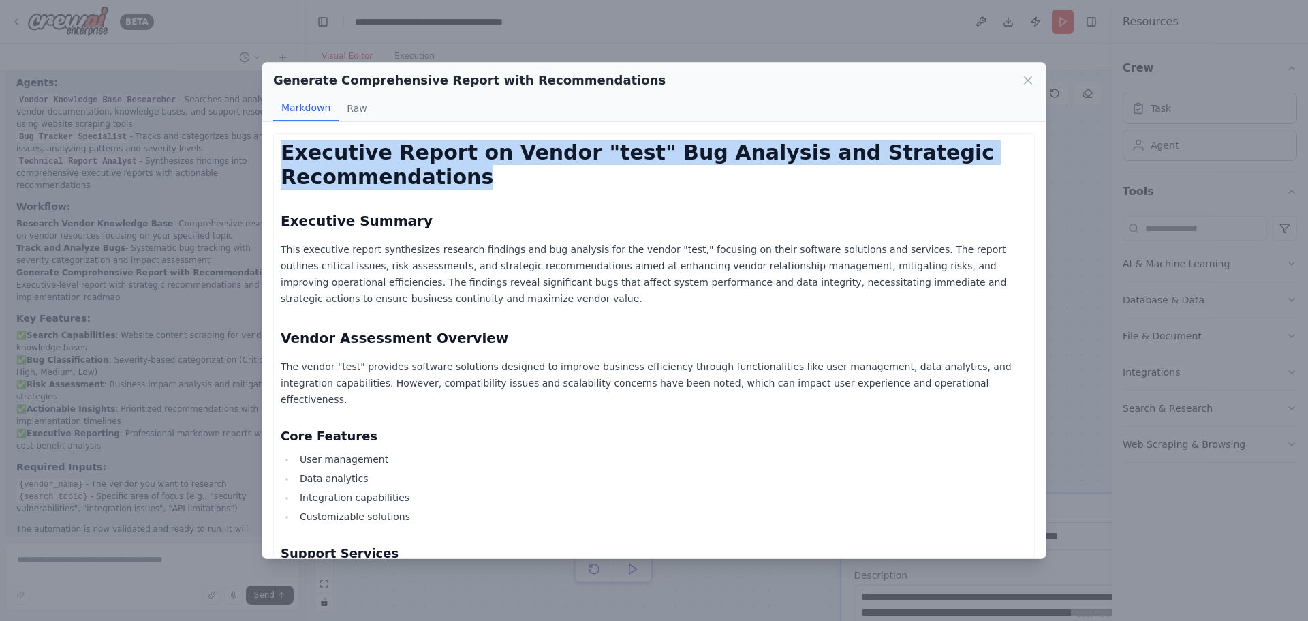
drag, startPoint x: 275, startPoint y: 145, endPoint x: 700, endPoint y: 173, distance: 426.1
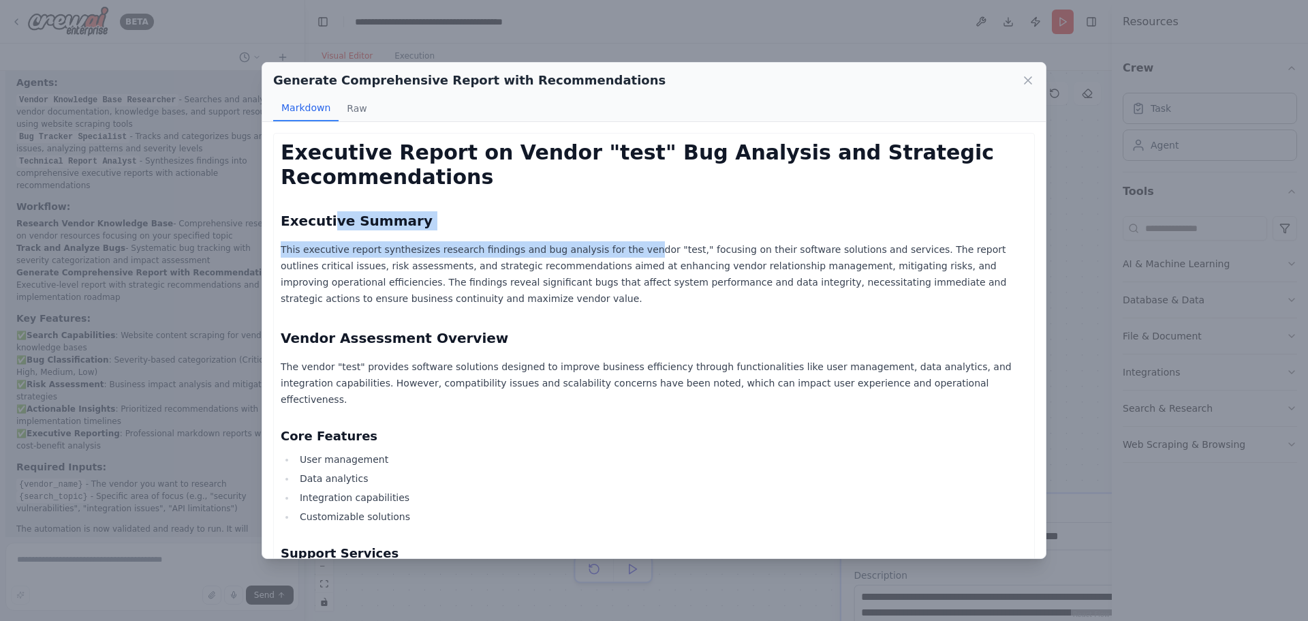
drag, startPoint x: 326, startPoint y: 223, endPoint x: 611, endPoint y: 244, distance: 285.6
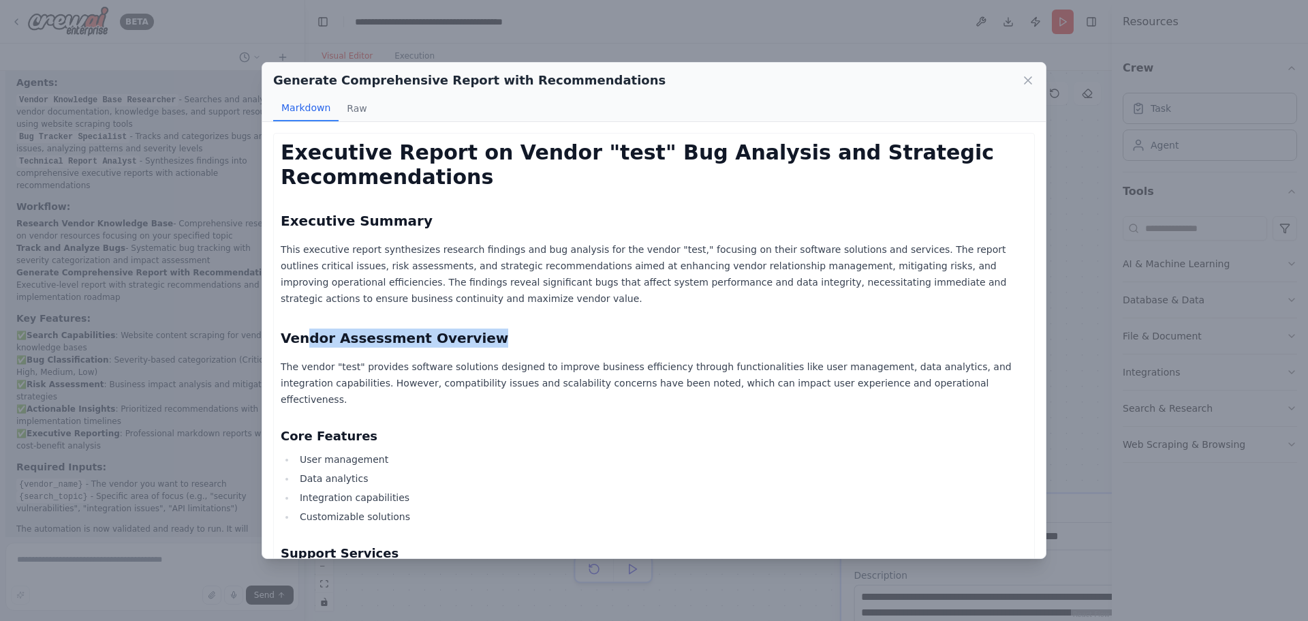
drag, startPoint x: 305, startPoint y: 314, endPoint x: 574, endPoint y: 341, distance: 270.5
click at [590, 328] on h2 "Vendor Assessment Overview" at bounding box center [654, 337] width 747 height 19
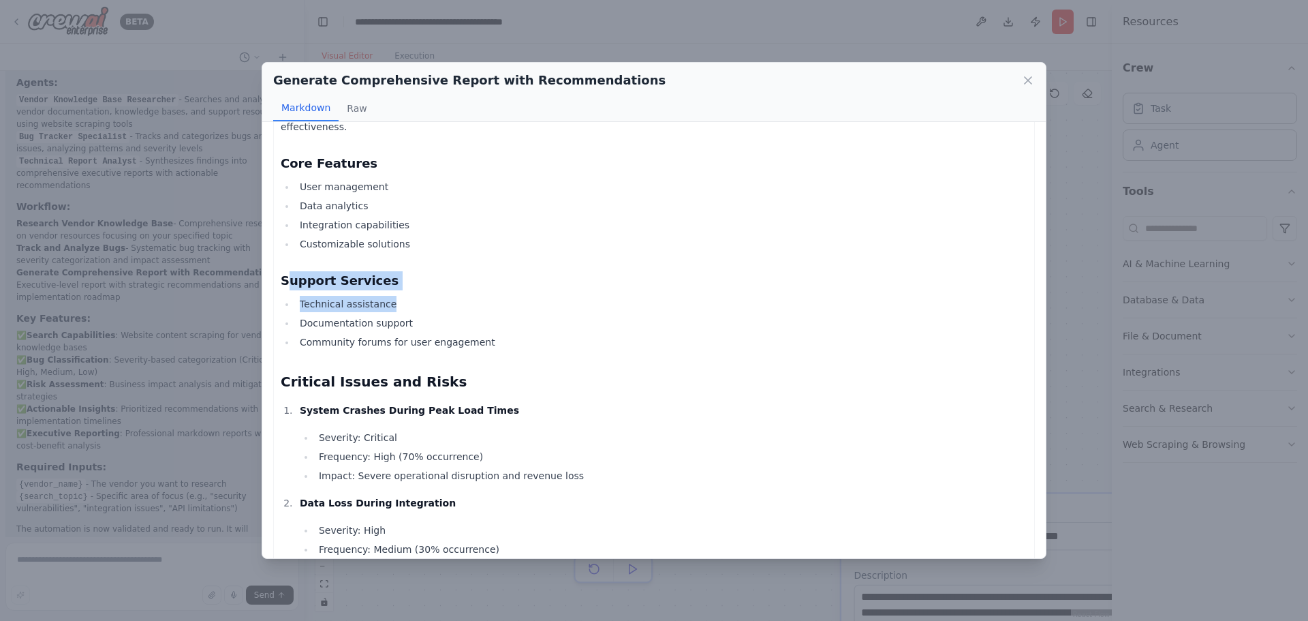
drag, startPoint x: 291, startPoint y: 246, endPoint x: 594, endPoint y: 265, distance: 303.8
drag, startPoint x: 318, startPoint y: 344, endPoint x: 538, endPoint y: 358, distance: 220.6
click at [538, 372] on h2 "Critical Issues and Risks" at bounding box center [654, 381] width 747 height 19
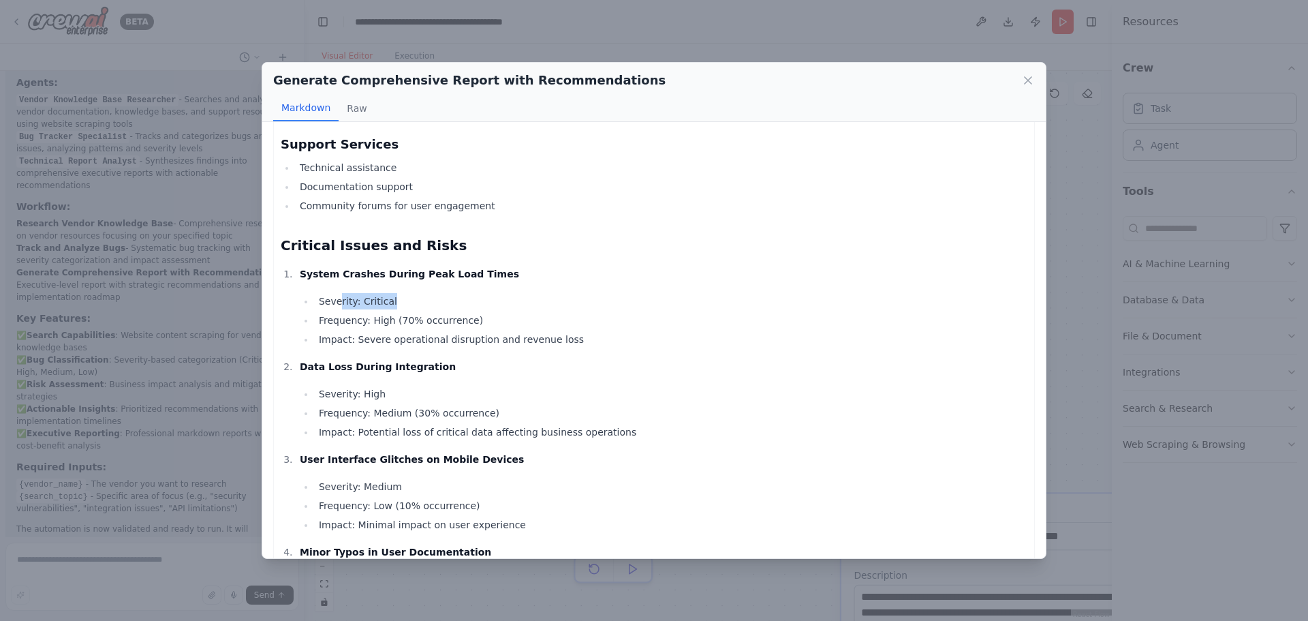
drag, startPoint x: 354, startPoint y: 264, endPoint x: 441, endPoint y: 268, distance: 87.3
click at [441, 293] on li "Severity: Critical" at bounding box center [671, 301] width 713 height 16
drag, startPoint x: 332, startPoint y: 283, endPoint x: 467, endPoint y: 291, distance: 135.2
click at [467, 312] on li "Frequency: High (70% occurrence)" at bounding box center [671, 320] width 713 height 16
drag, startPoint x: 324, startPoint y: 307, endPoint x: 714, endPoint y: 308, distance: 390.4
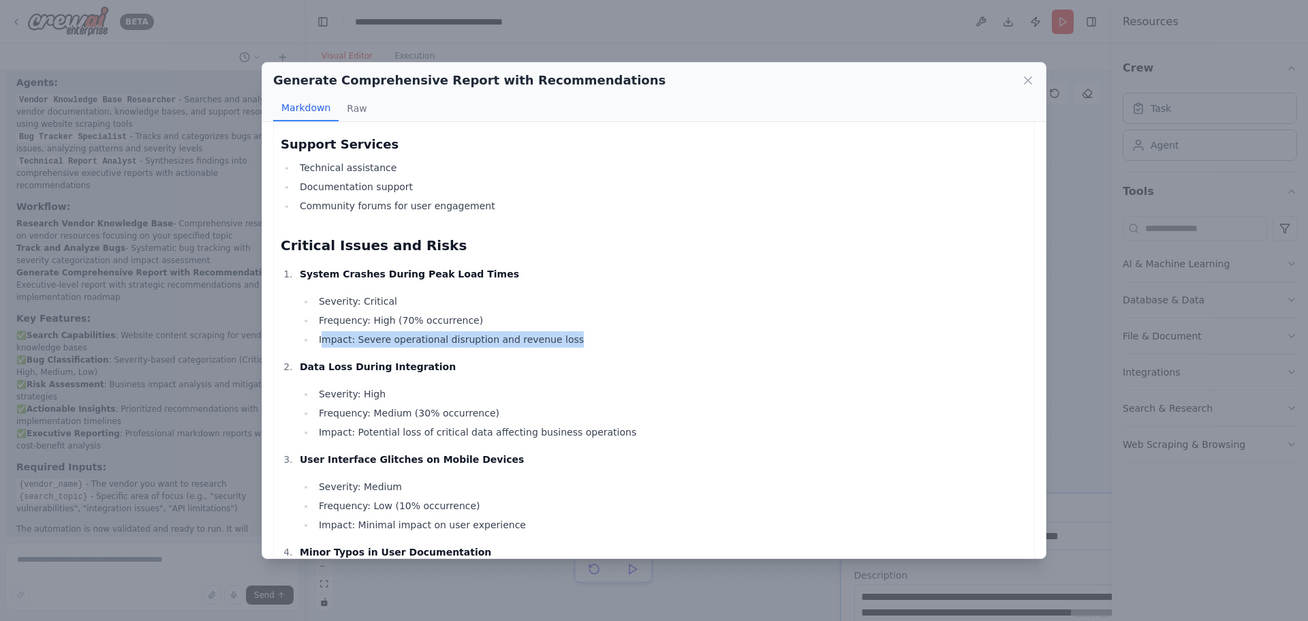
click at [714, 331] on li "Impact: Severe operational disruption and revenue loss" at bounding box center [671, 339] width 713 height 16
drag, startPoint x: 321, startPoint y: 367, endPoint x: 604, endPoint y: 367, distance: 283.5
click at [604, 386] on li "Severity: High" at bounding box center [671, 394] width 713 height 16
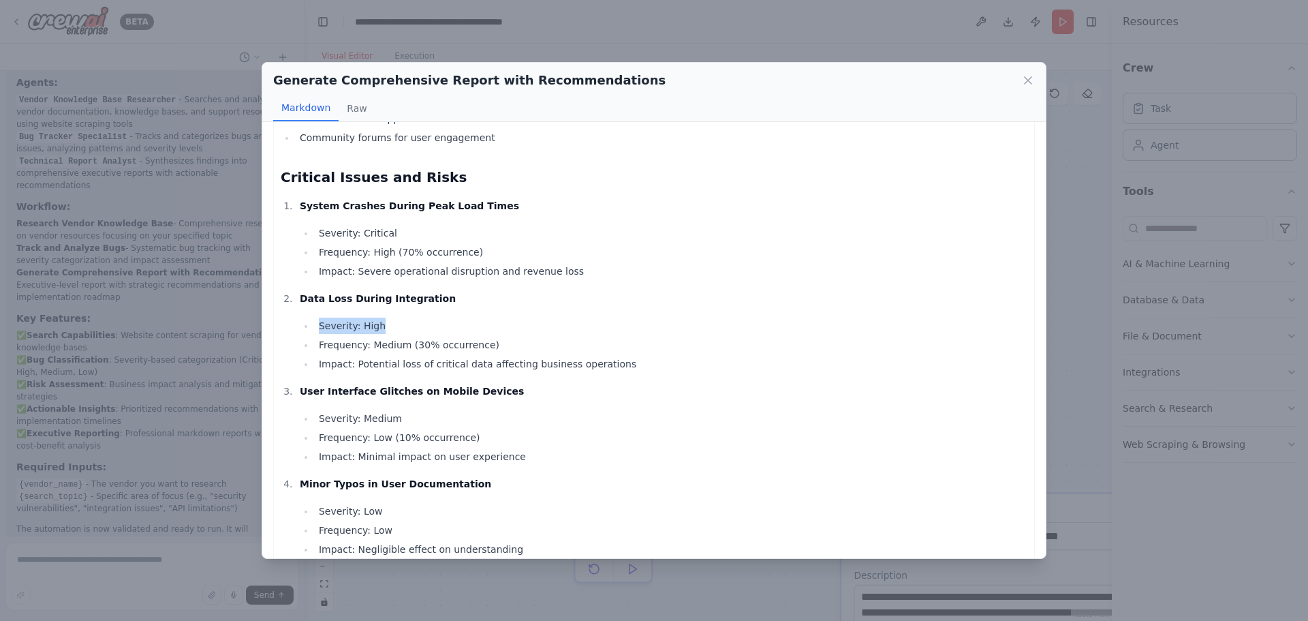
scroll to position [545, 0]
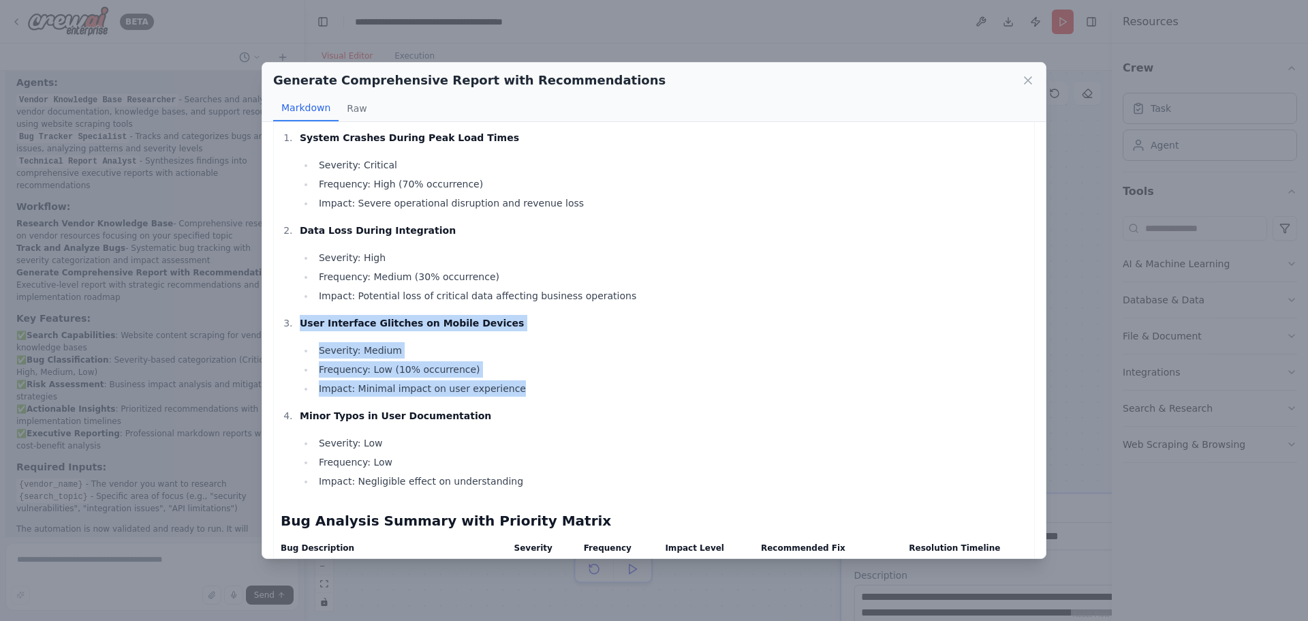
drag, startPoint x: 296, startPoint y: 288, endPoint x: 769, endPoint y: 348, distance: 476.1
click at [769, 348] on li "User Interface Glitches on Mobile Devices Severity: Medium Frequency: Low (10% …" at bounding box center [662, 356] width 732 height 82
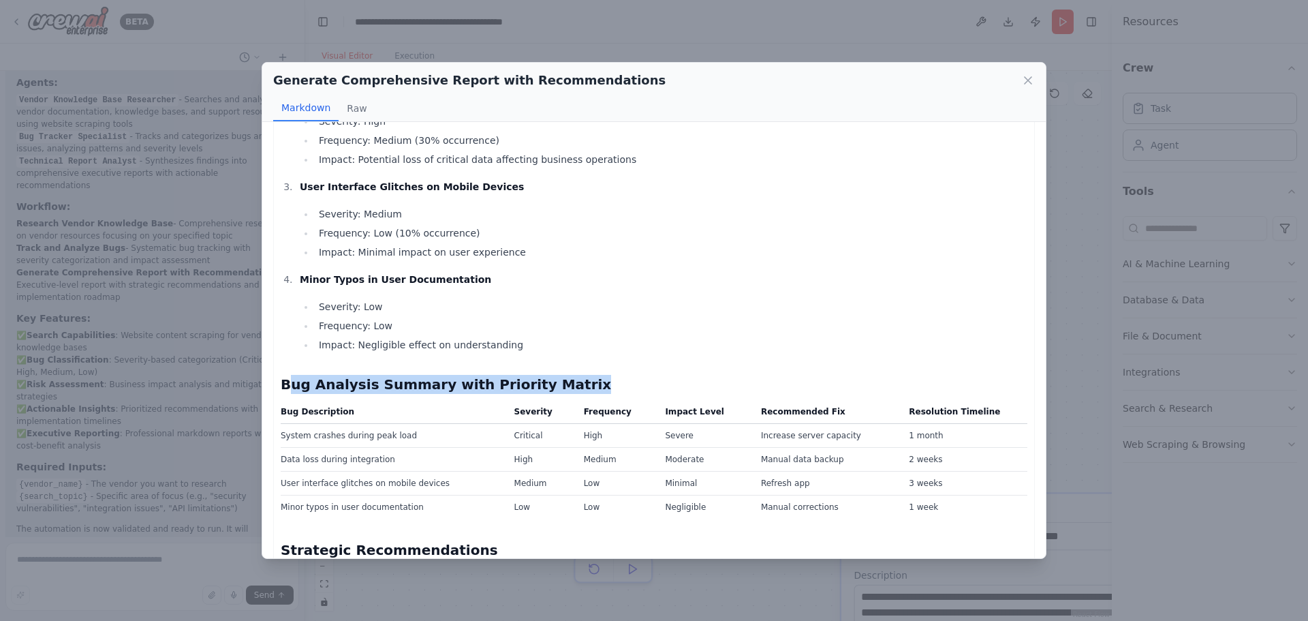
drag, startPoint x: 285, startPoint y: 348, endPoint x: 643, endPoint y: 354, distance: 357.8
click at [643, 375] on h2 "Bug Analysis Summary with Priority Matrix" at bounding box center [654, 384] width 747 height 19
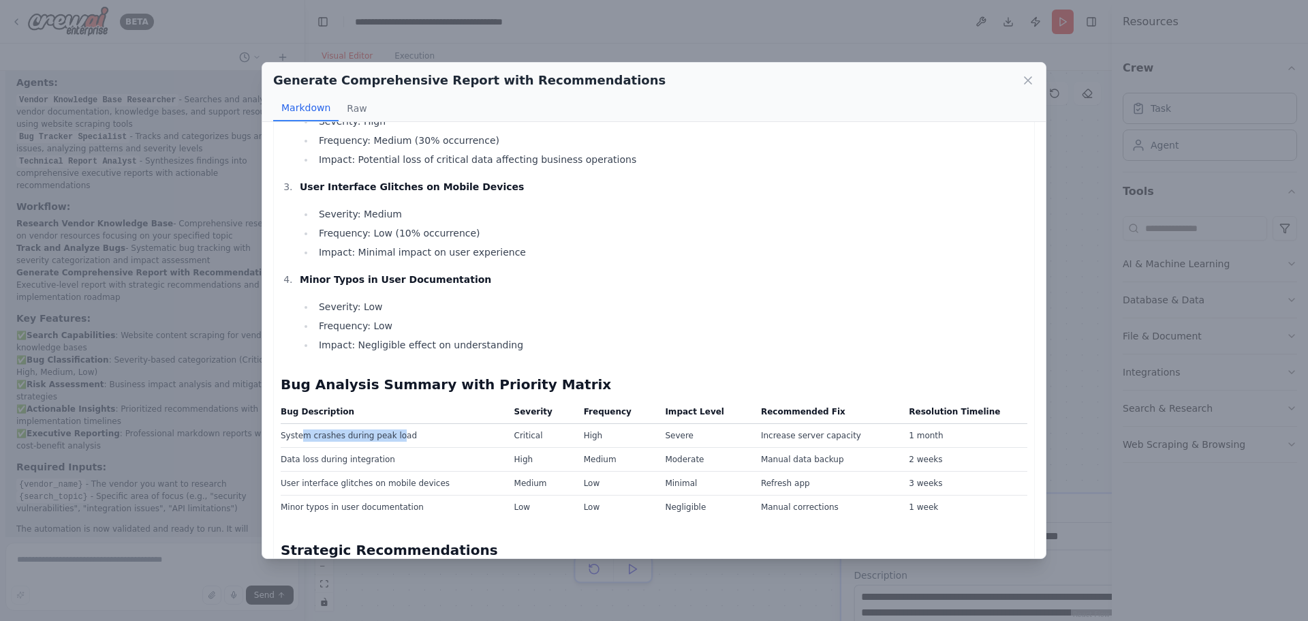
drag, startPoint x: 301, startPoint y: 399, endPoint x: 494, endPoint y: 372, distance: 194.7
click at [397, 423] on td "System crashes during peak load" at bounding box center [394, 435] width 226 height 24
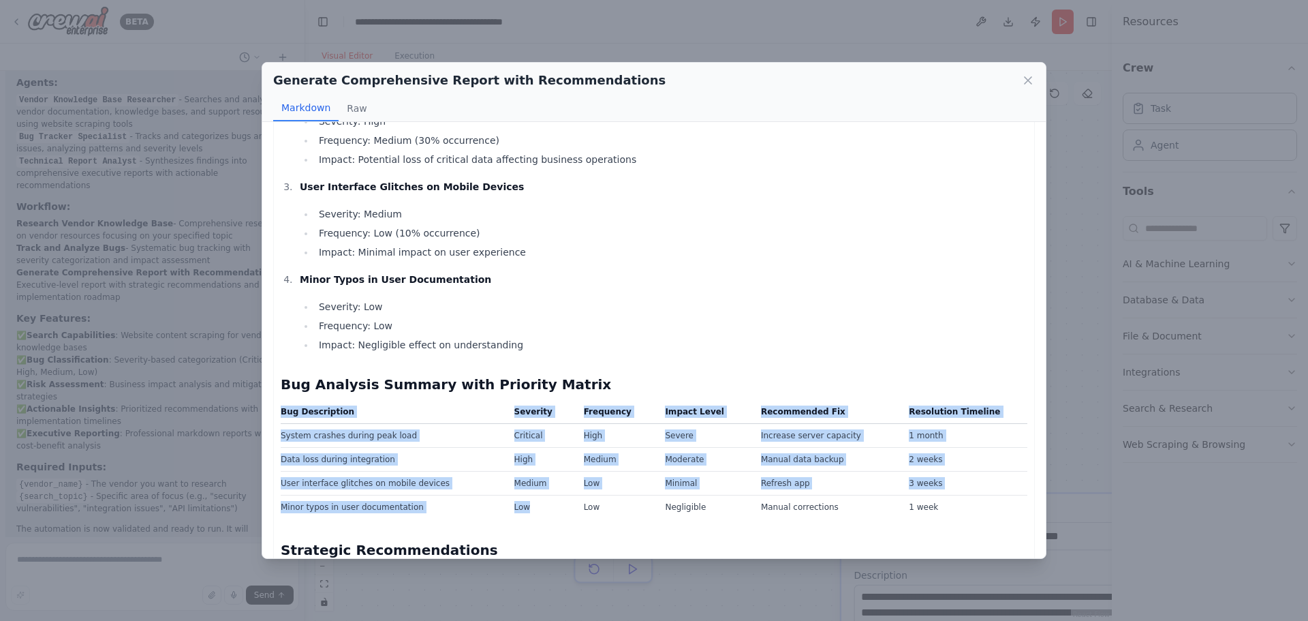
drag, startPoint x: 509, startPoint y: 375, endPoint x: 564, endPoint y: 424, distance: 72.9
click at [544, 454] on div "Executive Report on Vendor "test" Bug Analysis and Strategic Recommendations Ex…" at bounding box center [654, 439] width 747 height 1960
click at [651, 423] on td "High" at bounding box center [617, 435] width 82 height 24
drag, startPoint x: 294, startPoint y: 402, endPoint x: 442, endPoint y: 472, distance: 163.7
click at [442, 472] on tbody "System crashes during peak load Critical High Severe Increase server capacity 1…" at bounding box center [654, 470] width 747 height 95
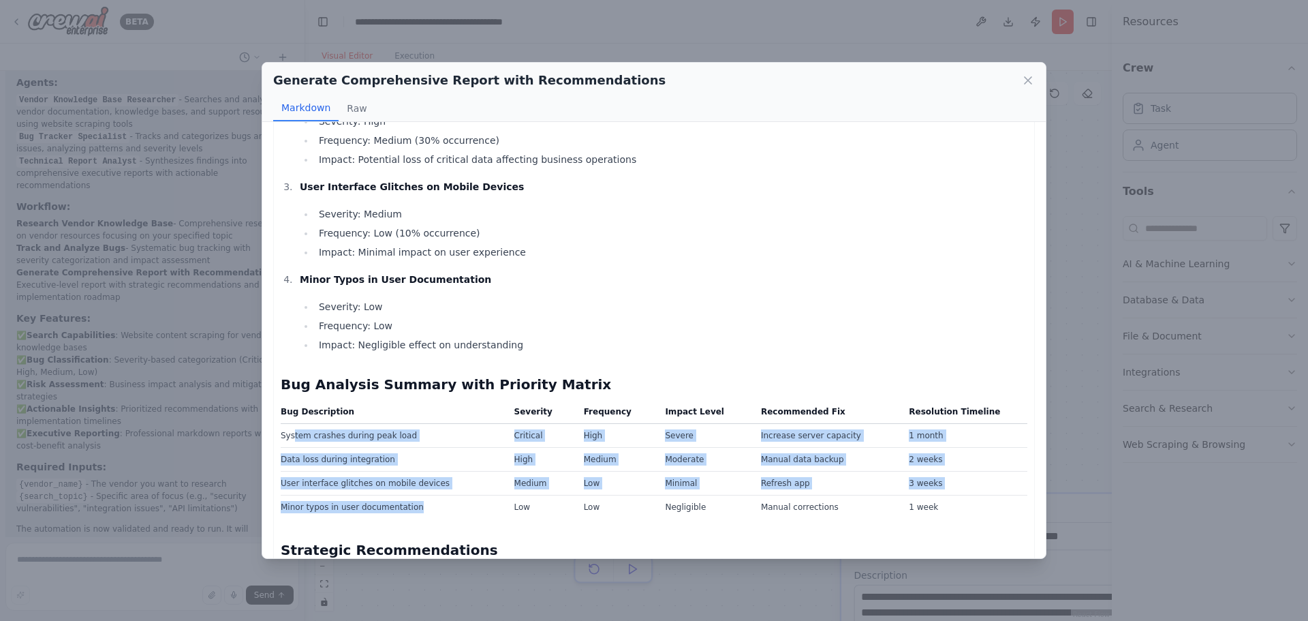
scroll to position [886, 0]
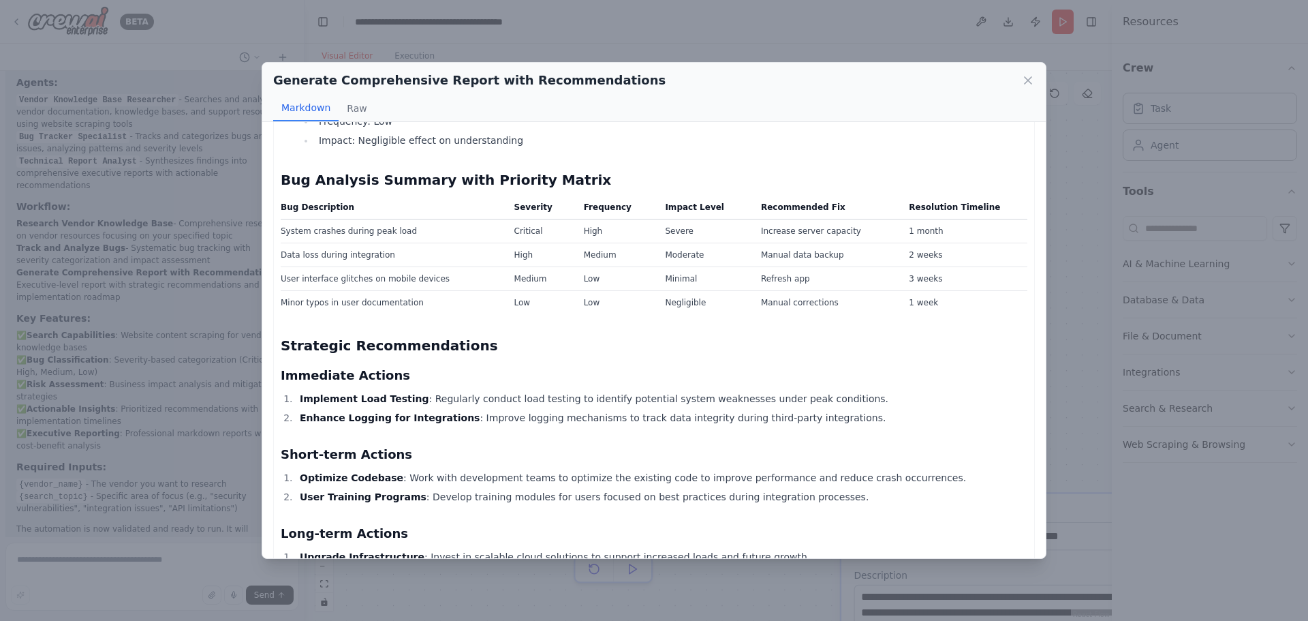
click at [506, 410] on li "Enhance Logging for Integrations : Improve logging mechanisms to track data int…" at bounding box center [662, 418] width 732 height 16
drag, startPoint x: 289, startPoint y: 318, endPoint x: 516, endPoint y: 303, distance: 227.4
click at [516, 336] on h2 "Strategic Recommendations" at bounding box center [654, 345] width 747 height 19
drag, startPoint x: 281, startPoint y: 341, endPoint x: 439, endPoint y: 345, distance: 158.8
click at [439, 366] on h3 "Immediate Actions" at bounding box center [654, 375] width 747 height 19
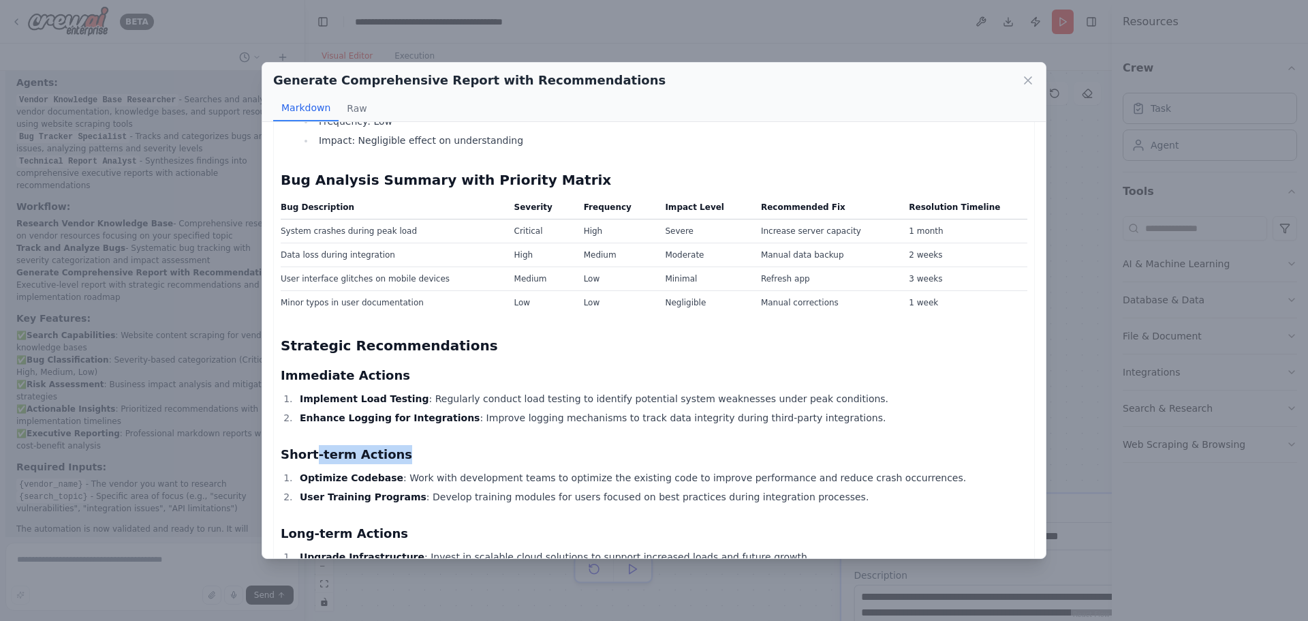
drag, startPoint x: 323, startPoint y: 425, endPoint x: 438, endPoint y: 423, distance: 115.2
click at [438, 445] on h3 "Short-term Actions" at bounding box center [654, 454] width 747 height 19
drag, startPoint x: 291, startPoint y: 500, endPoint x: 383, endPoint y: 500, distance: 92.0
click at [383, 524] on h3 "Long-term Actions" at bounding box center [654, 533] width 747 height 19
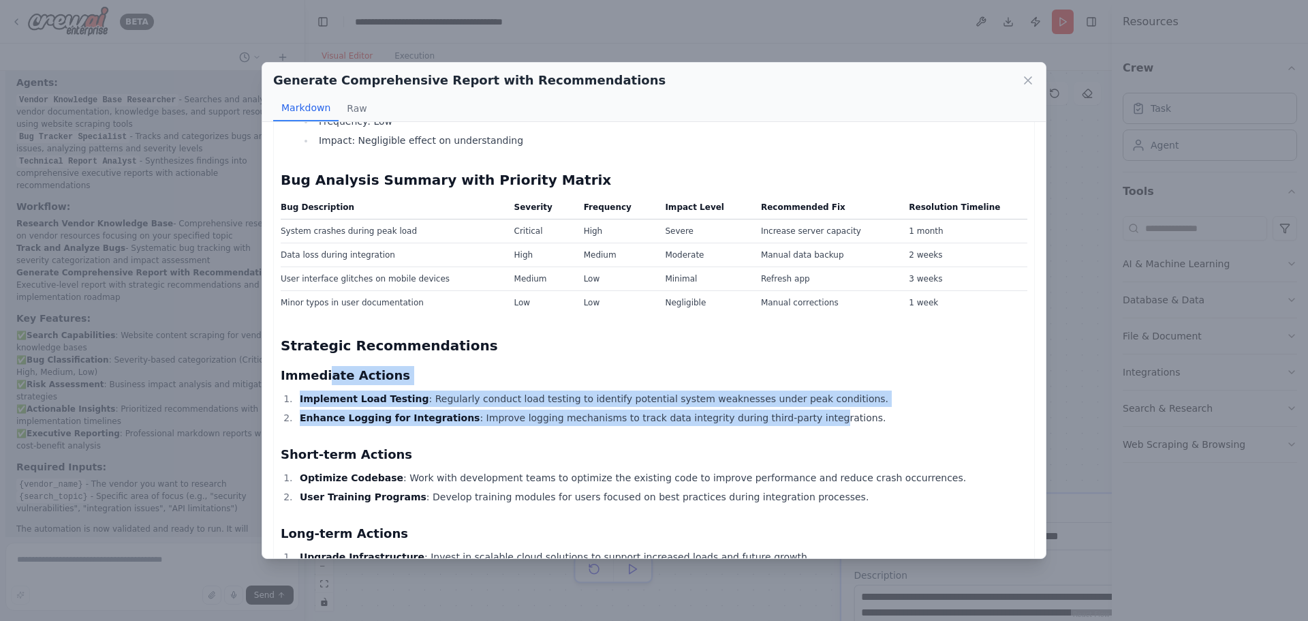
drag, startPoint x: 325, startPoint y: 345, endPoint x: 765, endPoint y: 377, distance: 441.3
click at [765, 377] on div "Executive Report on Vendor "test" Bug Analysis and Strategic Recommendations Ex…" at bounding box center [654, 235] width 747 height 1960
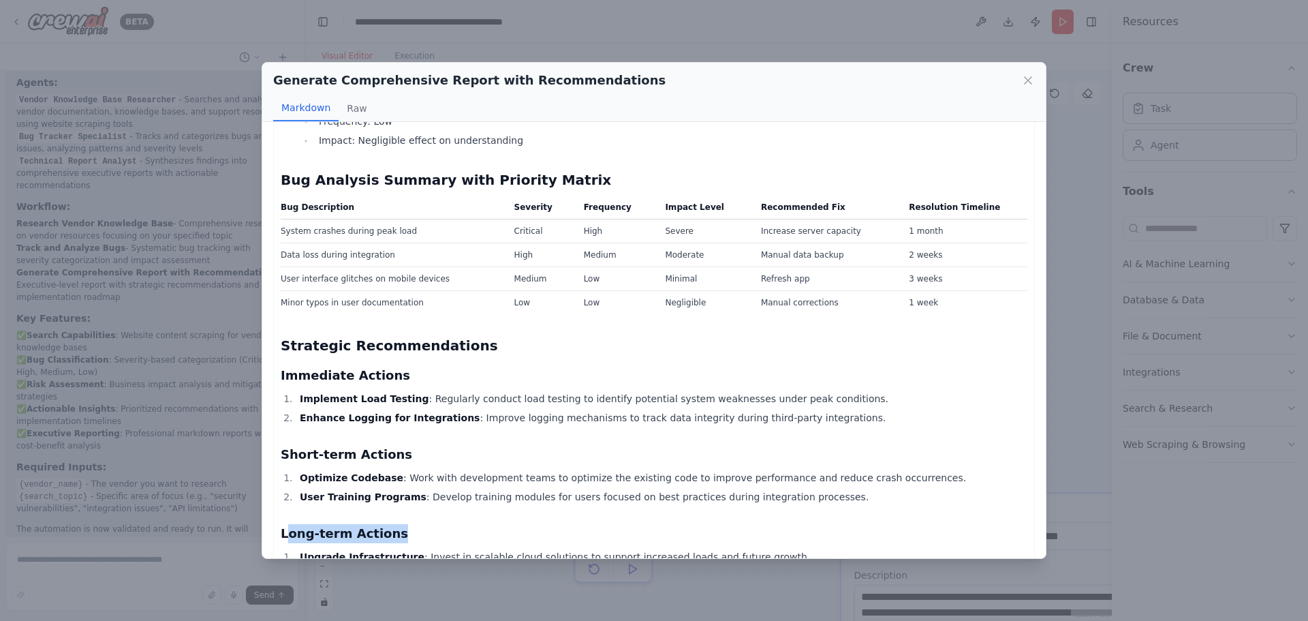
drag, startPoint x: 285, startPoint y: 487, endPoint x: 409, endPoint y: 499, distance: 124.6
click at [409, 499] on div "Executive Report on Vendor "test" Bug Analysis and Strategic Recommendations Ex…" at bounding box center [654, 235] width 747 height 1960
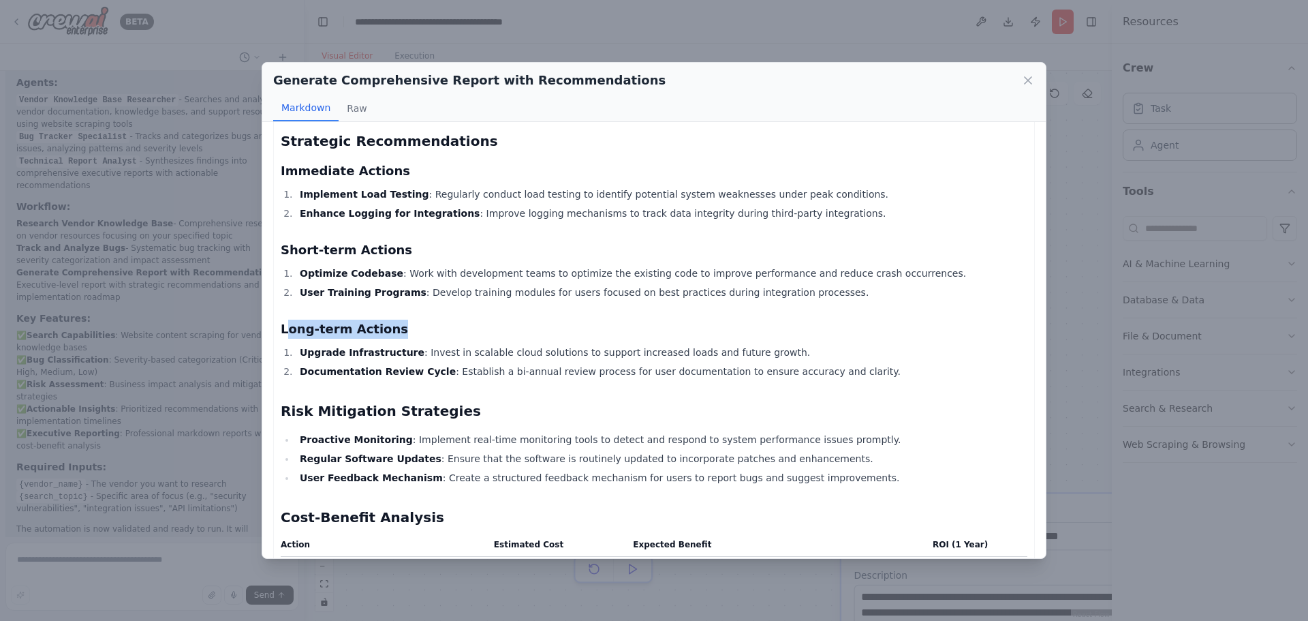
scroll to position [1226, 0]
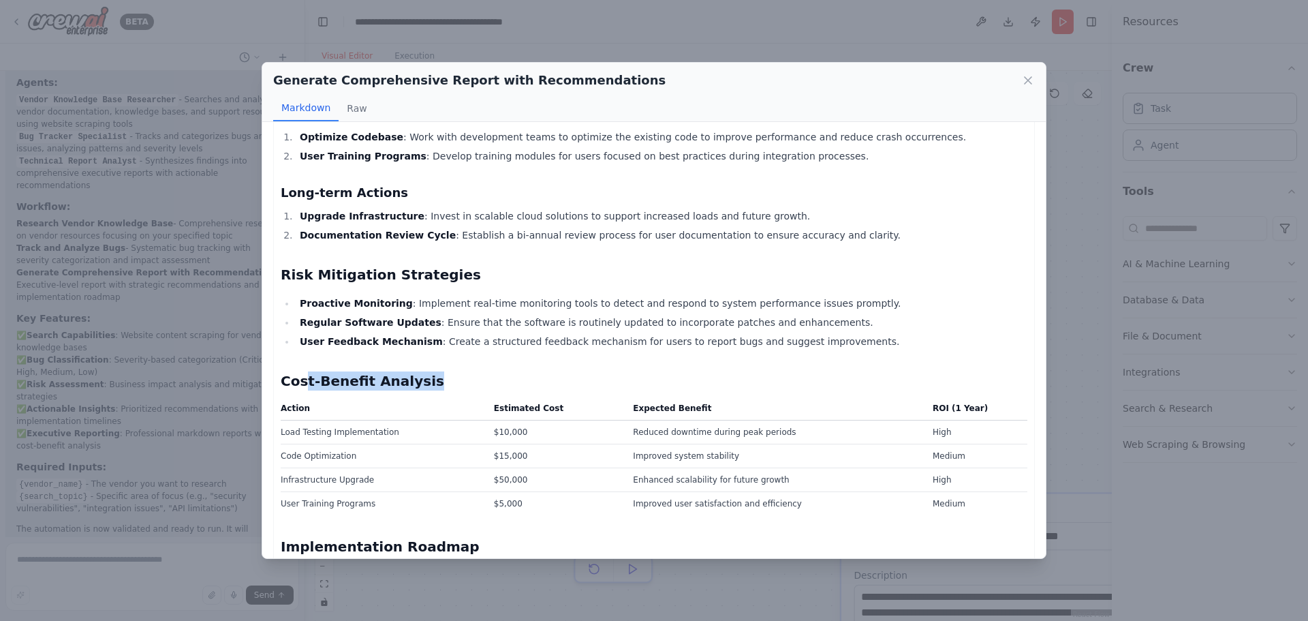
drag, startPoint x: 302, startPoint y: 353, endPoint x: 461, endPoint y: 360, distance: 158.9
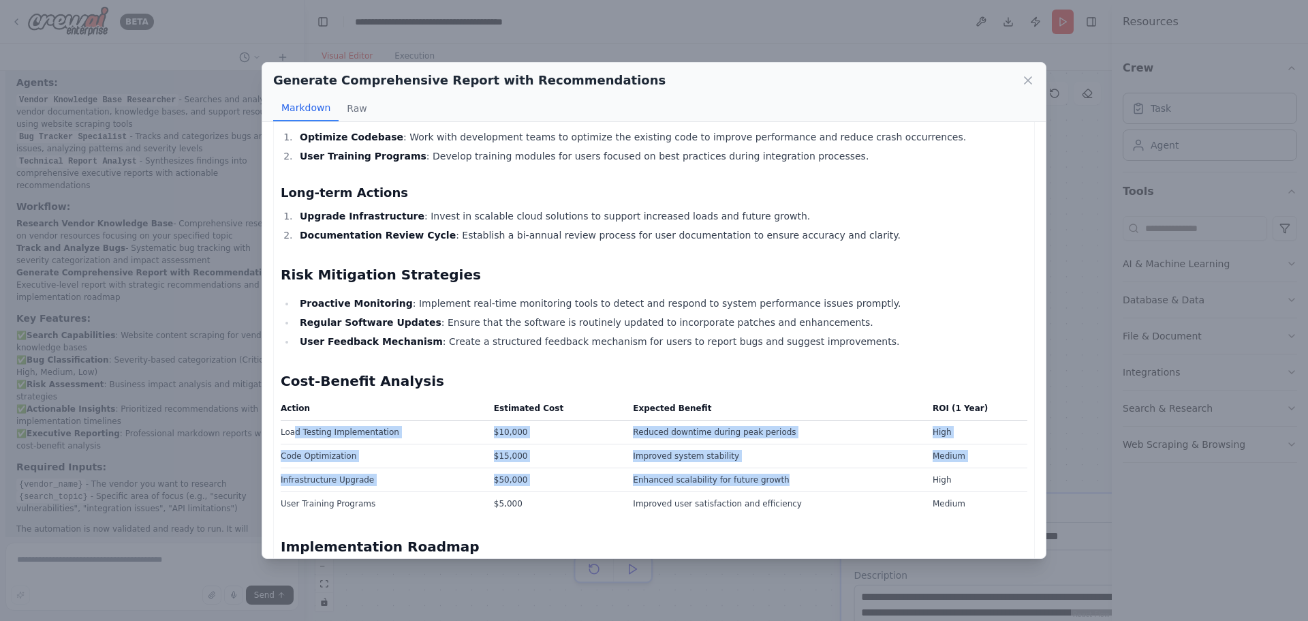
drag, startPoint x: 295, startPoint y: 397, endPoint x: 835, endPoint y: 449, distance: 542.1
click at [835, 449] on tbody "Load Testing Implementation $10,000 Reduced downtime during peak periods High C…" at bounding box center [654, 467] width 747 height 95
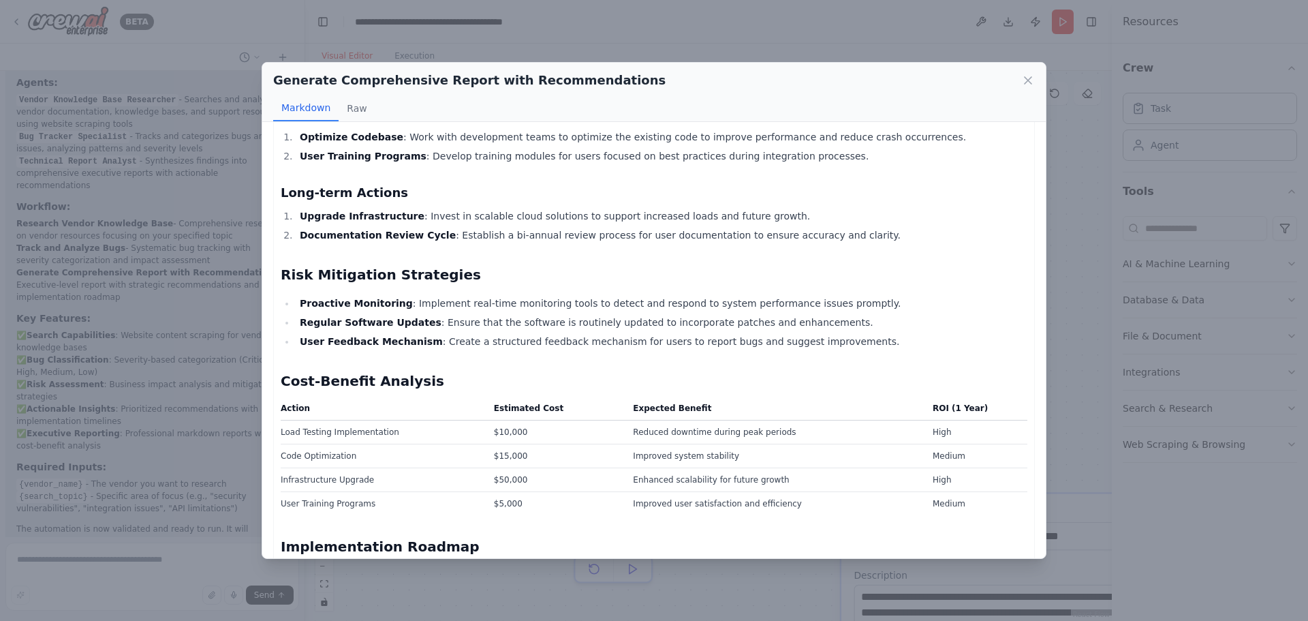
click at [847, 491] on td "Improved user satisfaction and efficiency" at bounding box center [775, 503] width 300 height 24
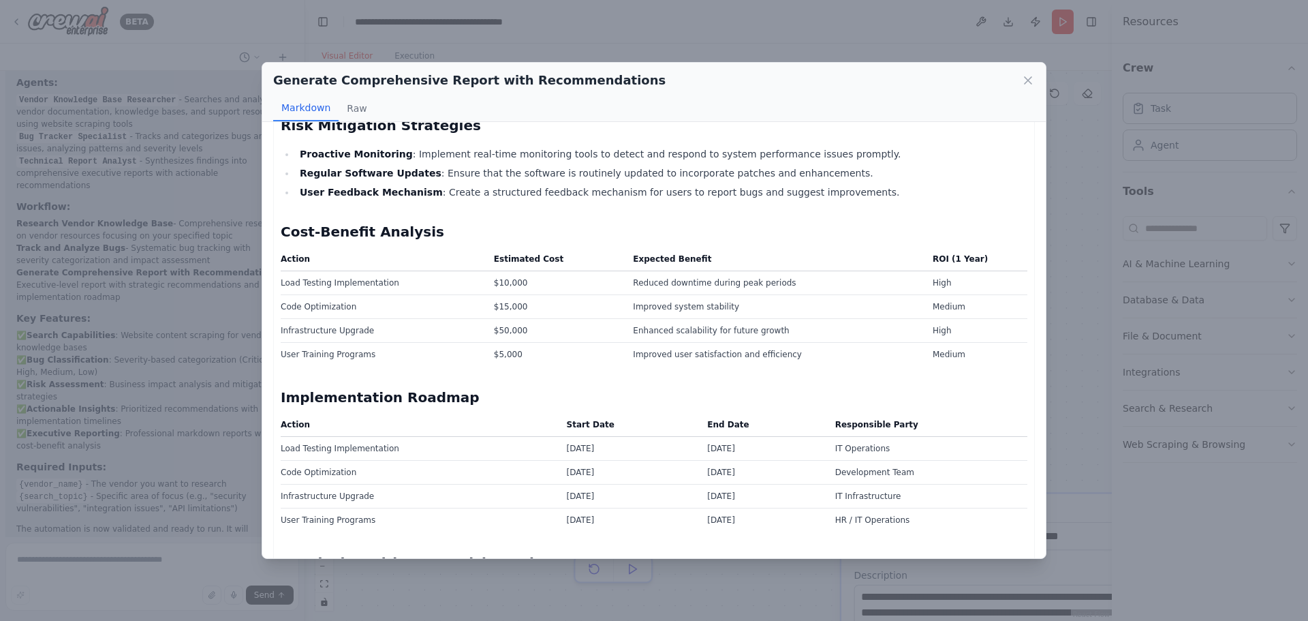
scroll to position [1512, 0]
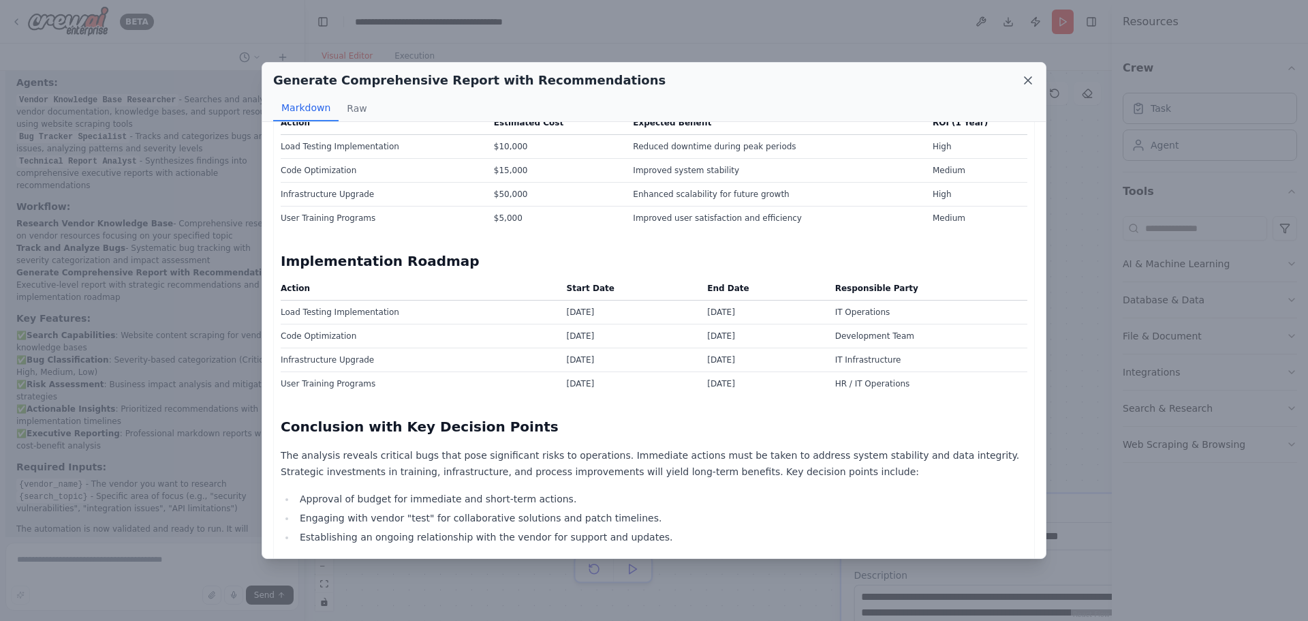
click at [1034, 76] on icon at bounding box center [1028, 81] width 14 height 14
